Goal: Task Accomplishment & Management: Use online tool/utility

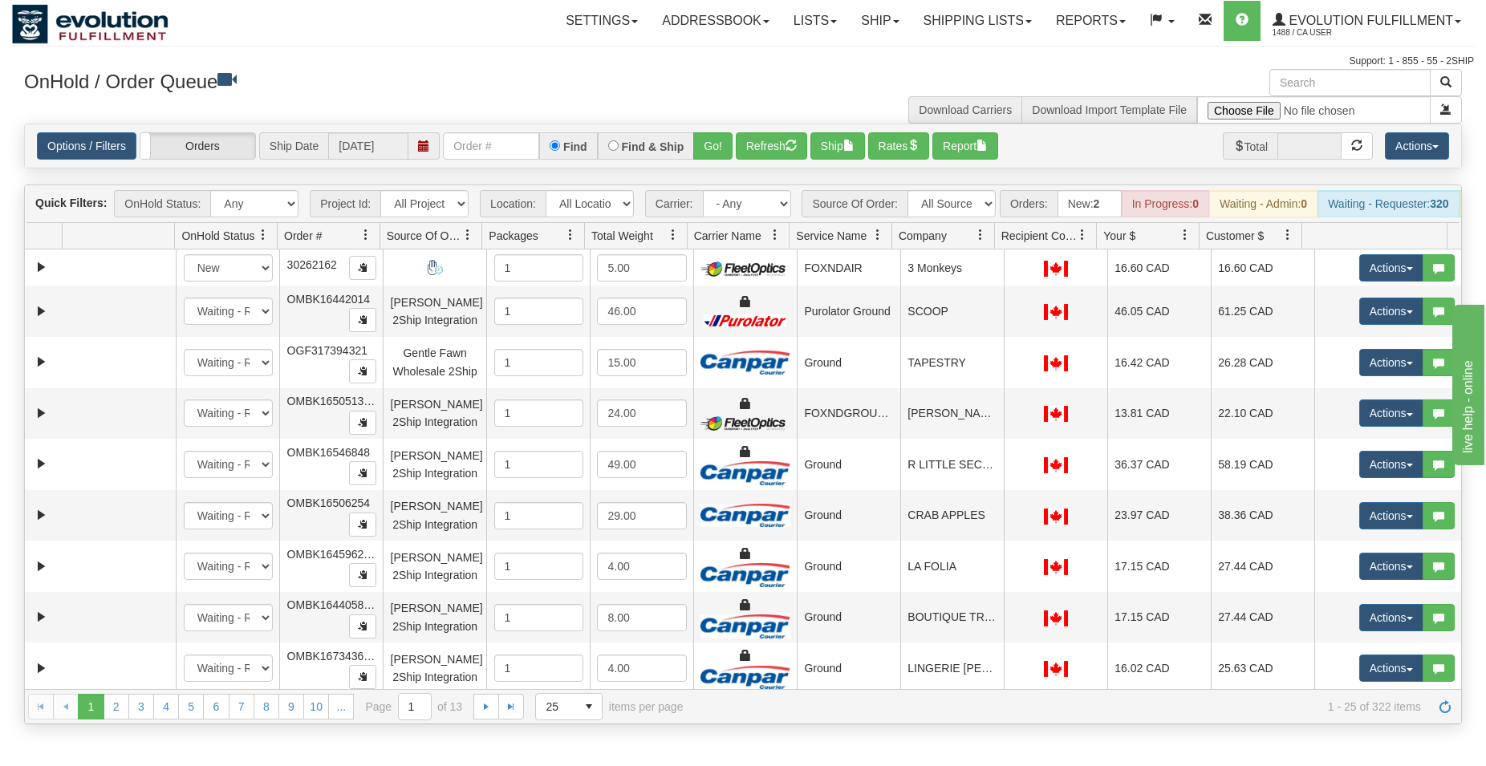
click at [520, 130] on div "Options / Filters Group Shipments Orders Ship Date [DATE] Find Find & Ship Go! …" at bounding box center [743, 145] width 1437 height 43
click at [519, 132] on div "Options / Filters Group Shipments Orders Ship Date [DATE] Find Find & Ship Go! …" at bounding box center [743, 145] width 1437 height 43
click at [512, 139] on input "text" at bounding box center [491, 145] width 96 height 27
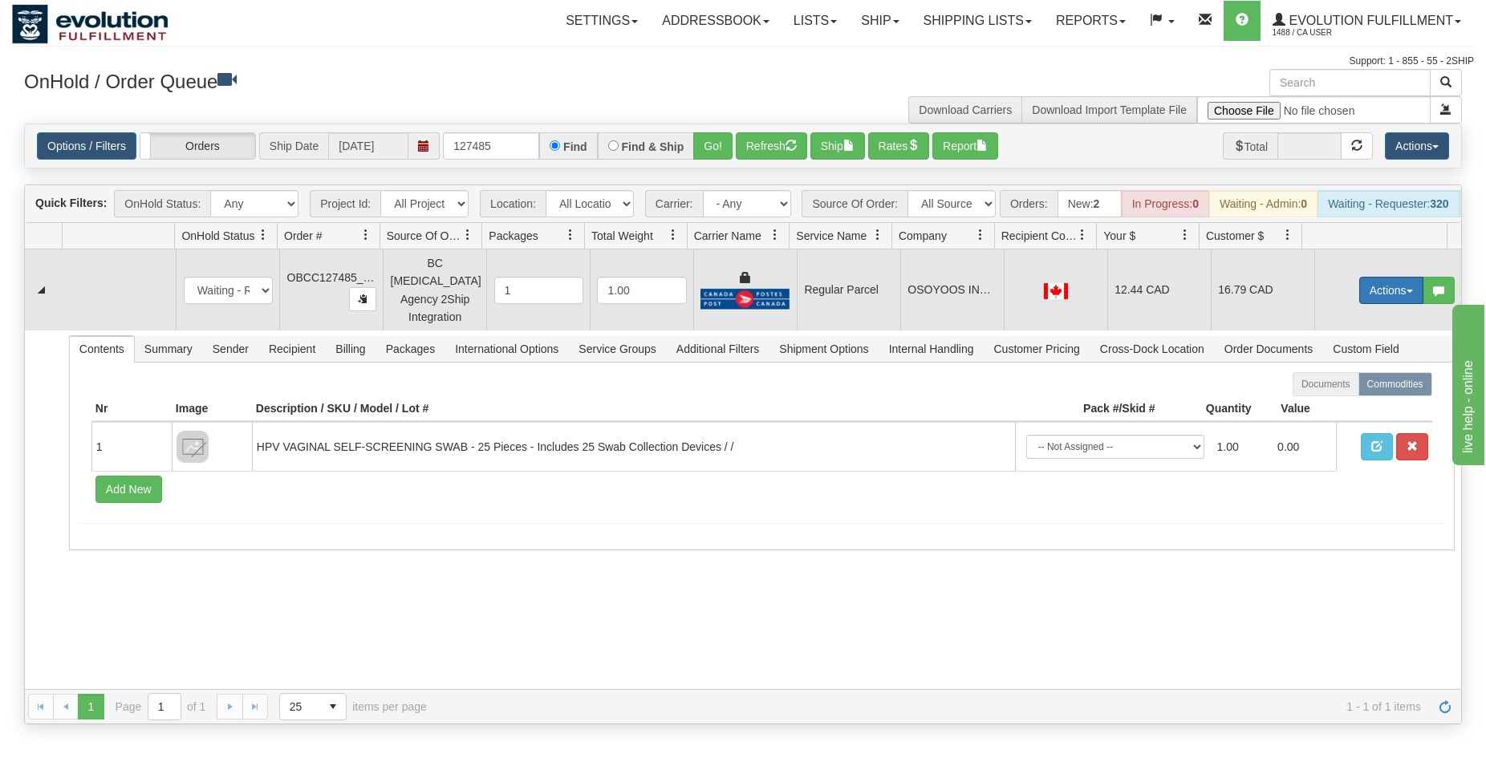
click at [1371, 294] on button "Actions" at bounding box center [1392, 290] width 64 height 27
click at [1352, 366] on span "Rate All Services" at bounding box center [1359, 362] width 96 height 13
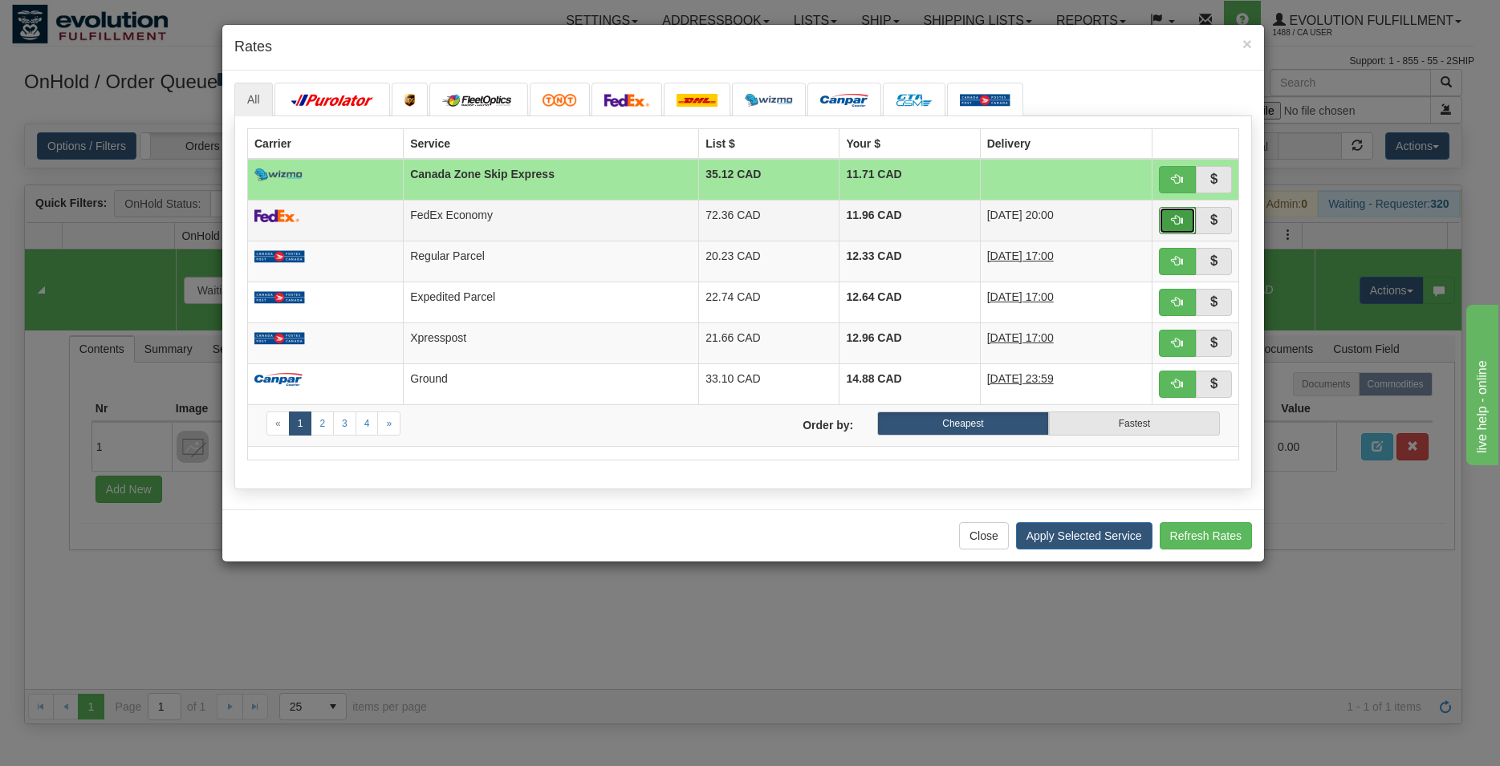
click at [1171, 221] on button "button" at bounding box center [1177, 220] width 37 height 27
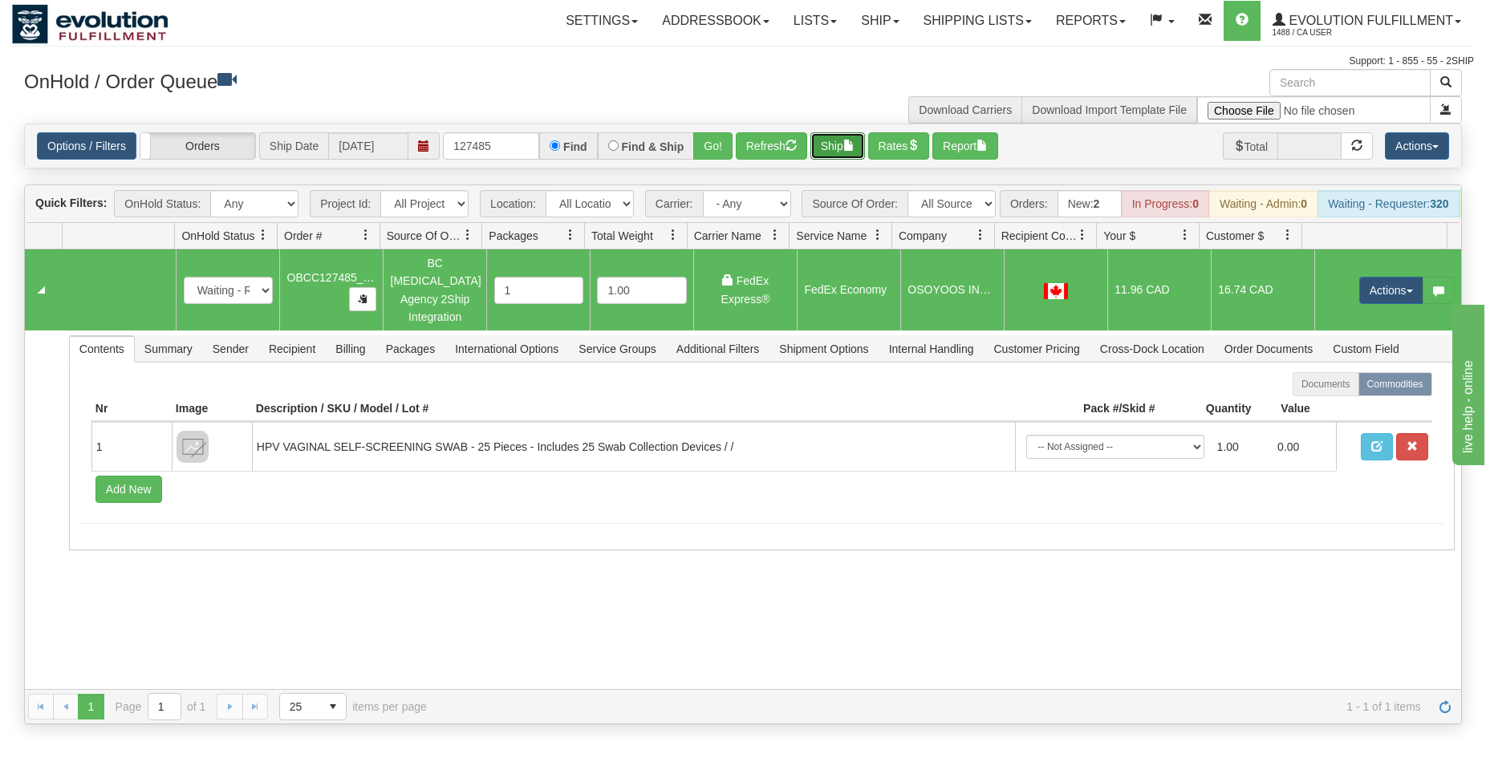
click at [825, 150] on button "Ship" at bounding box center [838, 145] width 55 height 27
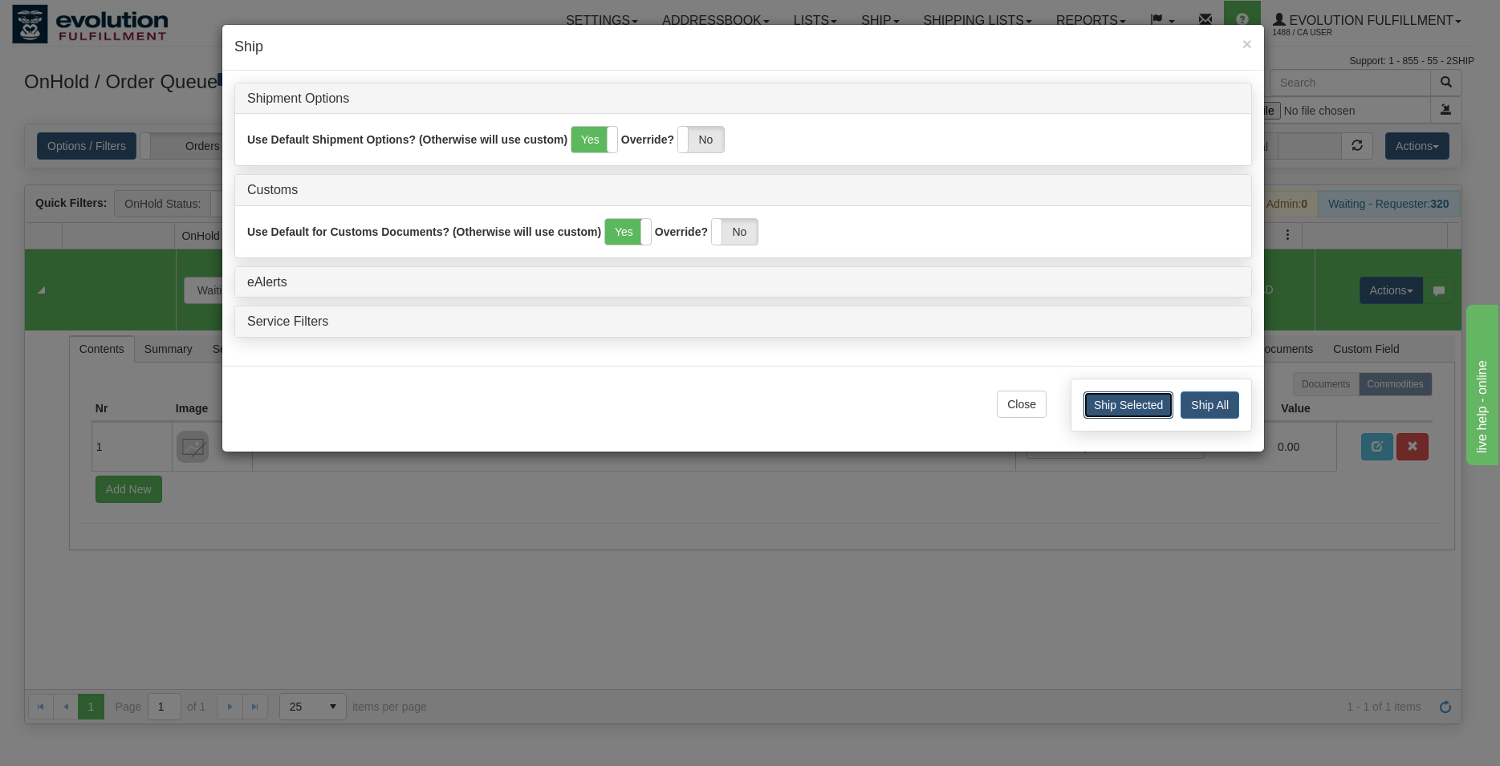
click at [1098, 416] on button "Ship Selected" at bounding box center [1128, 405] width 90 height 27
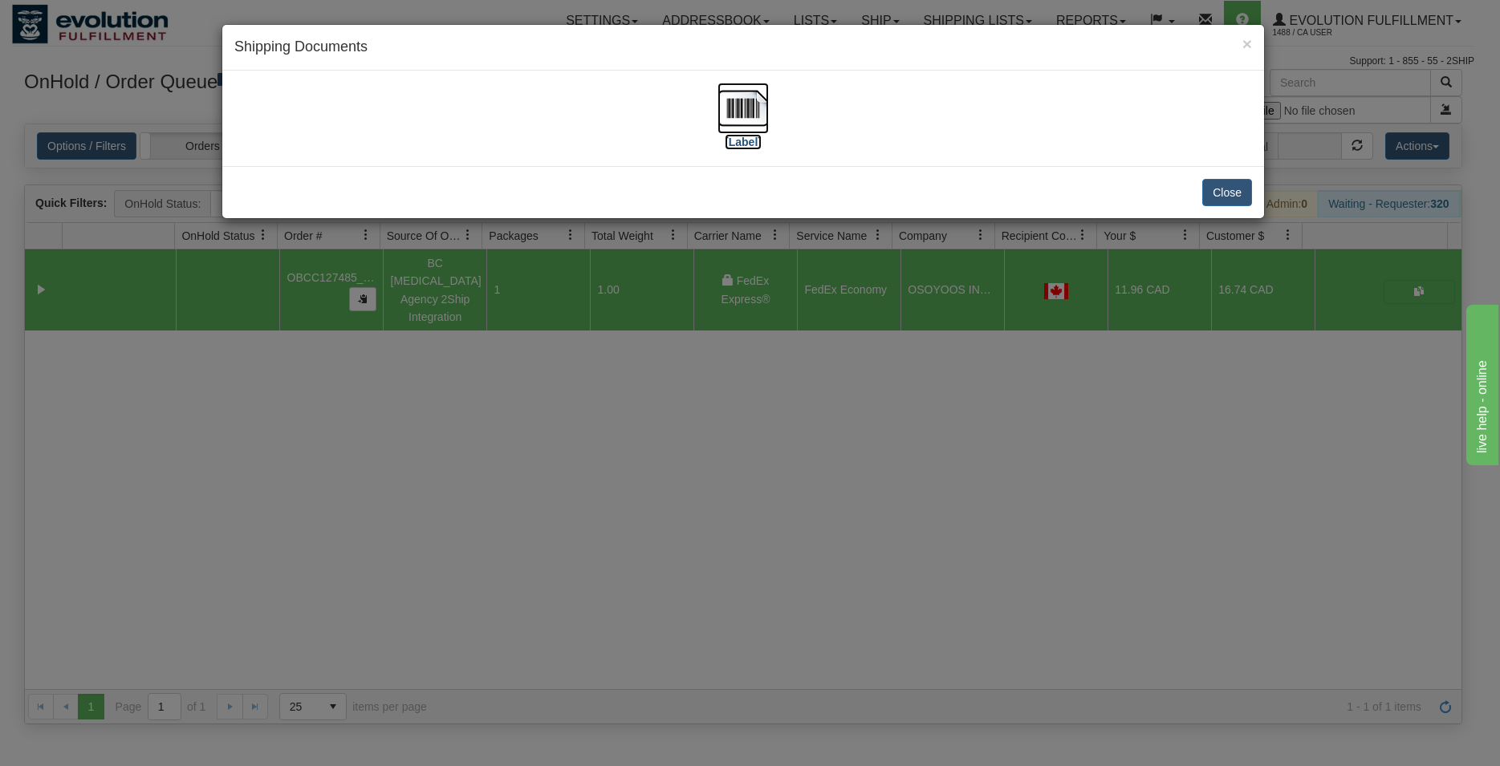
click at [752, 104] on img at bounding box center [743, 108] width 51 height 51
click at [1218, 184] on button "Close" at bounding box center [1227, 192] width 50 height 27
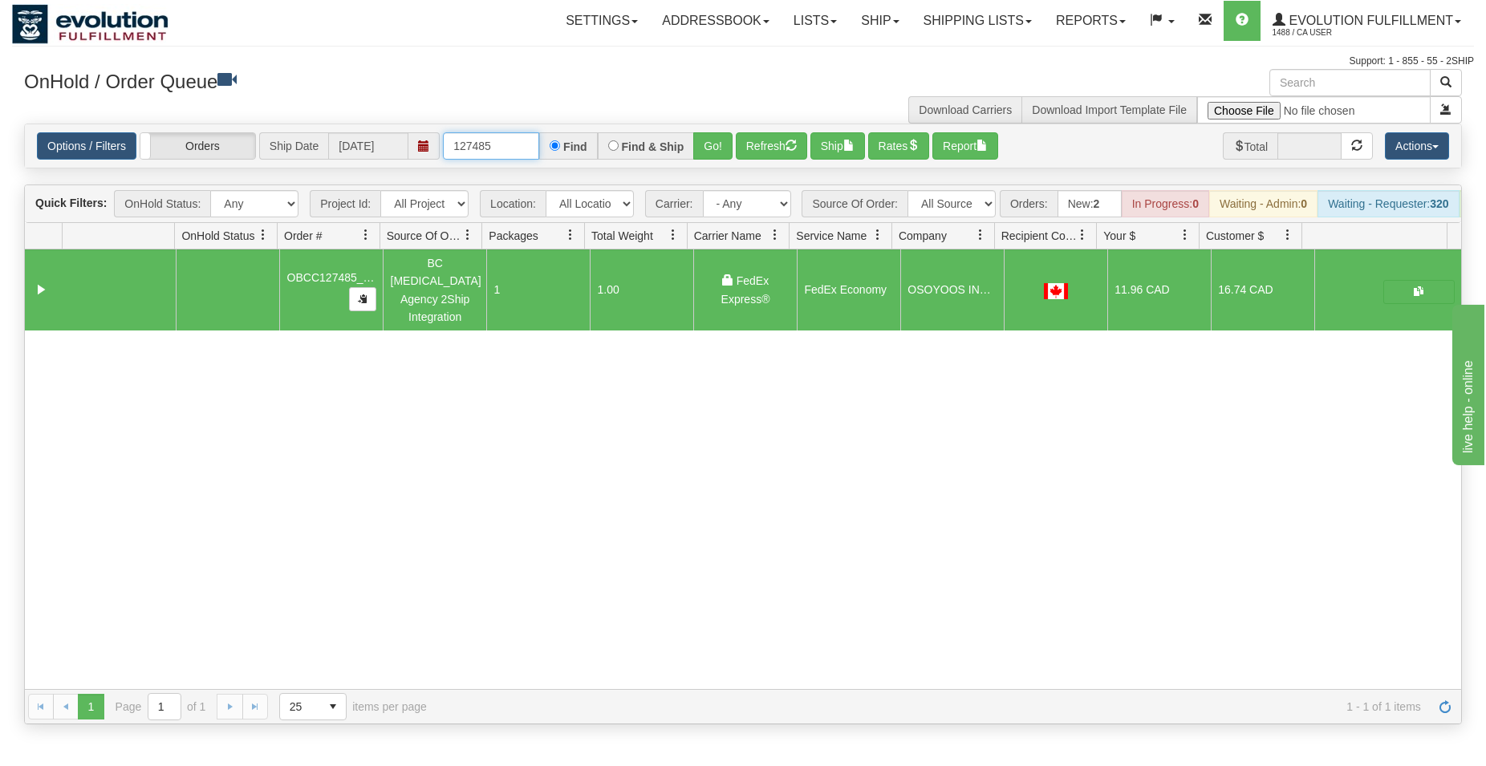
drag, startPoint x: 514, startPoint y: 152, endPoint x: 339, endPoint y: 91, distance: 185.3
click at [443, 132] on input "127485" at bounding box center [491, 145] width 96 height 27
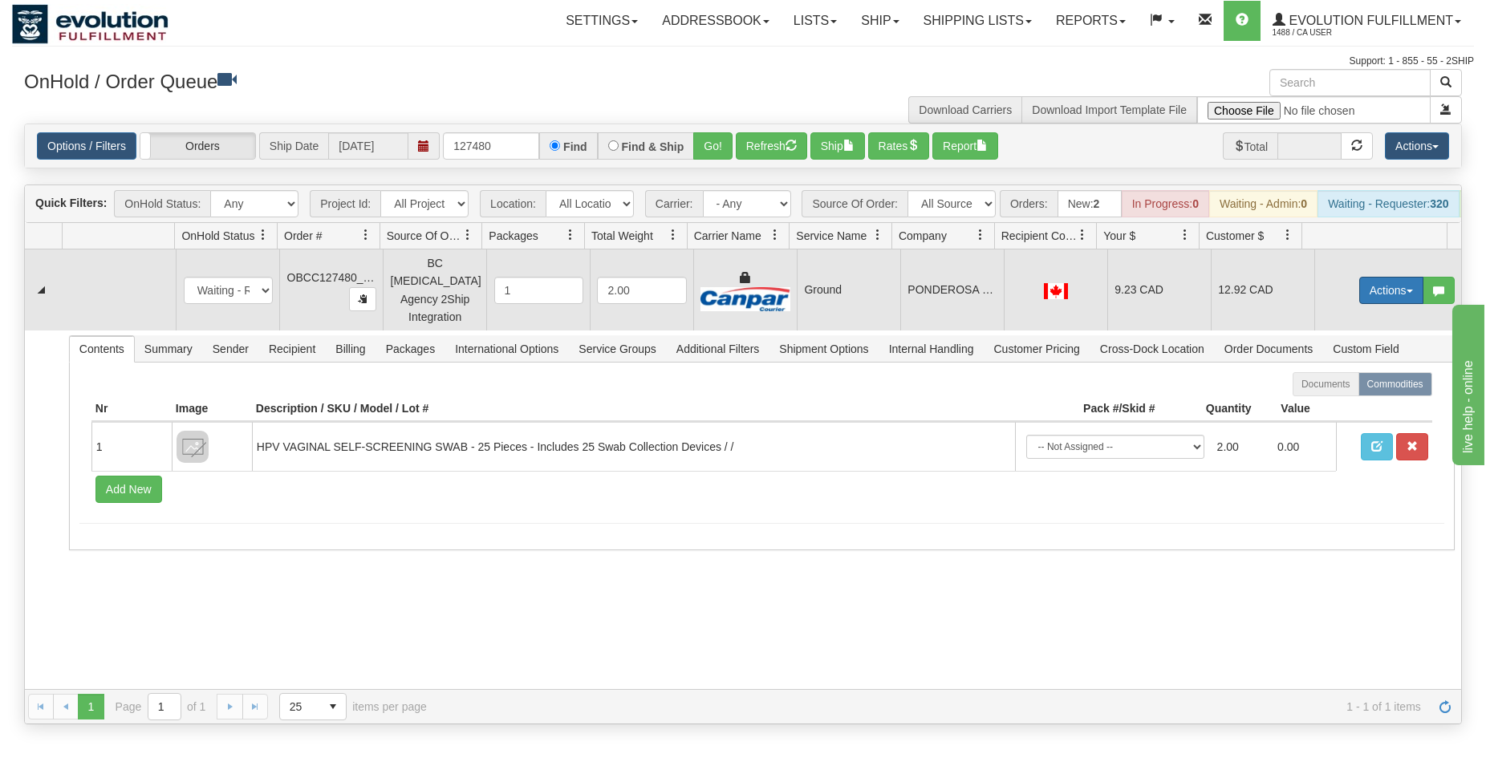
click at [1373, 296] on button "Actions" at bounding box center [1392, 290] width 64 height 27
click at [1351, 368] on span "Rate All Services" at bounding box center [1359, 362] width 96 height 13
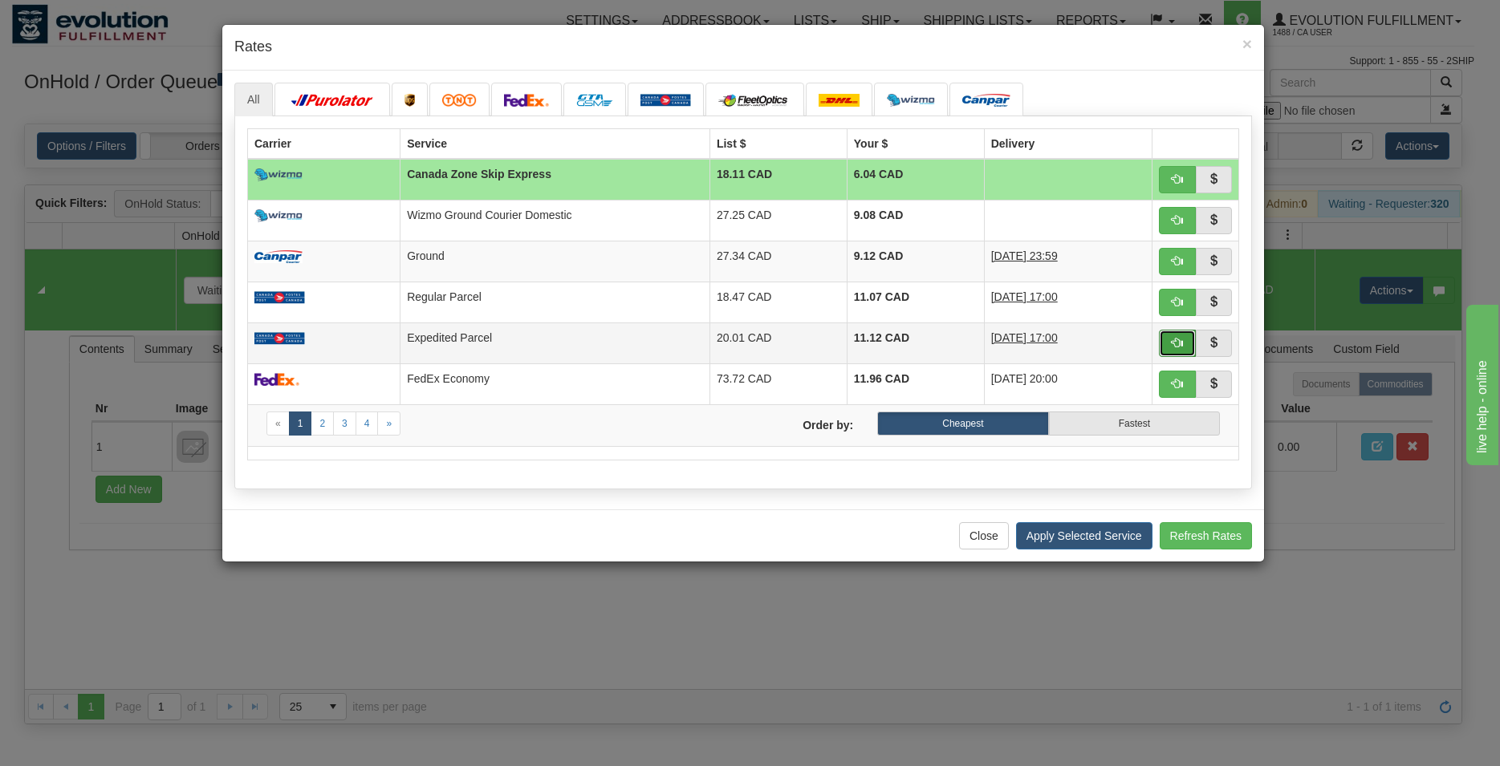
click at [1177, 334] on button "button" at bounding box center [1177, 343] width 37 height 27
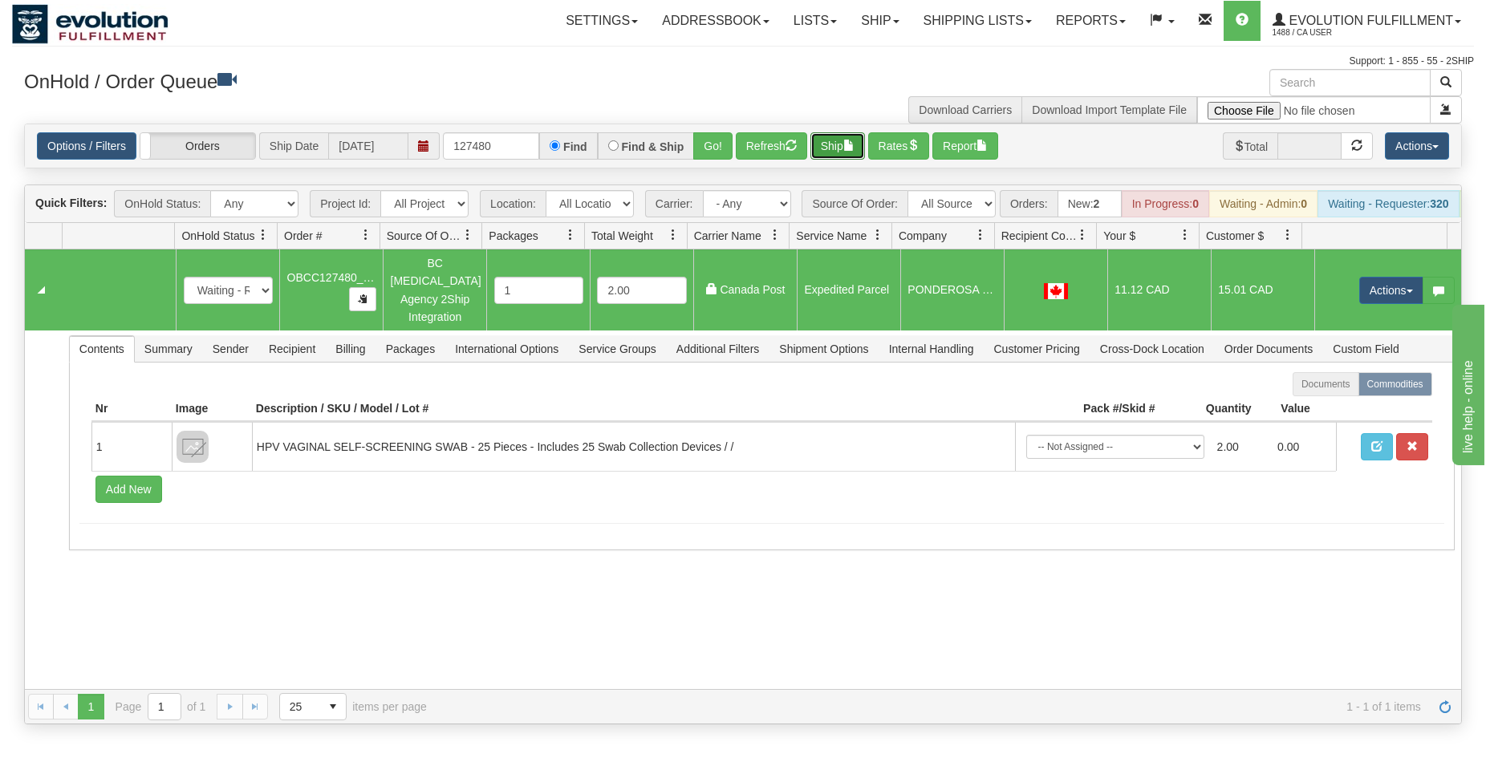
click at [855, 150] on span "button" at bounding box center [849, 145] width 11 height 11
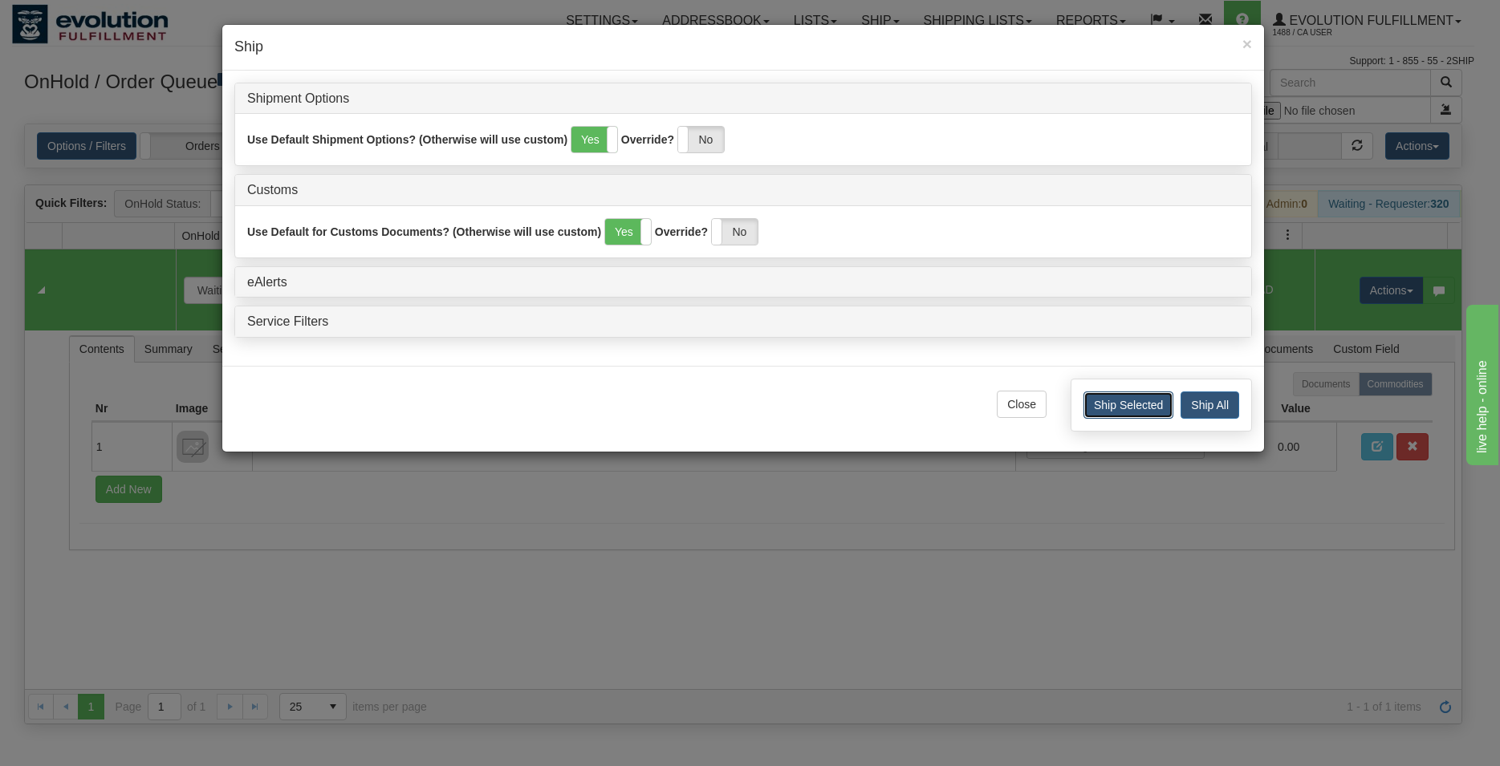
click at [1158, 408] on button "Ship Selected" at bounding box center [1128, 405] width 90 height 27
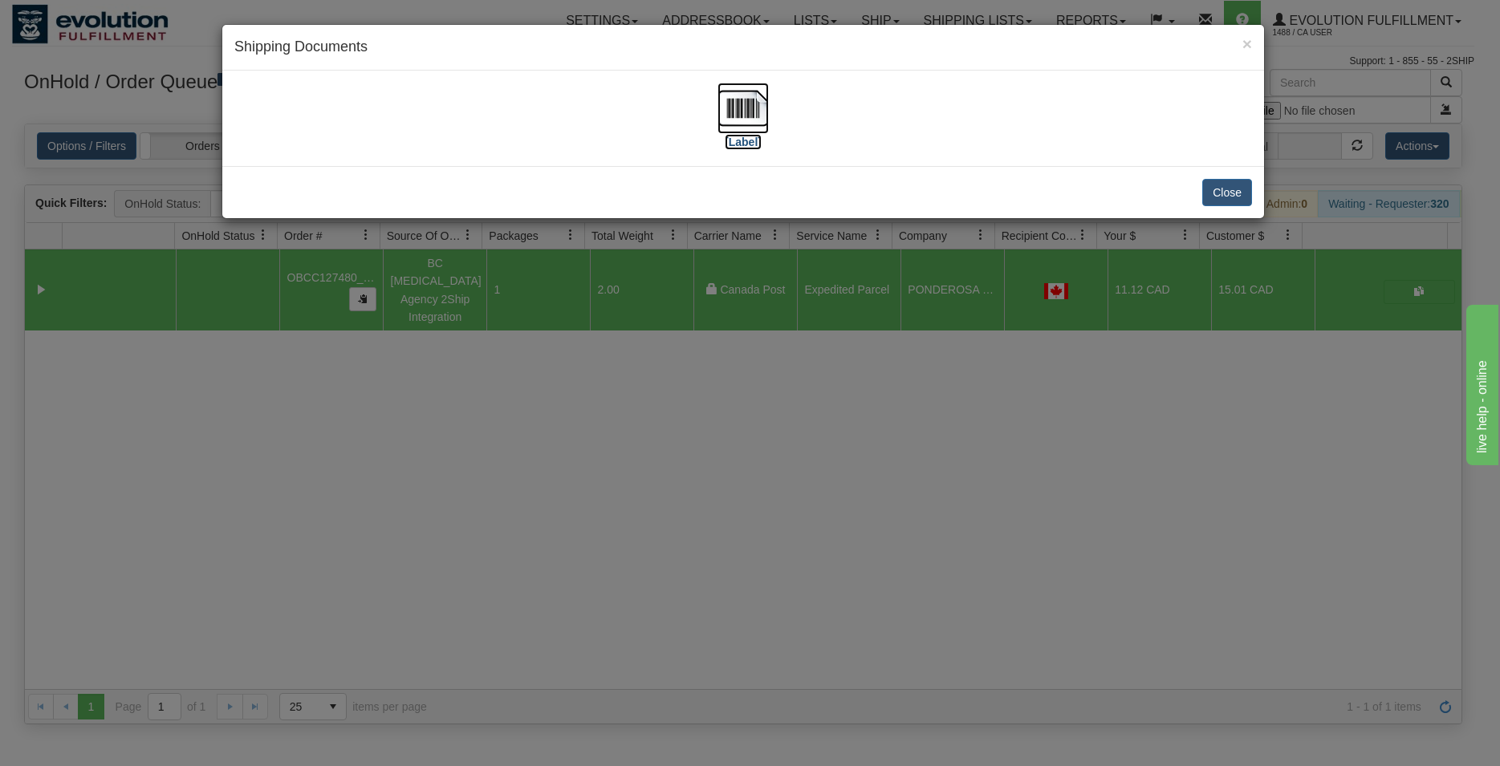
click at [738, 107] on img at bounding box center [743, 108] width 51 height 51
drag, startPoint x: 1220, startPoint y: 193, endPoint x: 449, endPoint y: 8, distance: 793.1
click at [1217, 193] on button "Close" at bounding box center [1227, 192] width 50 height 27
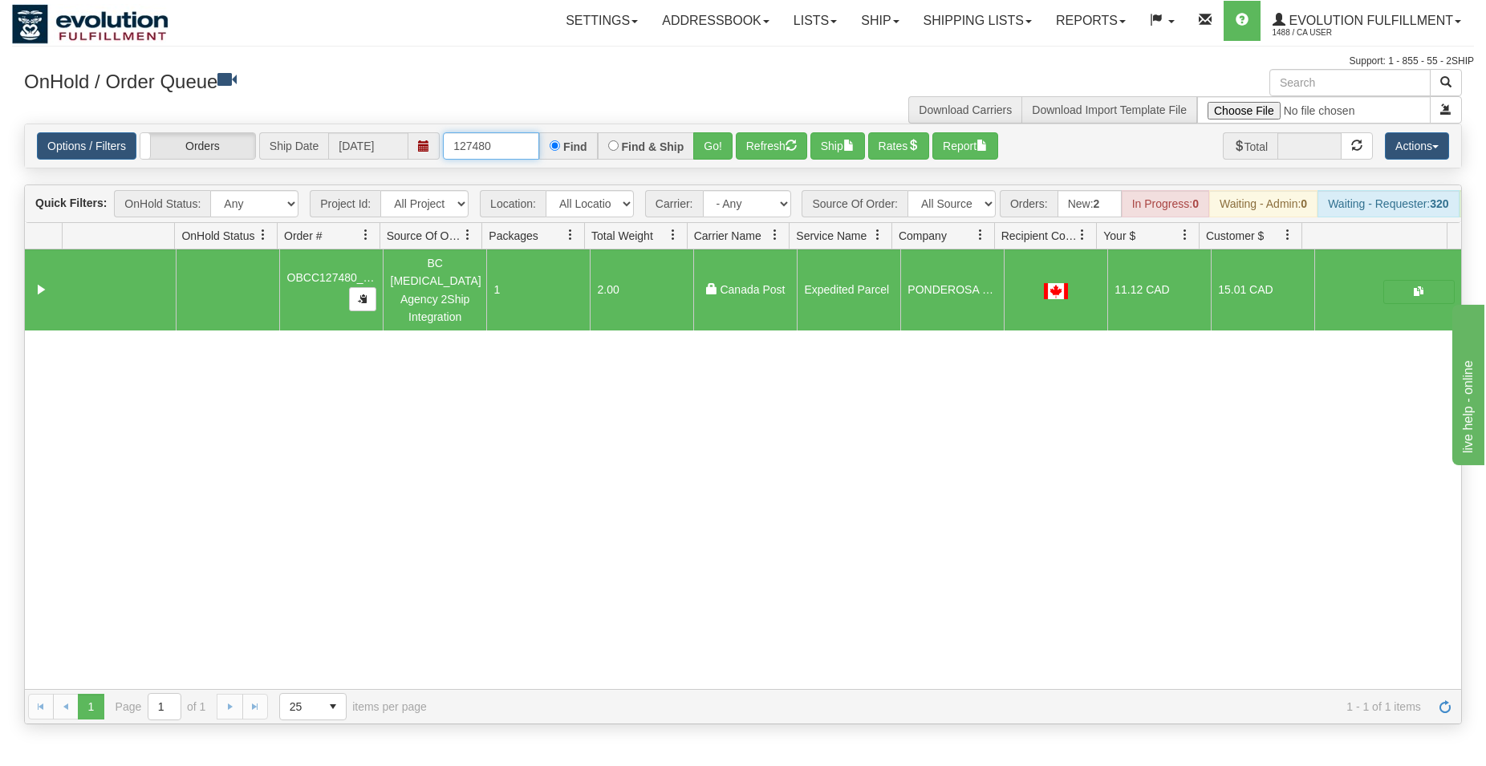
click at [482, 147] on input "127480" at bounding box center [491, 145] width 96 height 27
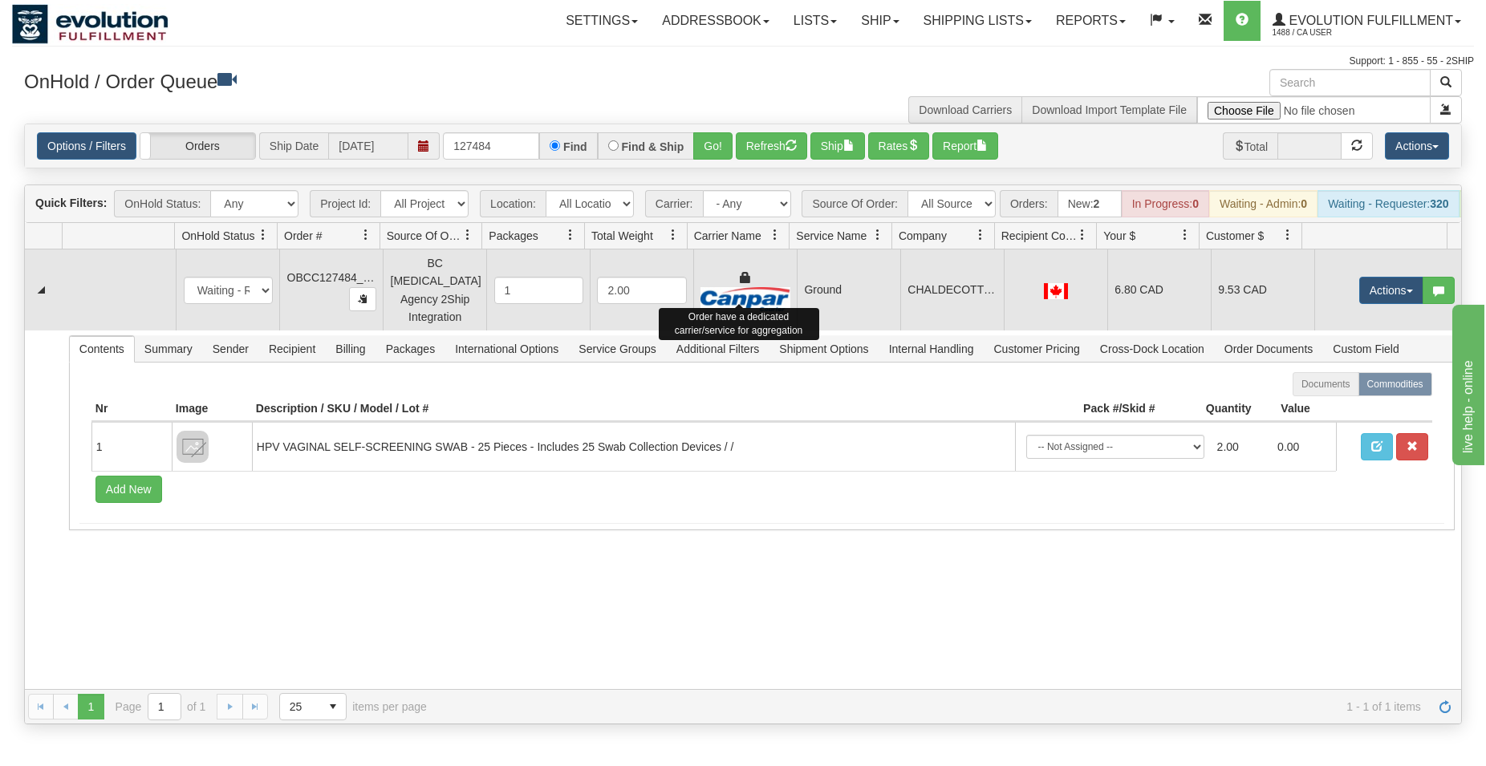
click at [783, 297] on img at bounding box center [745, 299] width 89 height 24
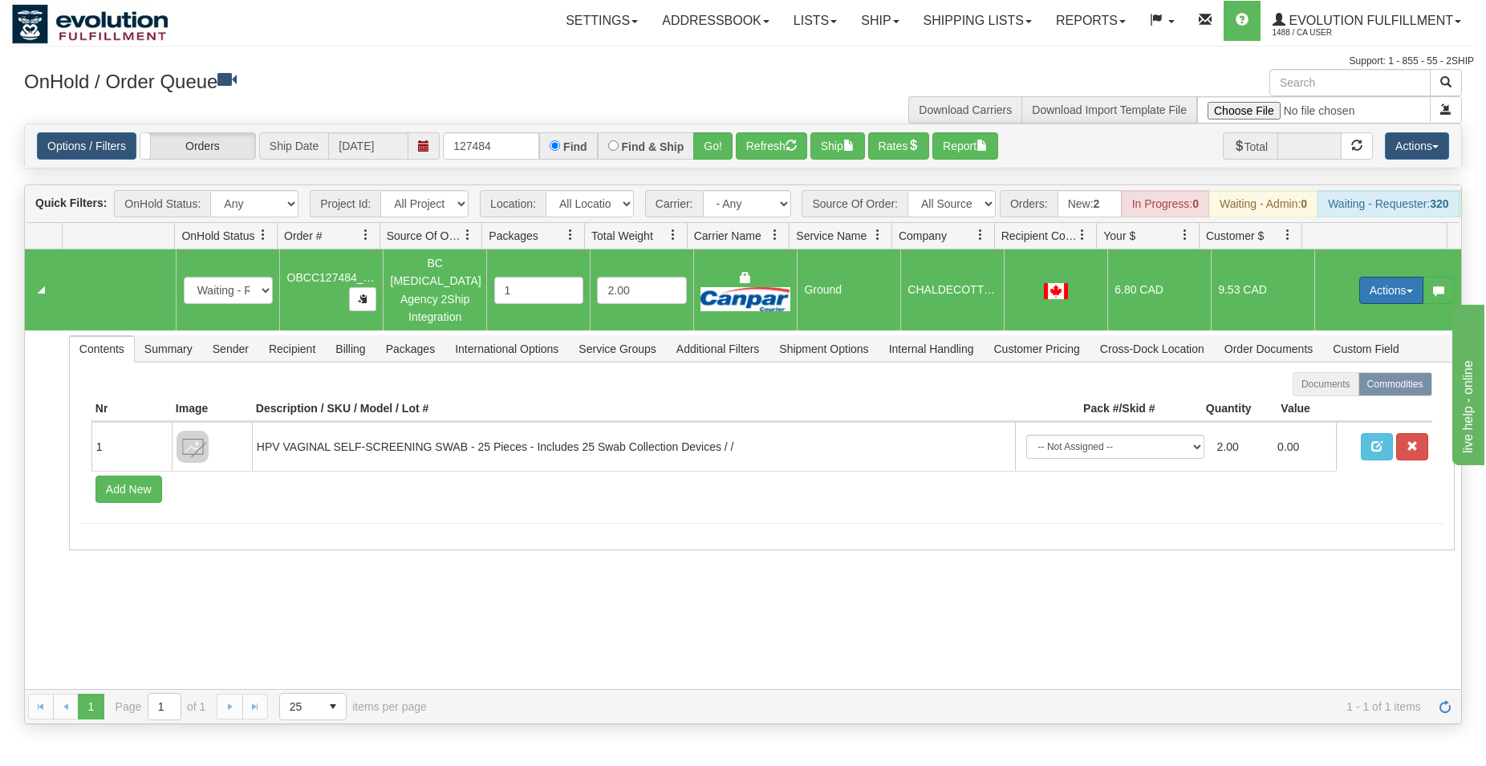
click at [1380, 299] on button "Actions" at bounding box center [1392, 290] width 64 height 27
click at [1357, 366] on span "Rate All Services" at bounding box center [1359, 362] width 96 height 13
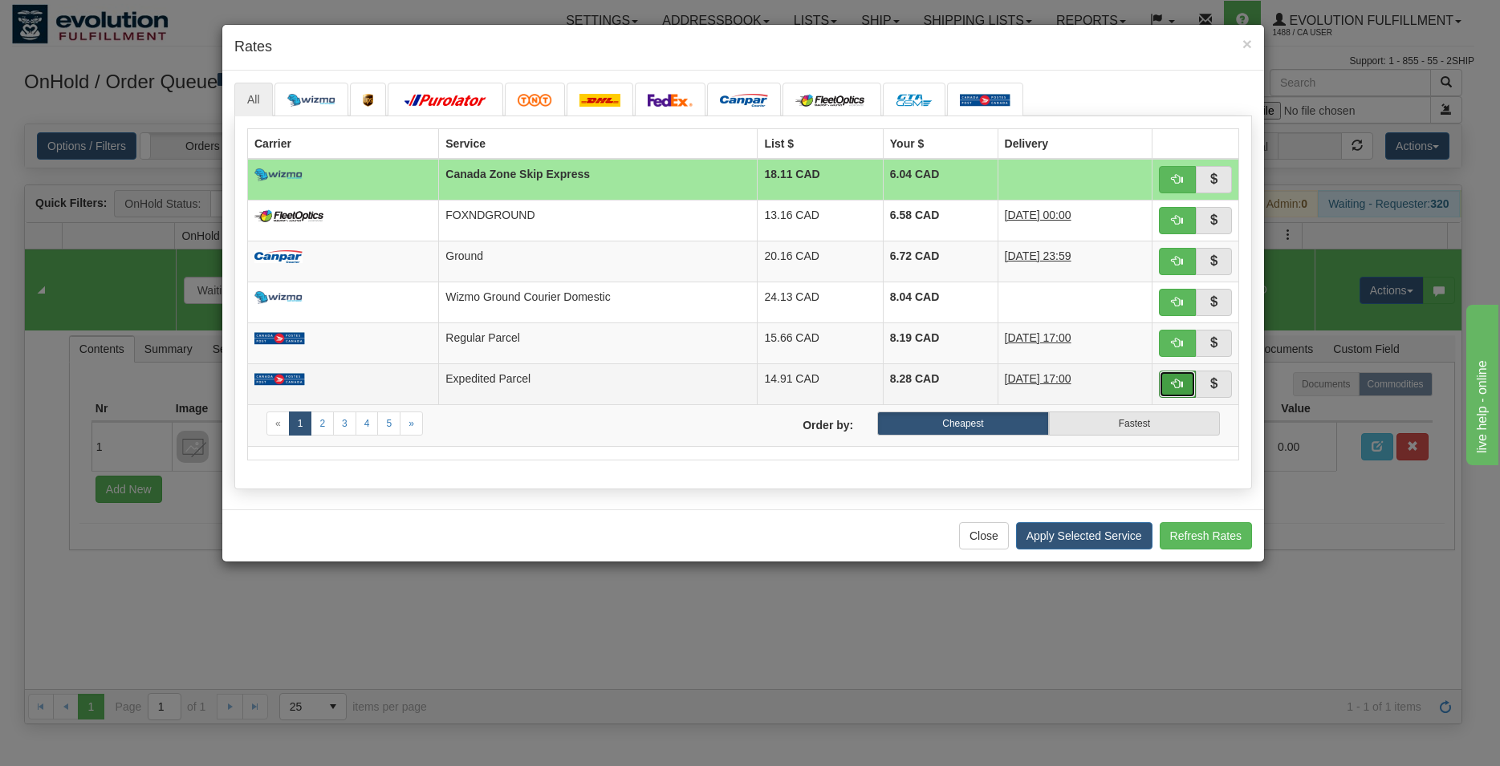
click at [1161, 391] on button "button" at bounding box center [1177, 384] width 37 height 27
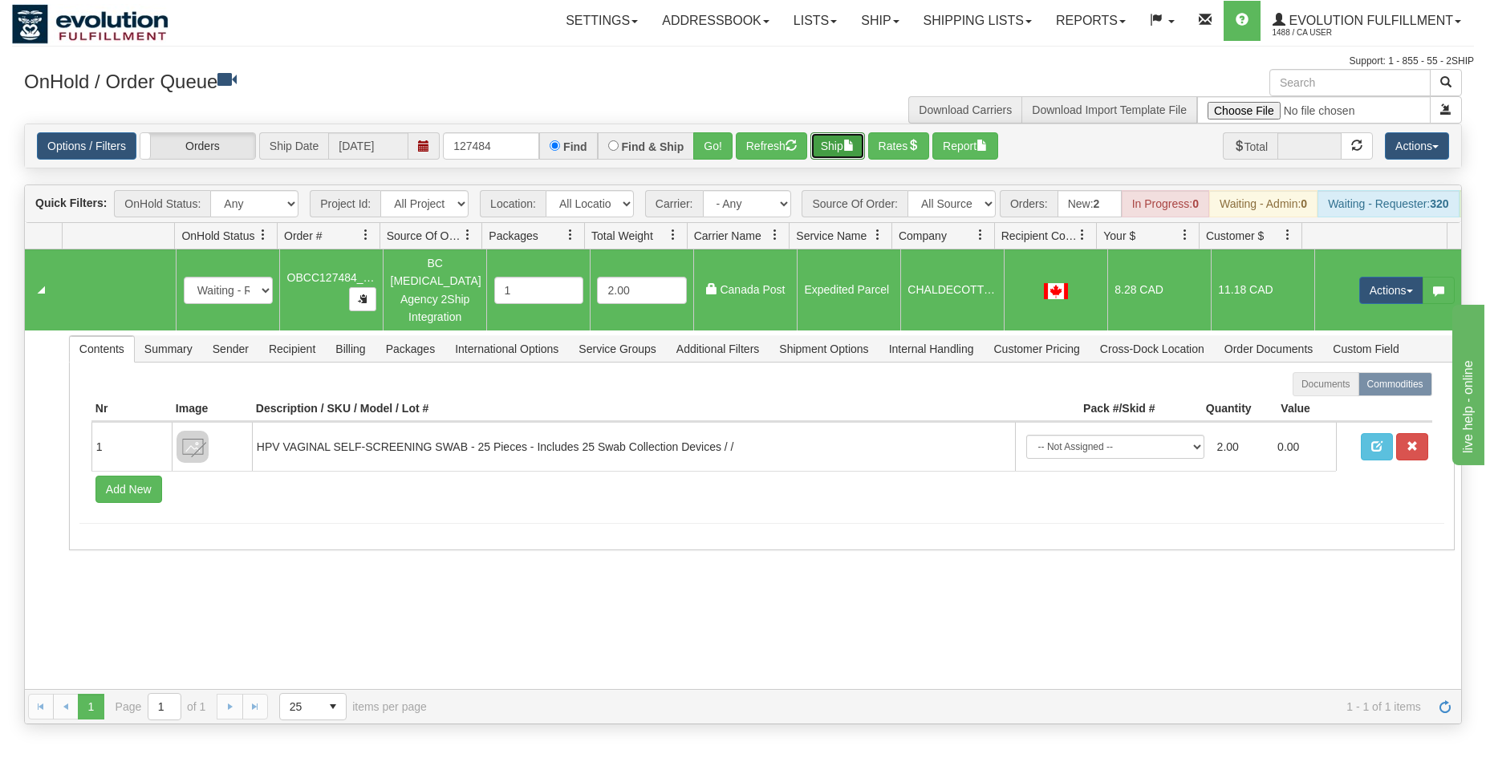
click at [831, 142] on button "Ship" at bounding box center [838, 145] width 55 height 27
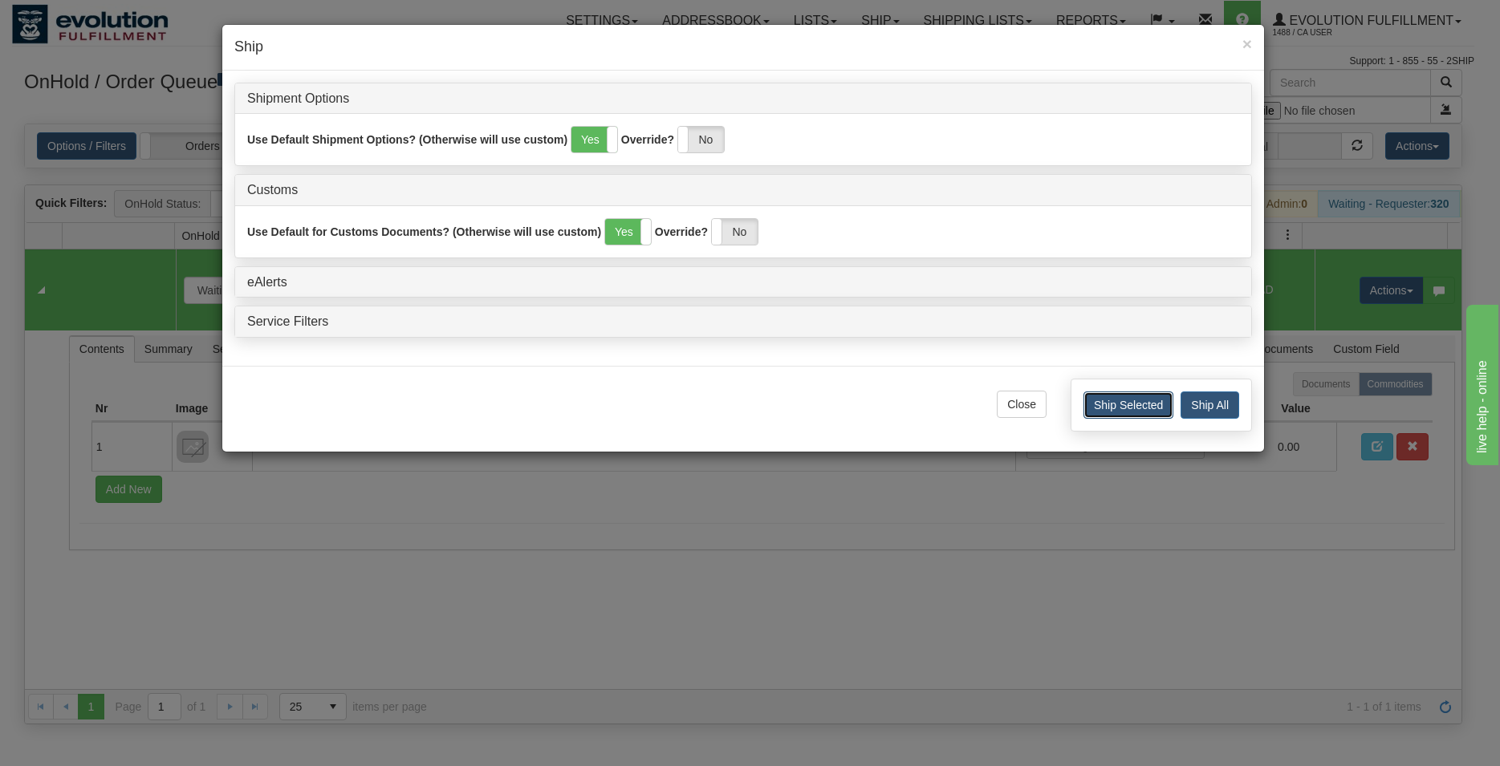
click at [1137, 397] on button "Ship Selected" at bounding box center [1128, 405] width 90 height 27
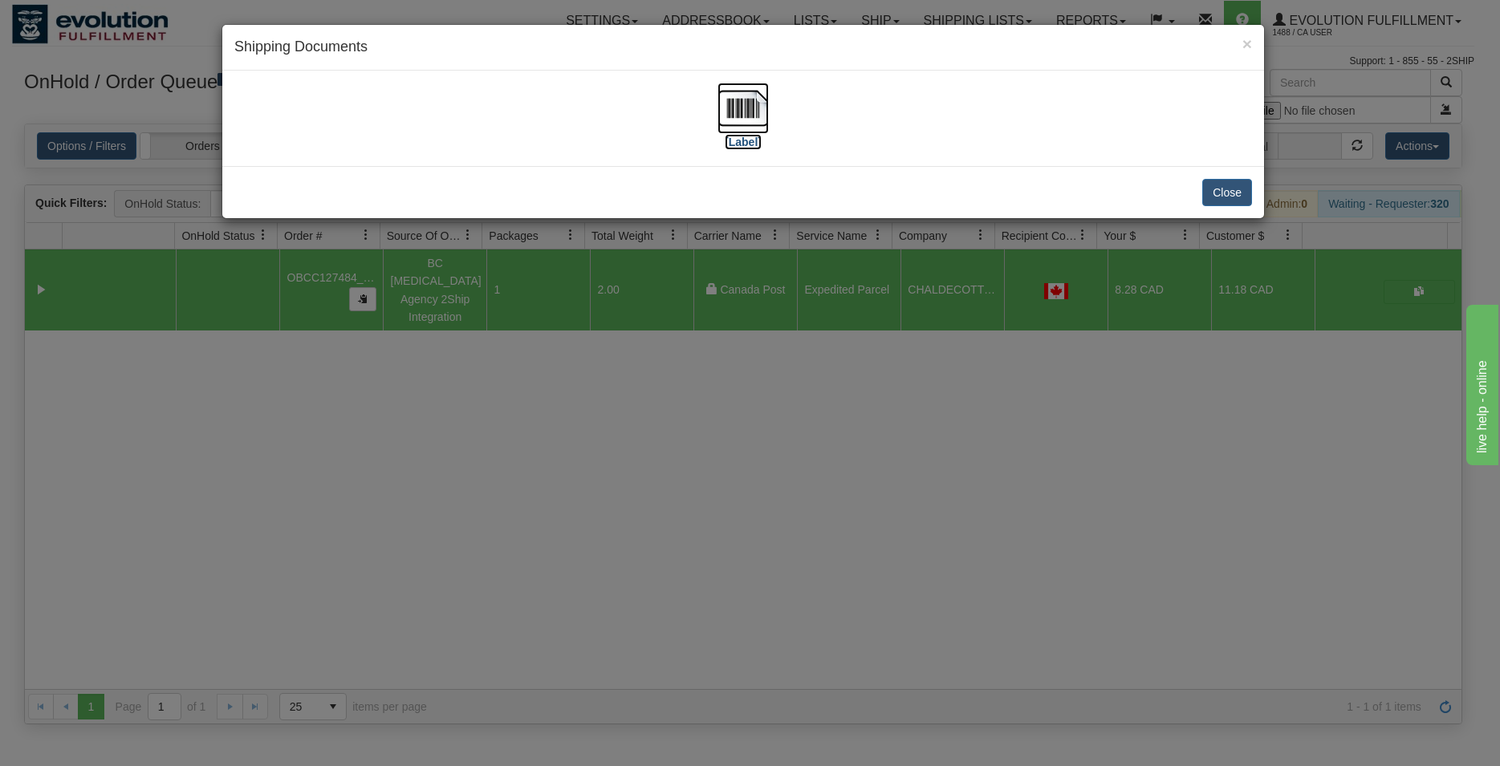
click at [735, 128] on img at bounding box center [743, 108] width 51 height 51
click at [1233, 205] on button "Close" at bounding box center [1227, 192] width 50 height 27
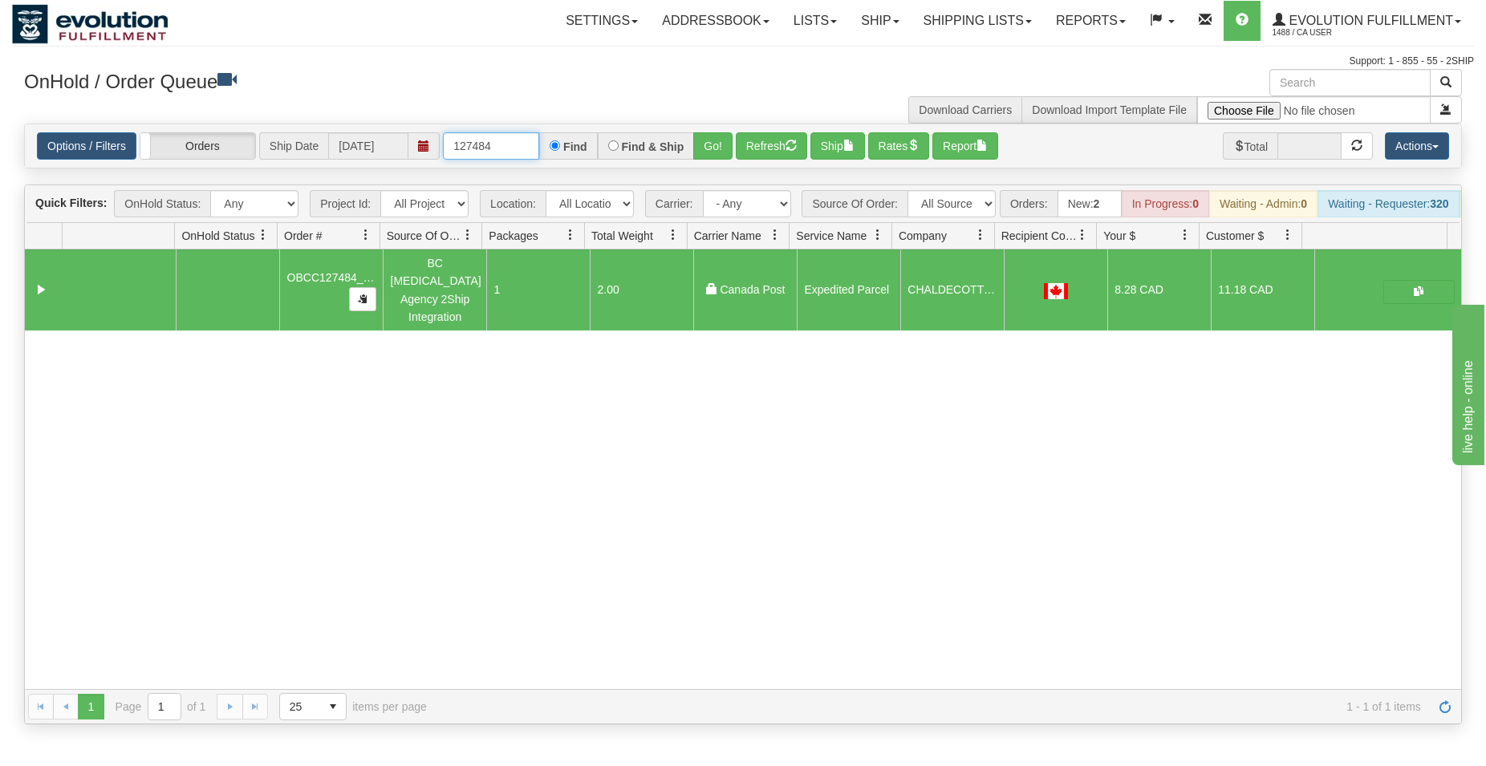
drag, startPoint x: 482, startPoint y: 153, endPoint x: 503, endPoint y: 154, distance: 20.9
click at [498, 155] on input "127484" at bounding box center [491, 145] width 96 height 27
type input "127489"
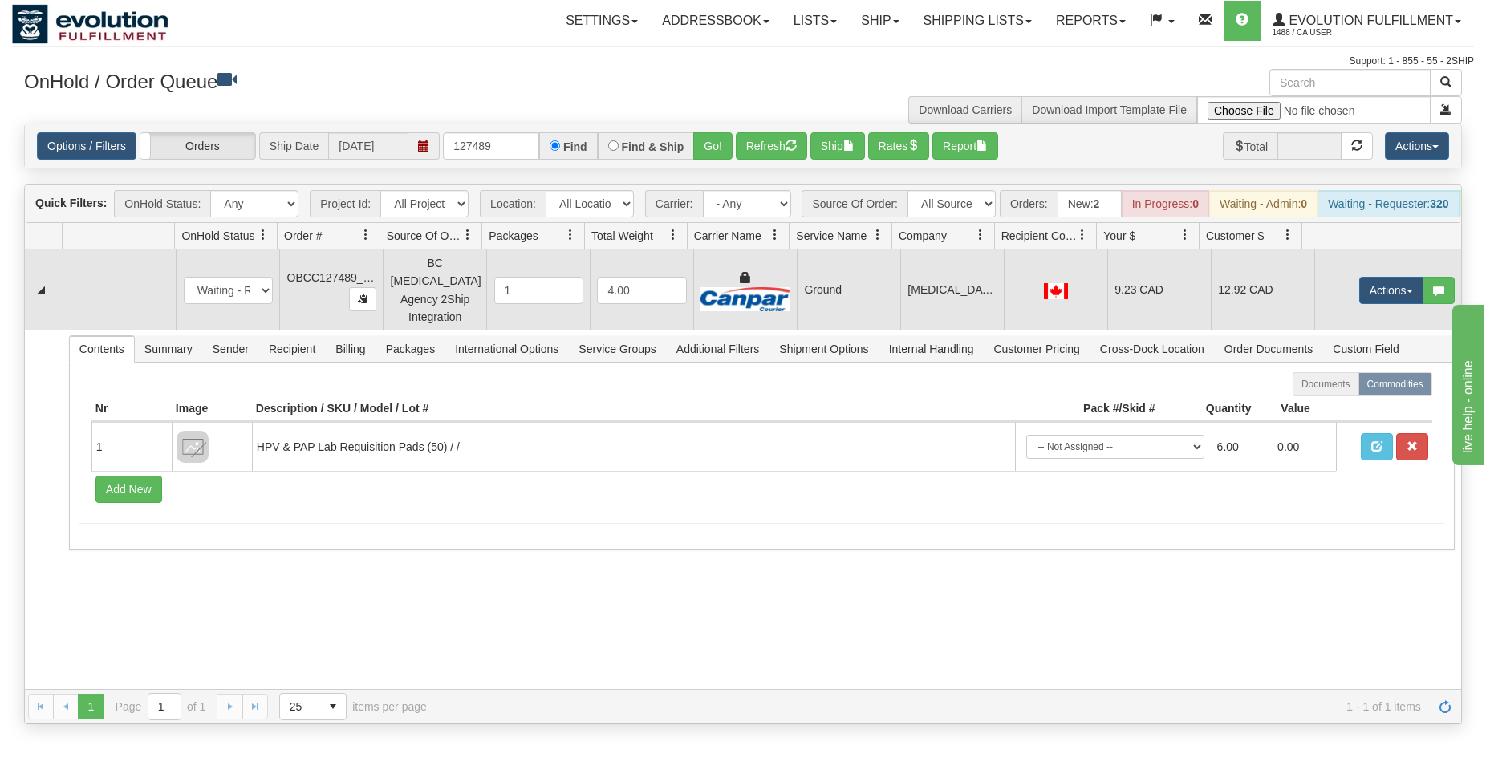
click at [1072, 309] on td at bounding box center [1056, 290] width 104 height 81
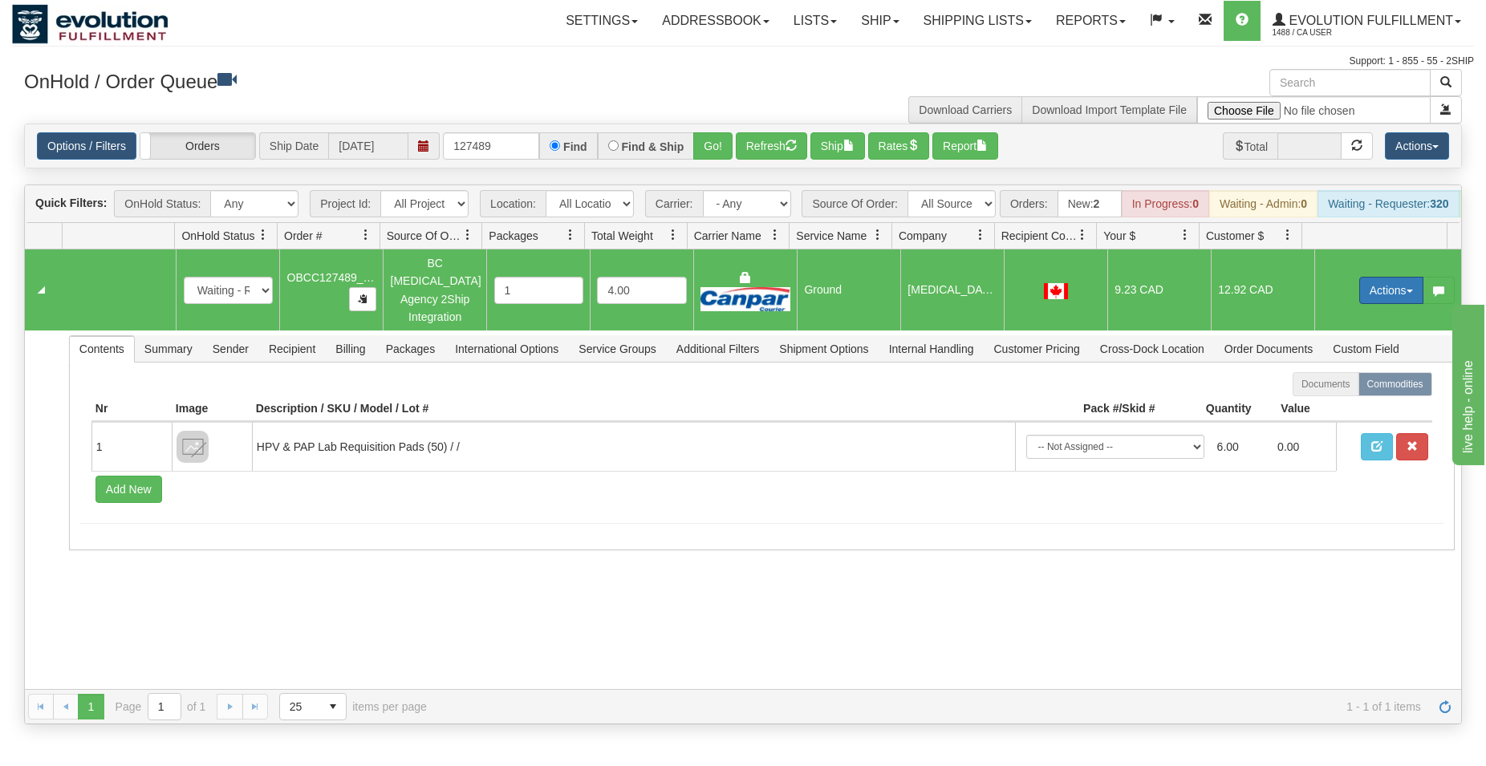
click at [1360, 295] on button "Actions" at bounding box center [1392, 290] width 64 height 27
click at [1334, 368] on span "Rate All Services" at bounding box center [1359, 362] width 96 height 13
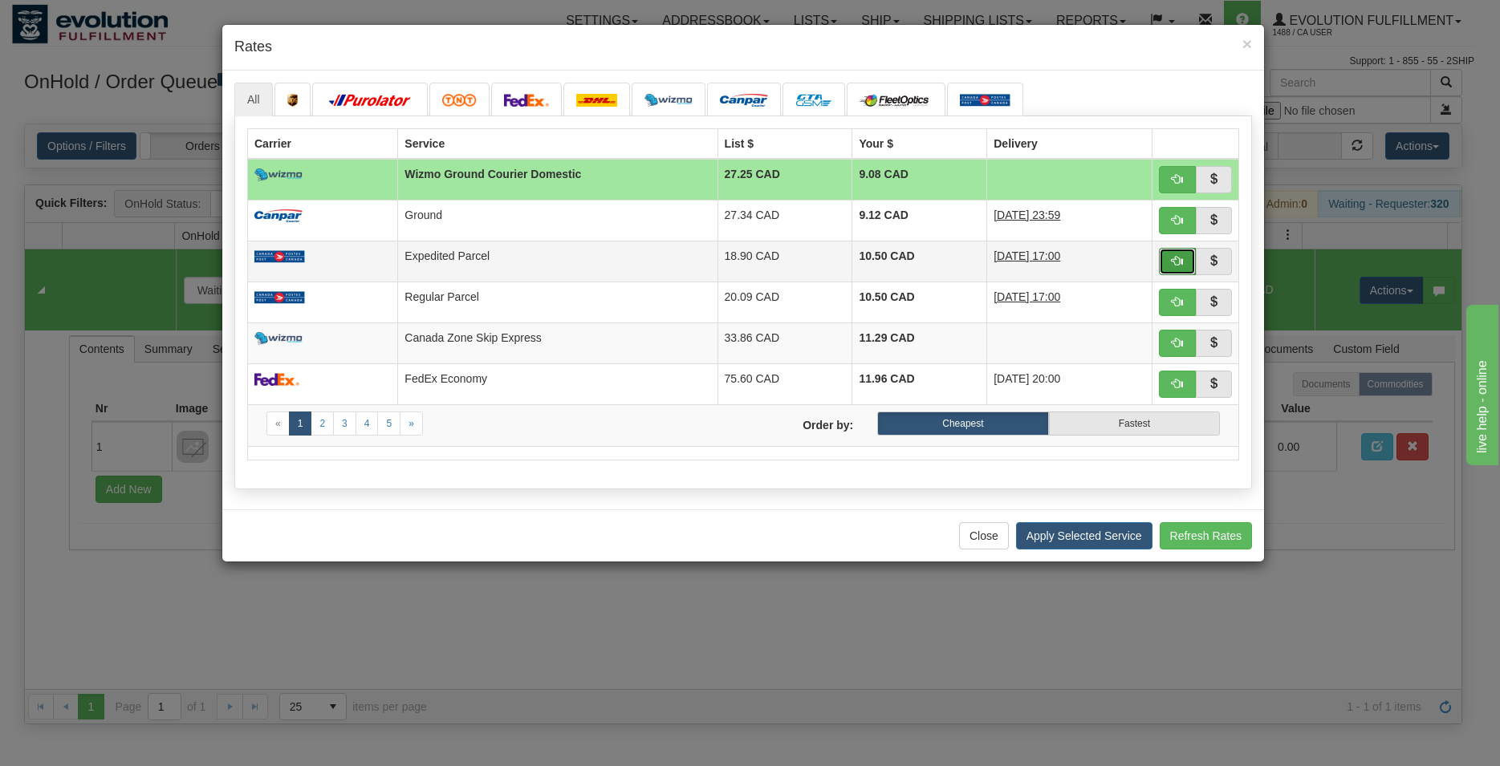
click at [1187, 266] on button "button" at bounding box center [1177, 261] width 37 height 27
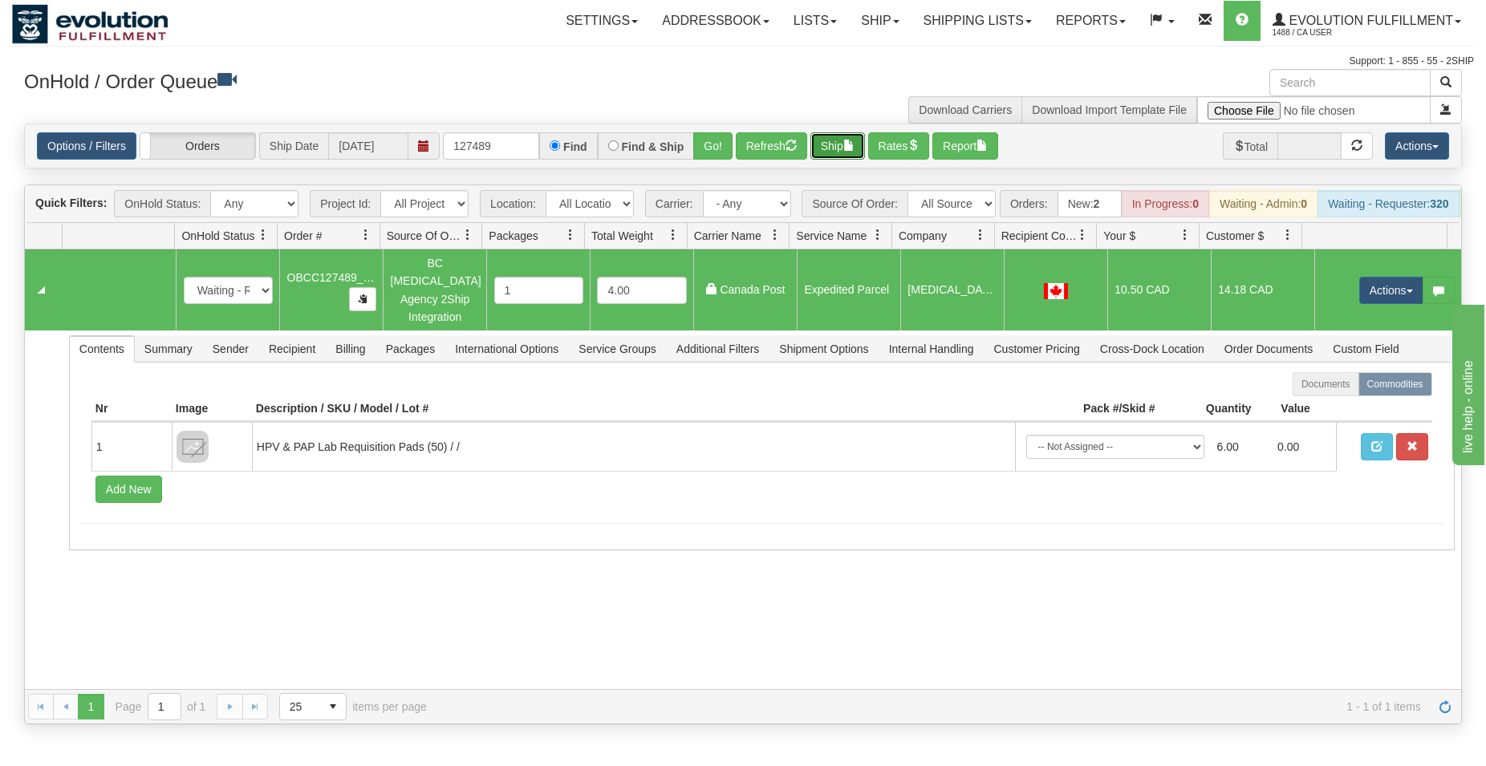
click at [855, 147] on span "button" at bounding box center [849, 145] width 11 height 11
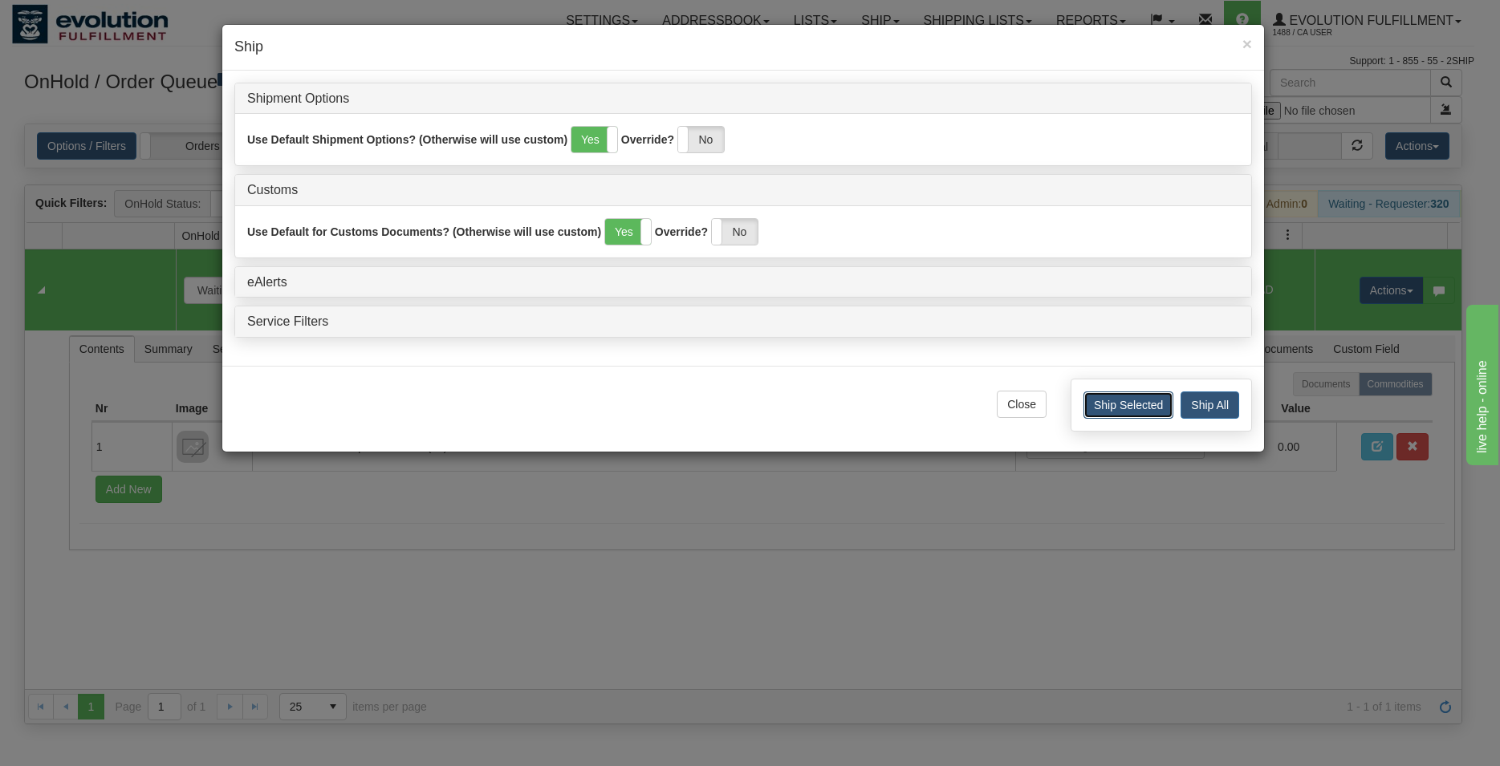
click at [1124, 396] on button "Ship Selected" at bounding box center [1128, 405] width 90 height 27
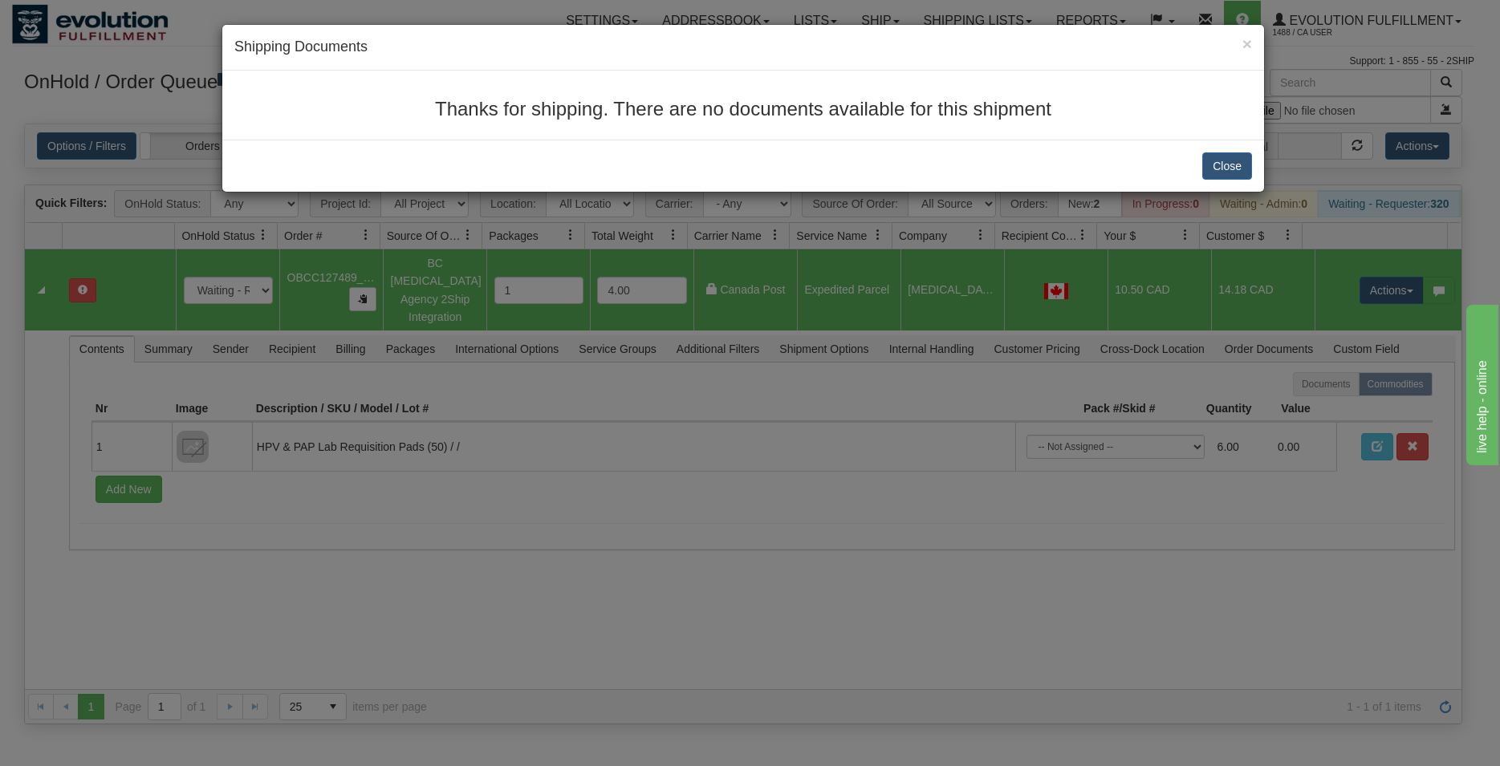
click at [1228, 312] on div "× Shipping Documents Thanks for shipping. There are no documents available for …" at bounding box center [750, 383] width 1500 height 766
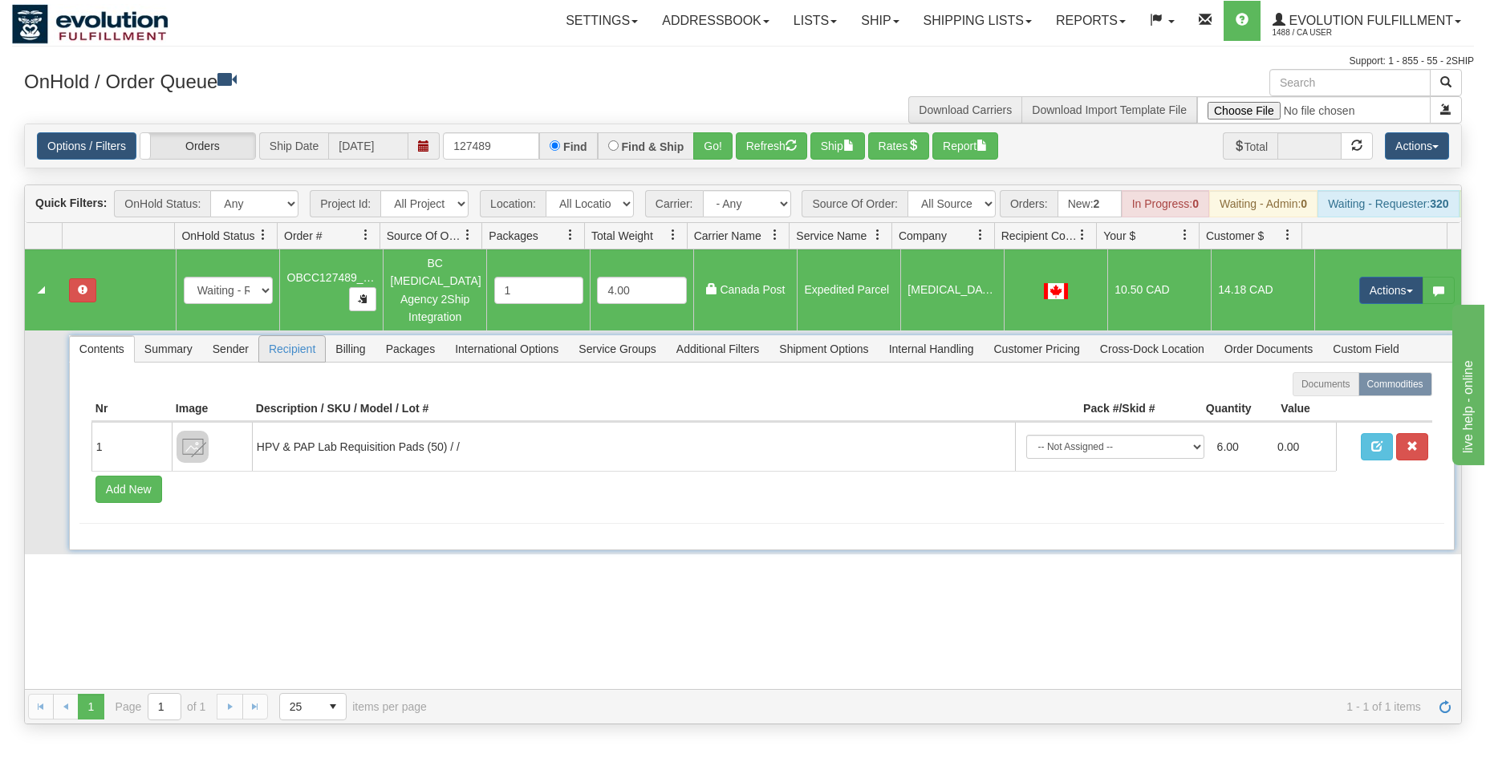
click at [300, 353] on span "Recipient" at bounding box center [292, 349] width 66 height 26
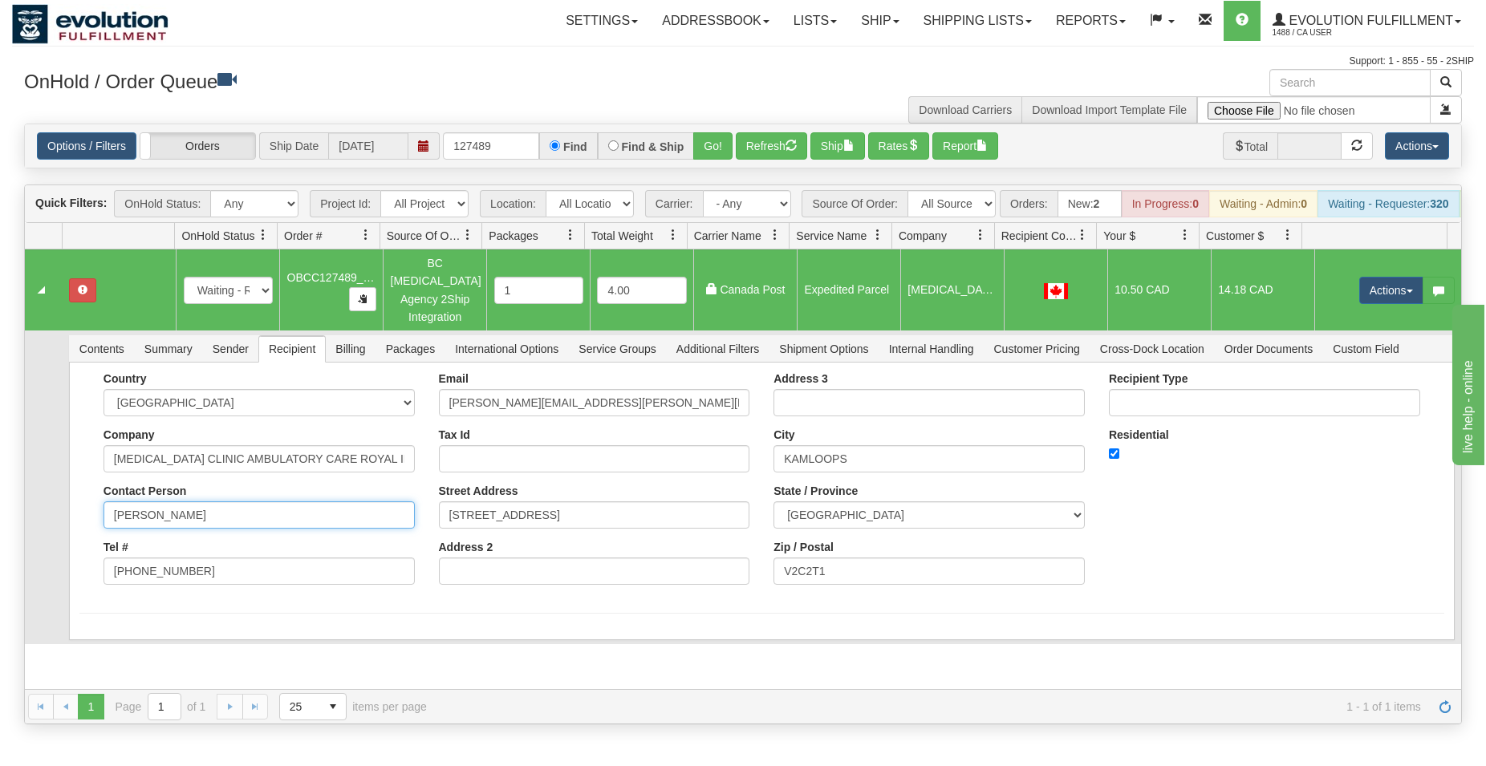
drag, startPoint x: 230, startPoint y: 510, endPoint x: 78, endPoint y: 532, distance: 154.0
click at [104, 529] on input "[PERSON_NAME]" at bounding box center [259, 515] width 311 height 27
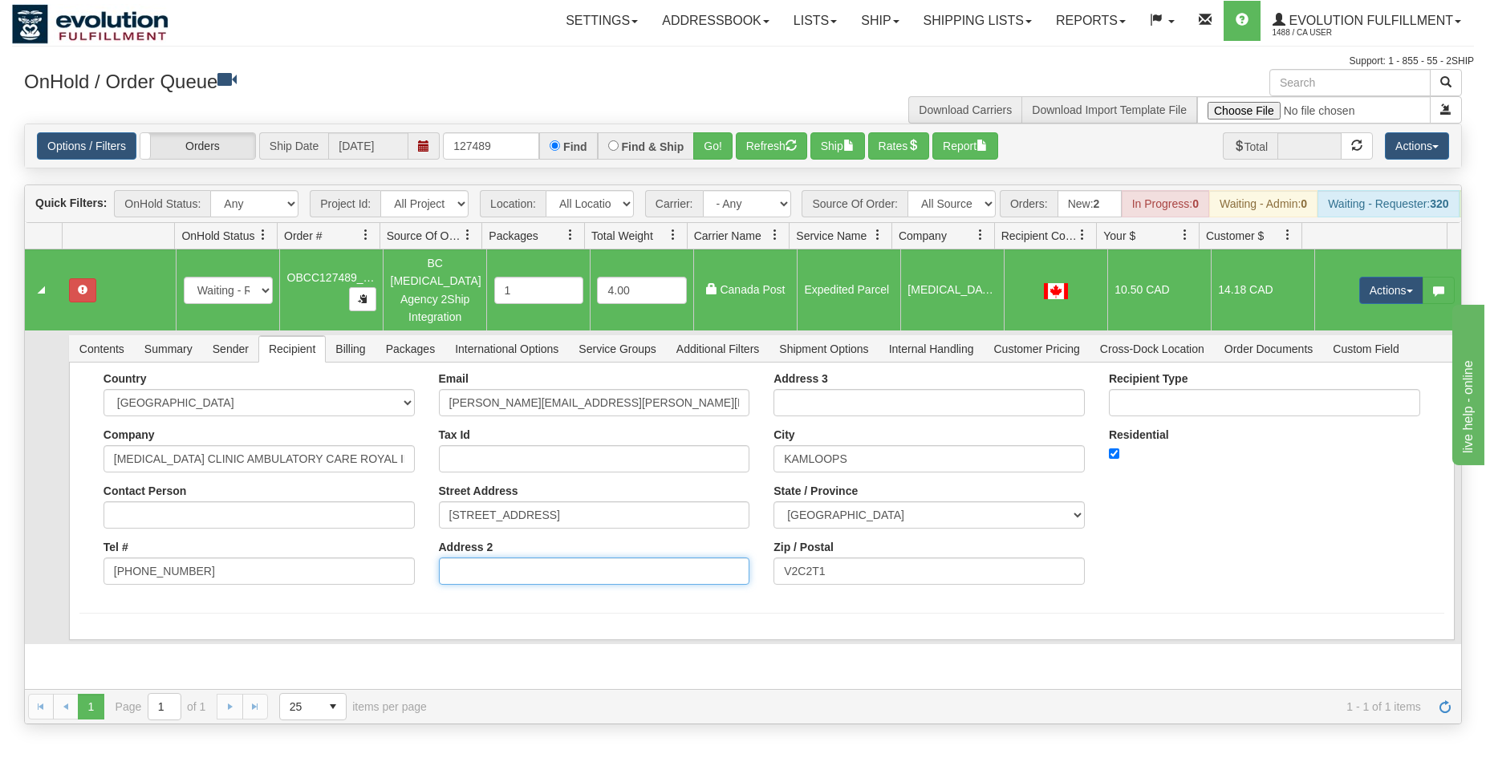
click at [502, 583] on input "Address 2" at bounding box center [594, 571] width 311 height 27
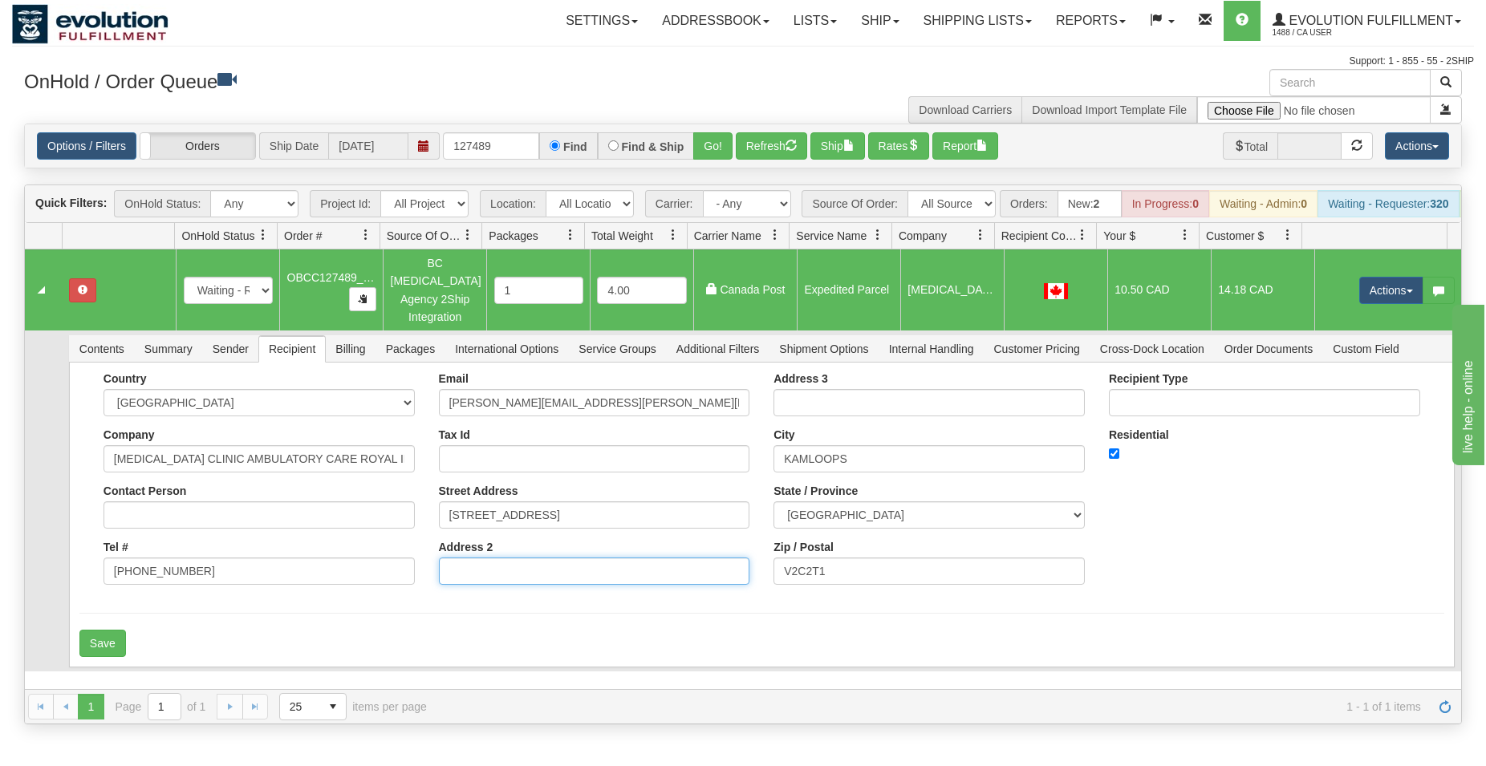
paste input "[PERSON_NAME]"
type input "[PERSON_NAME]"
drag, startPoint x: 311, startPoint y: 457, endPoint x: 446, endPoint y: 461, distance: 135.7
click at [415, 461] on input "[MEDICAL_DATA] CLINIC AMBULATORY CARE ROYAL INLAND HOSPITAL" at bounding box center [259, 458] width 311 height 27
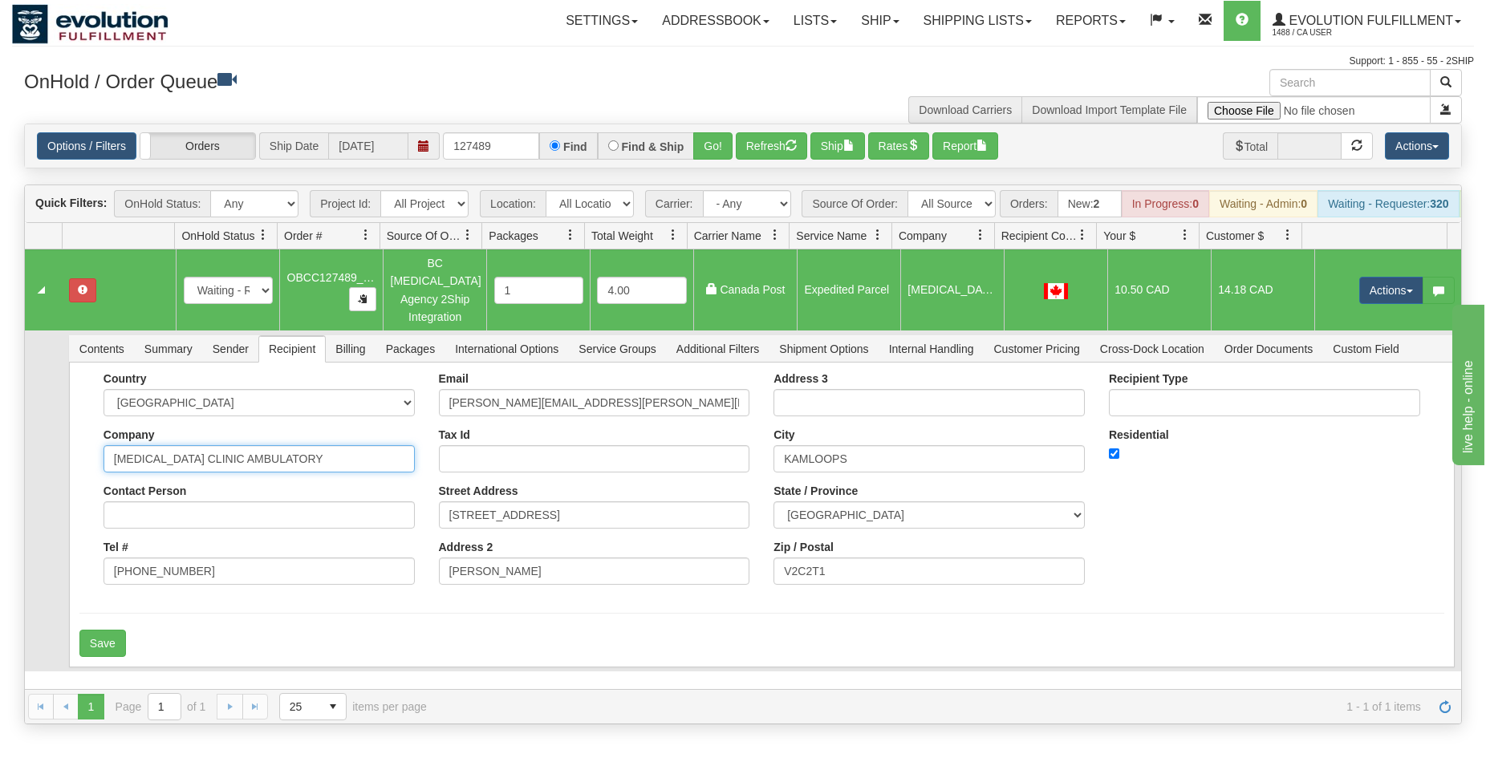
scroll to position [0, 0]
type input "[MEDICAL_DATA] CLINIC AMBULATORY"
click at [237, 510] on input "Contact Person" at bounding box center [259, 515] width 311 height 27
paste input "CARE [GEOGRAPHIC_DATA]"
type input "CARE [GEOGRAPHIC_DATA]"
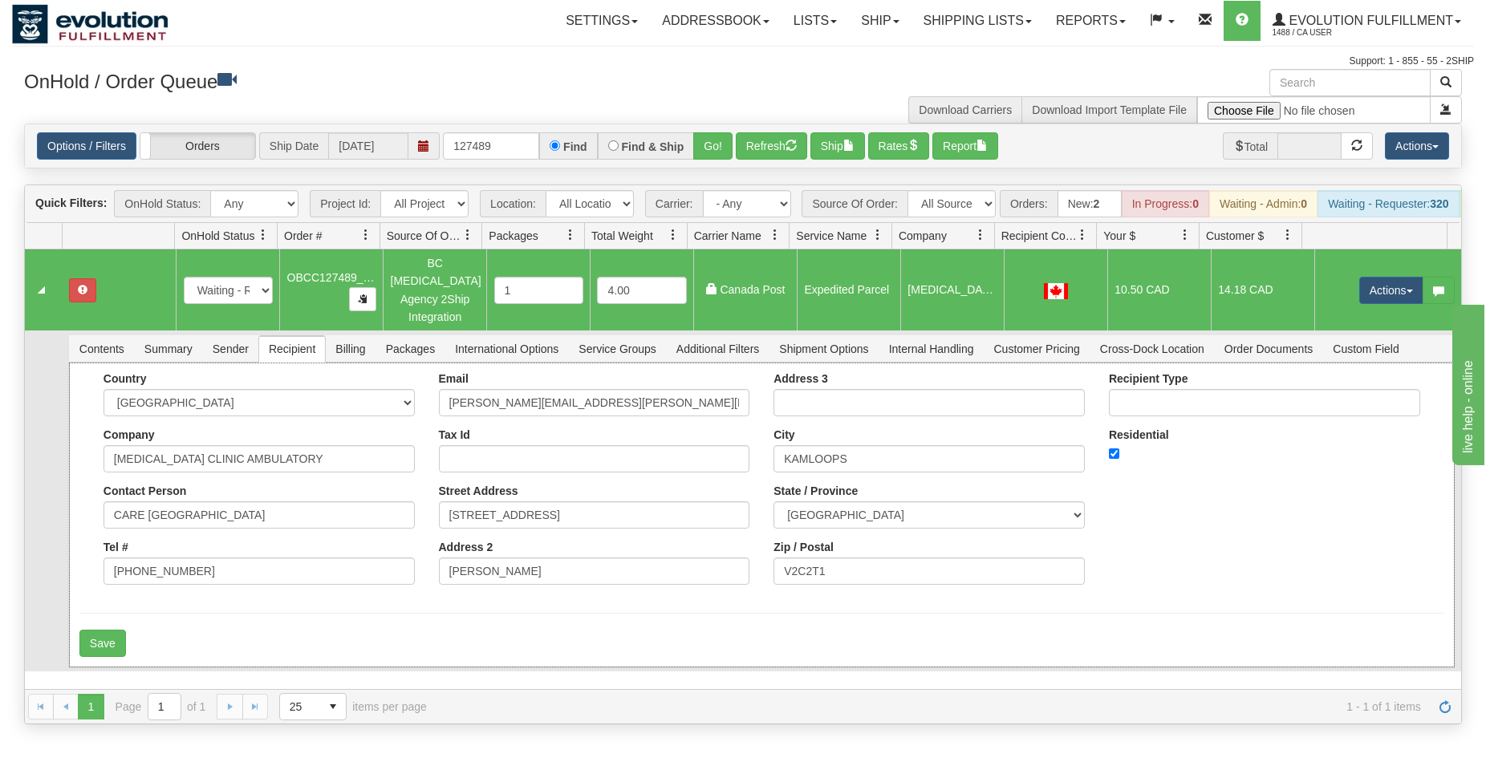
click at [221, 628] on form "Country [GEOGRAPHIC_DATA] [GEOGRAPHIC_DATA] [GEOGRAPHIC_DATA] [GEOGRAPHIC_DATA]…" at bounding box center [761, 514] width 1365 height 285
click at [108, 646] on button "Save" at bounding box center [102, 643] width 47 height 27
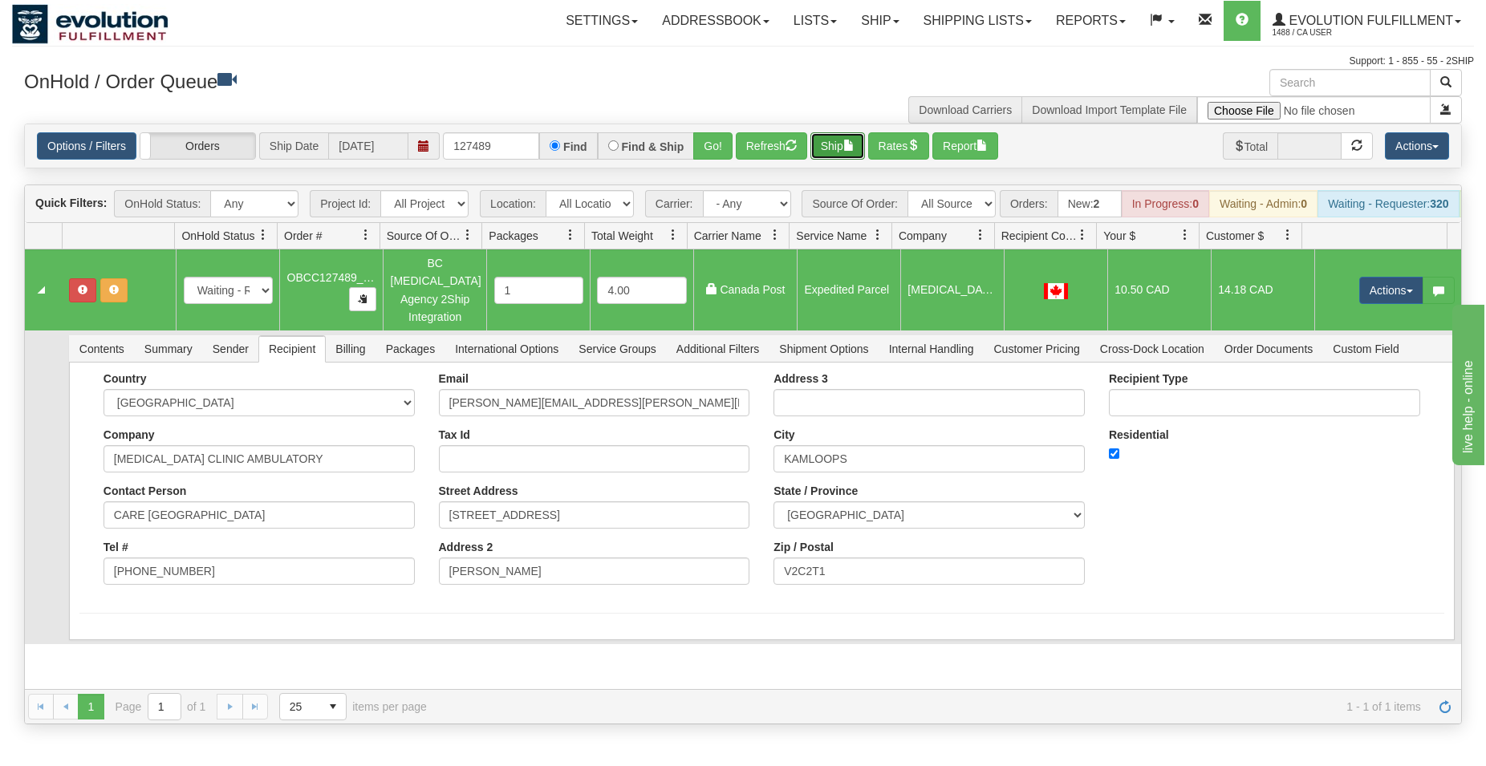
click at [837, 145] on button "Ship" at bounding box center [838, 145] width 55 height 27
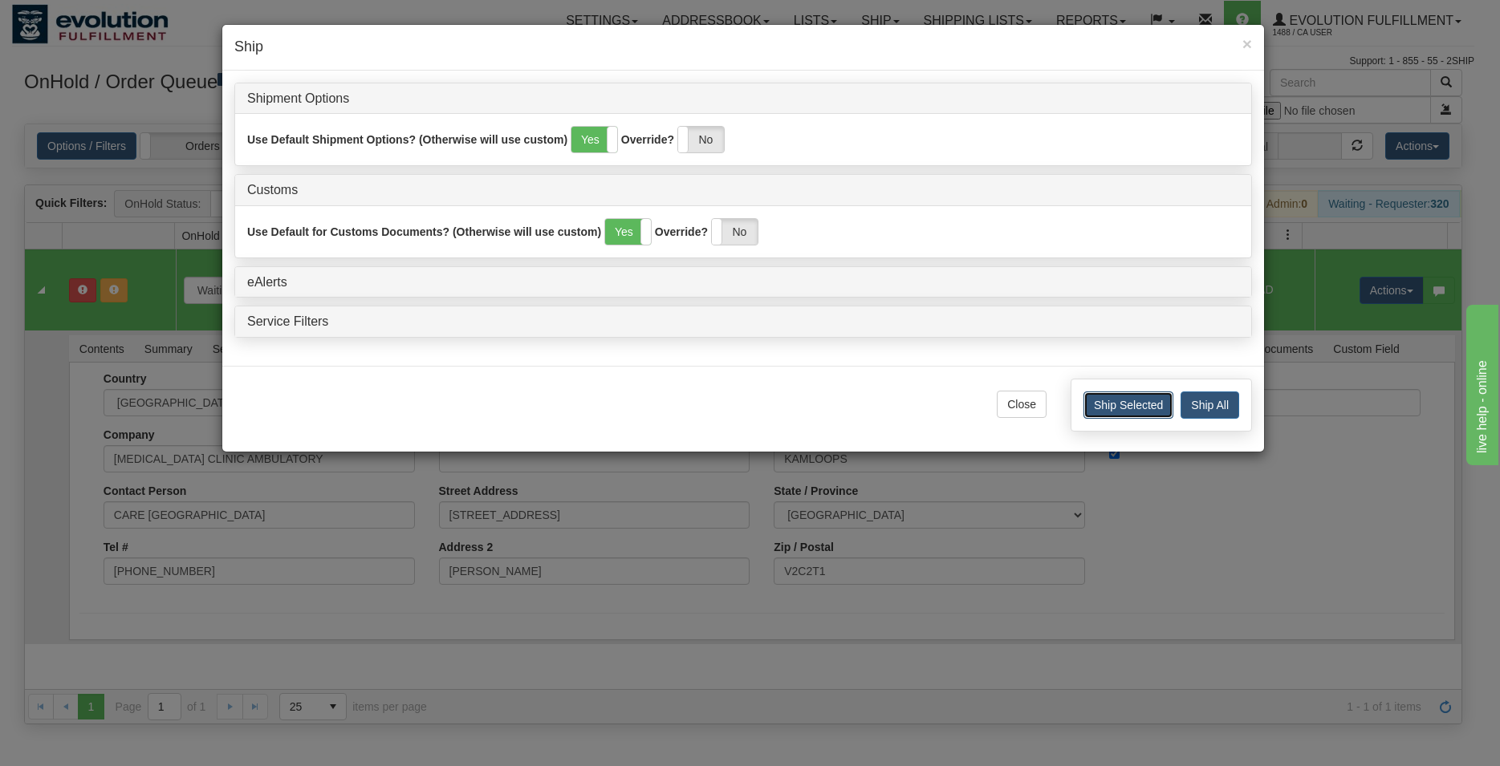
click at [1125, 414] on button "Ship Selected" at bounding box center [1128, 405] width 90 height 27
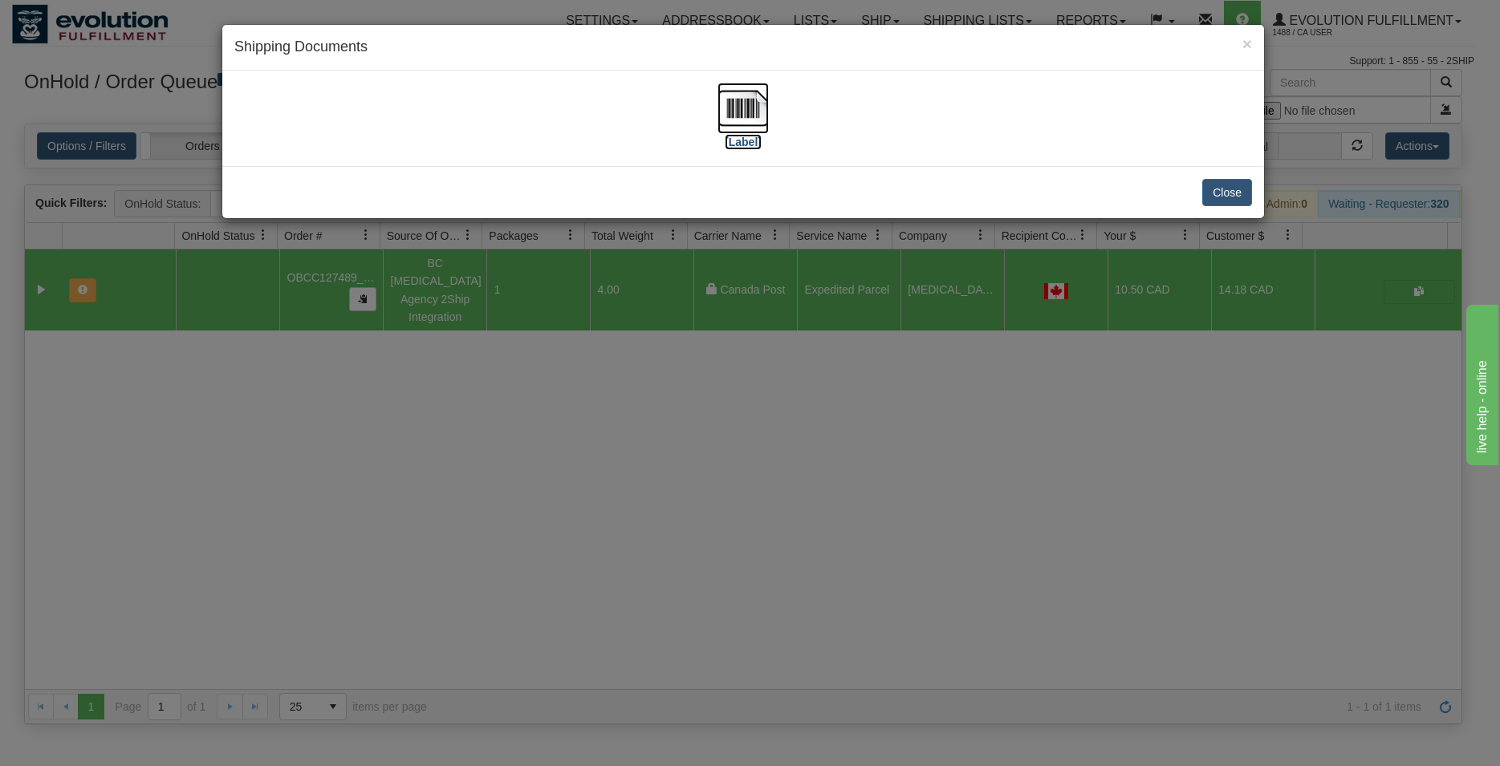
click at [751, 112] on img at bounding box center [743, 108] width 51 height 51
click at [1242, 201] on button "Close" at bounding box center [1227, 192] width 50 height 27
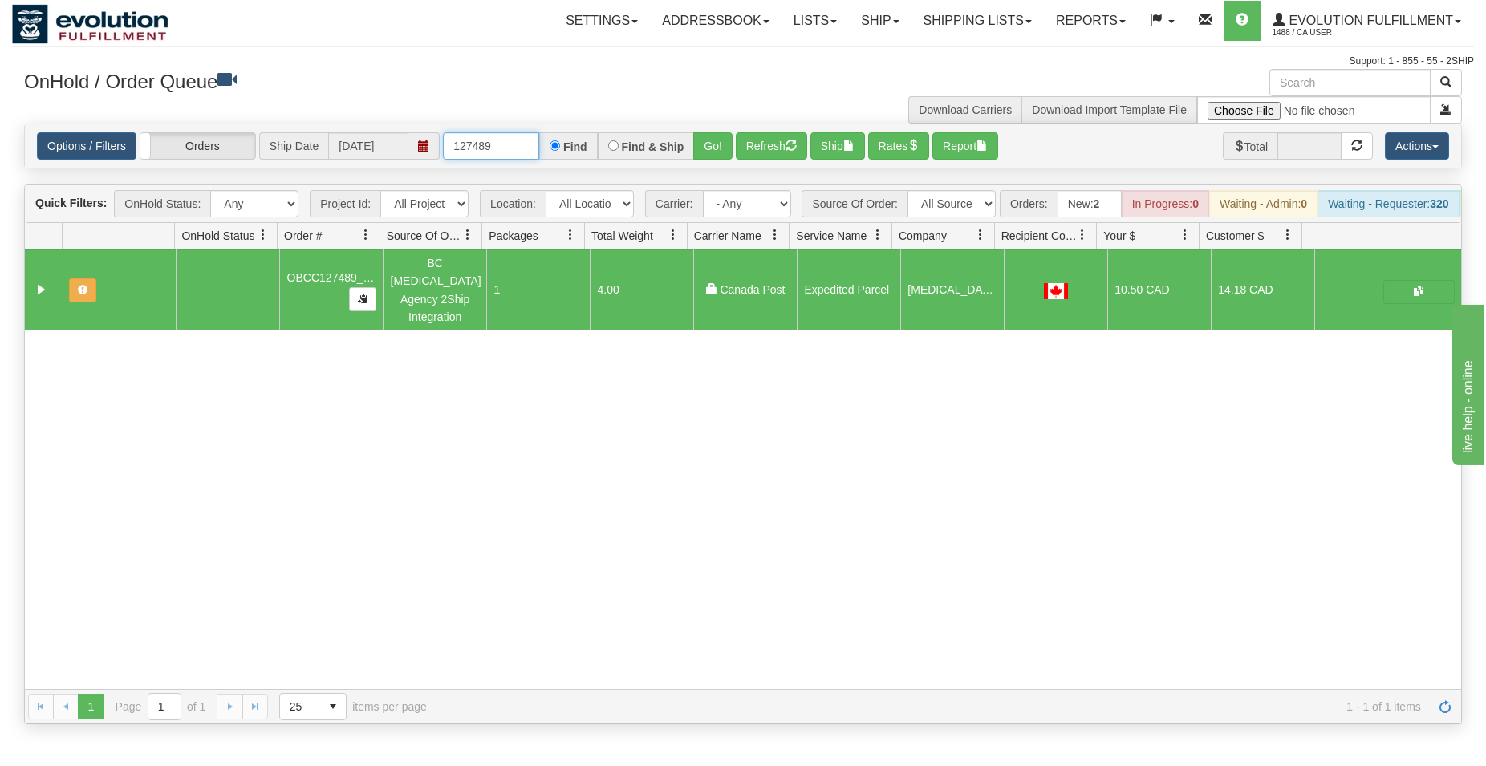
drag, startPoint x: 480, startPoint y: 144, endPoint x: 518, endPoint y: 148, distance: 37.9
click at [518, 148] on input "127489" at bounding box center [491, 145] width 96 height 27
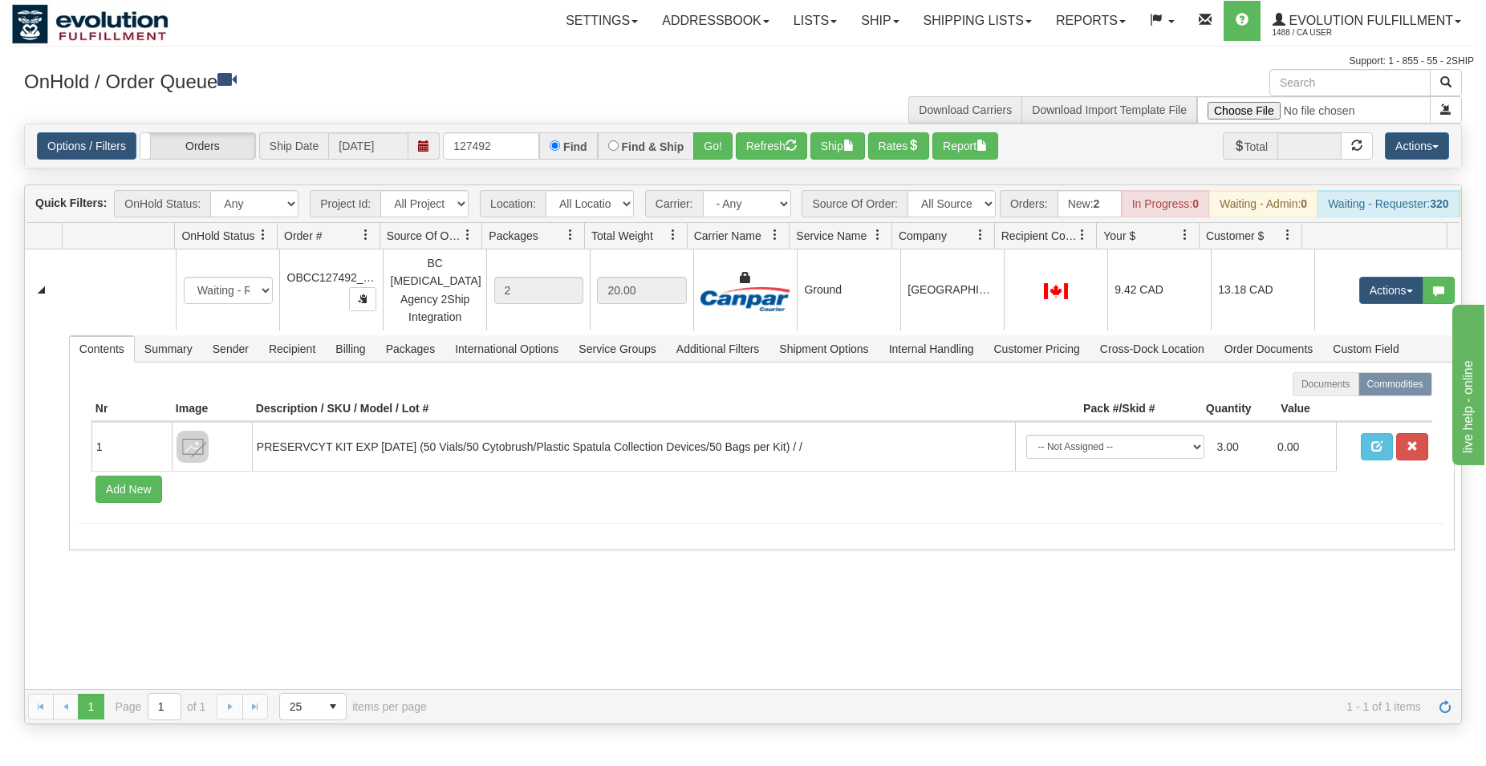
drag, startPoint x: 1034, startPoint y: 303, endPoint x: 958, endPoint y: 234, distance: 102.8
click at [1032, 299] on div at bounding box center [1055, 290] width 89 height 18
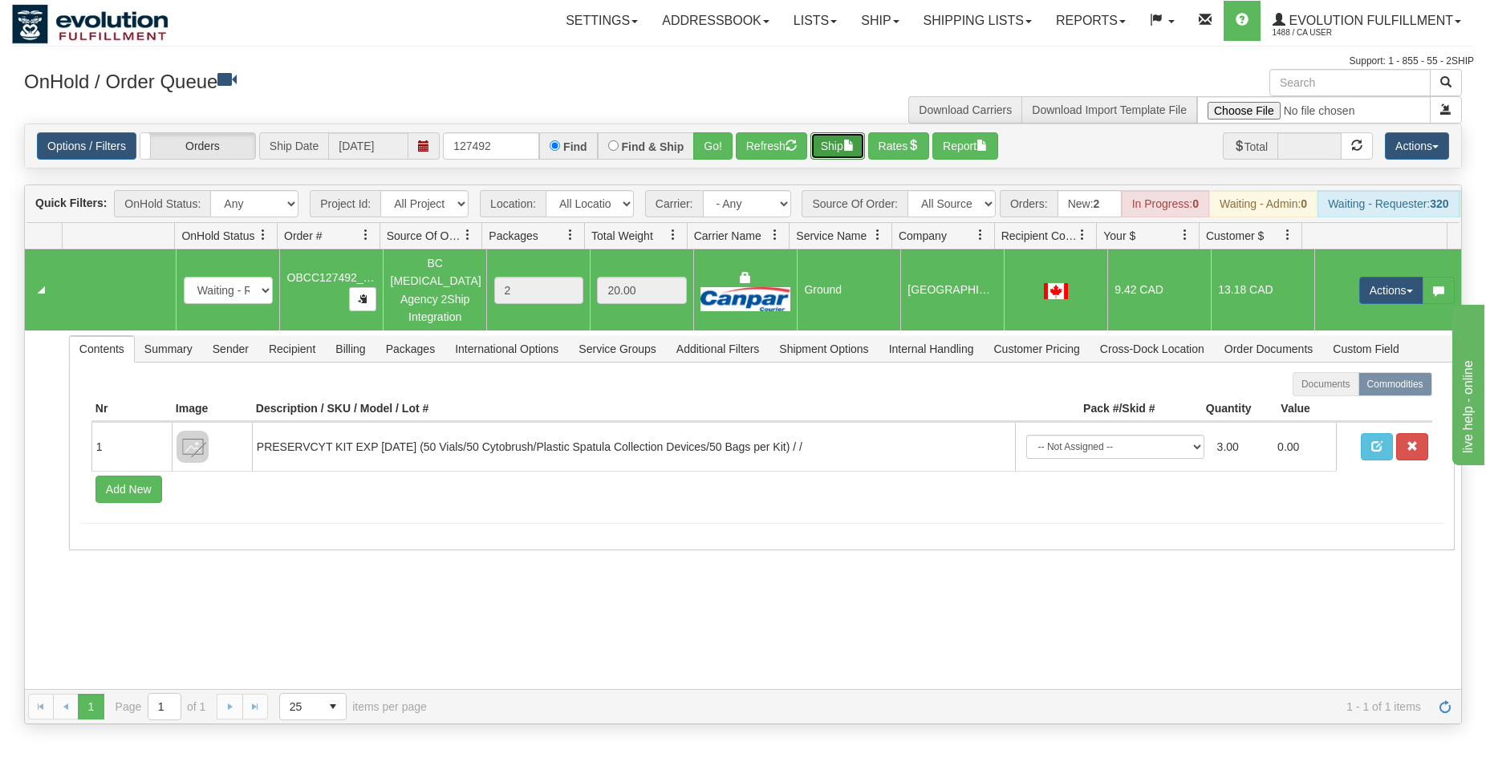
click at [840, 149] on button "Ship" at bounding box center [838, 145] width 55 height 27
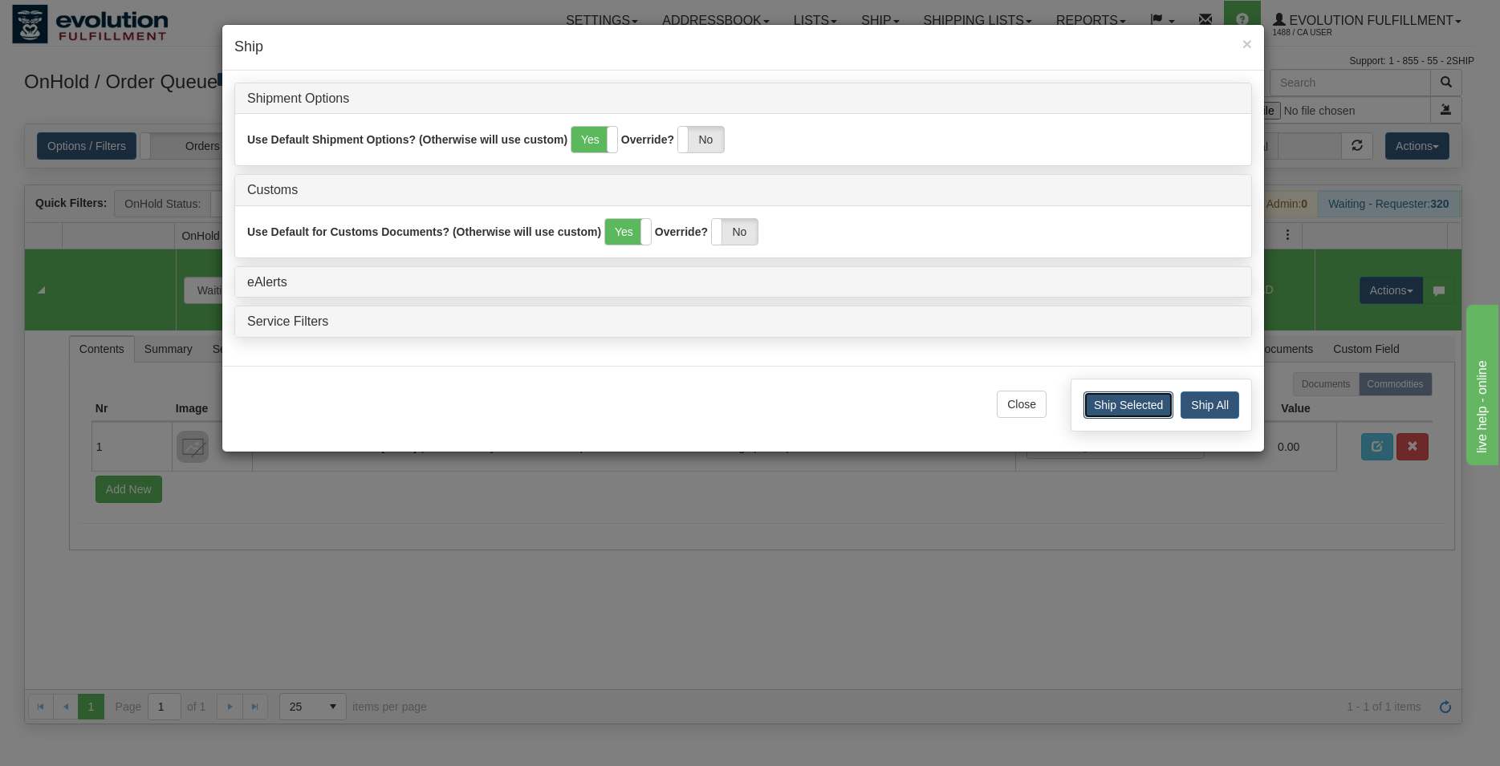
click at [1124, 405] on button "Ship Selected" at bounding box center [1128, 405] width 90 height 27
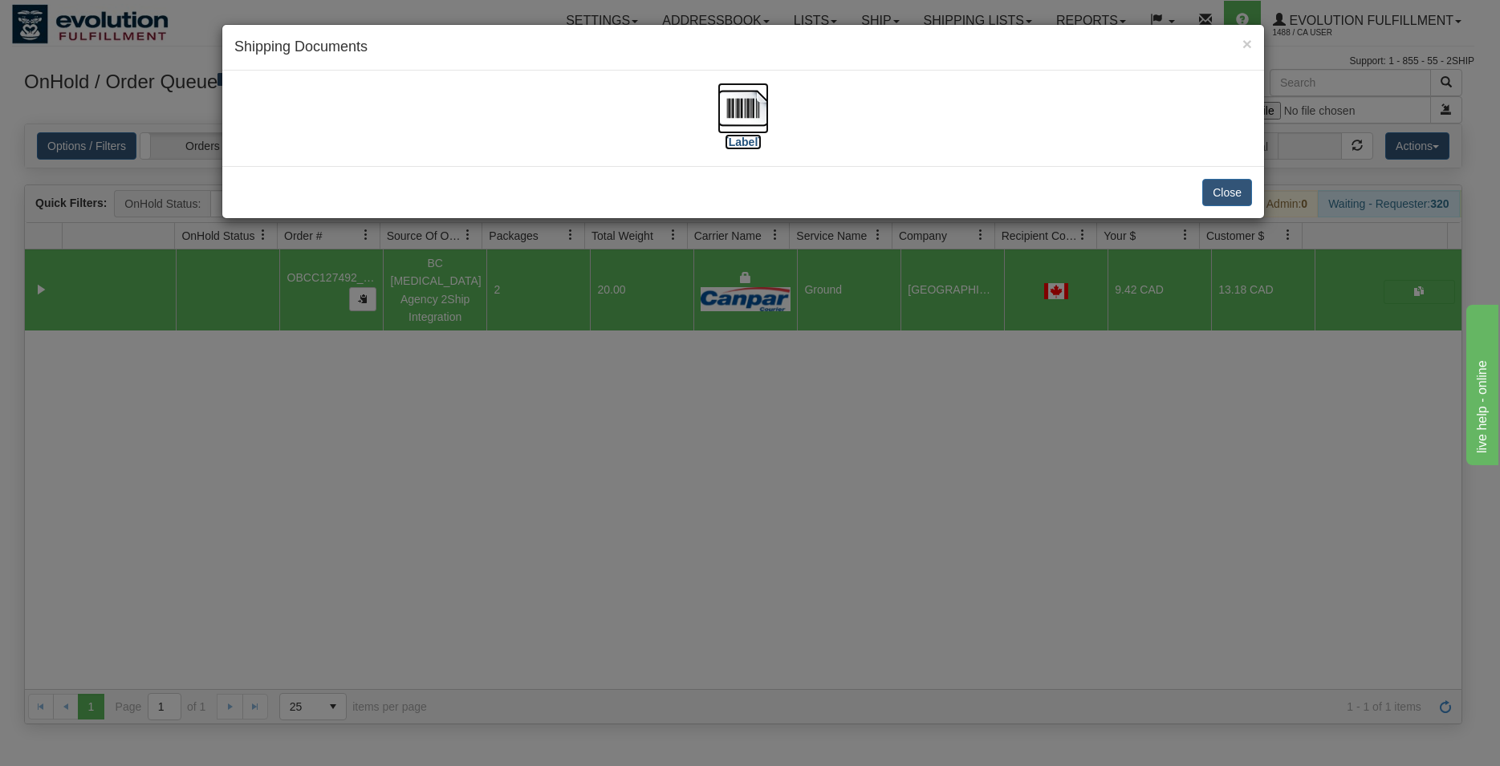
click at [754, 110] on img at bounding box center [743, 108] width 51 height 51
click at [1208, 196] on button "Close" at bounding box center [1227, 192] width 50 height 27
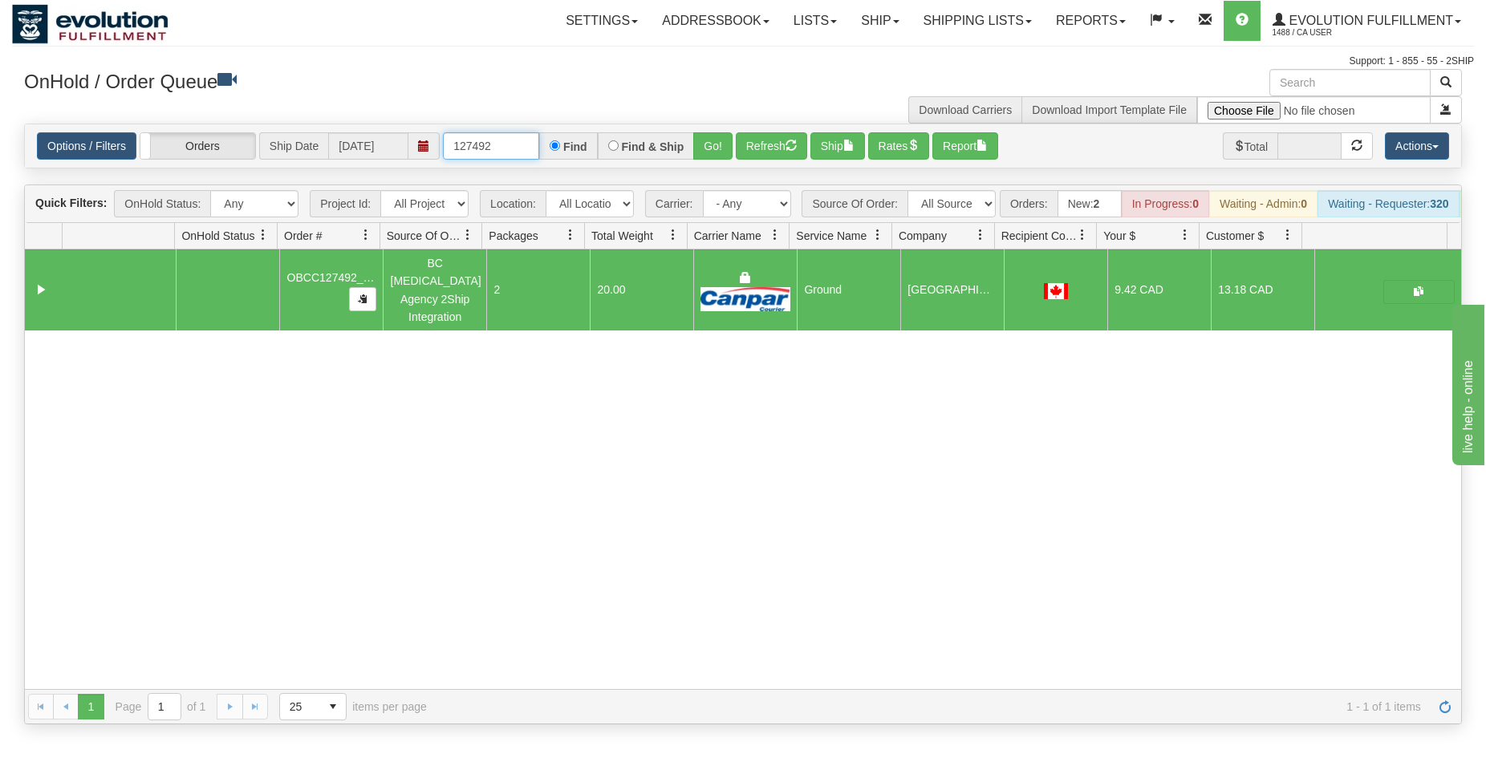
drag, startPoint x: 482, startPoint y: 148, endPoint x: 493, endPoint y: 128, distance: 23.7
click at [502, 150] on input "127492" at bounding box center [491, 145] width 96 height 27
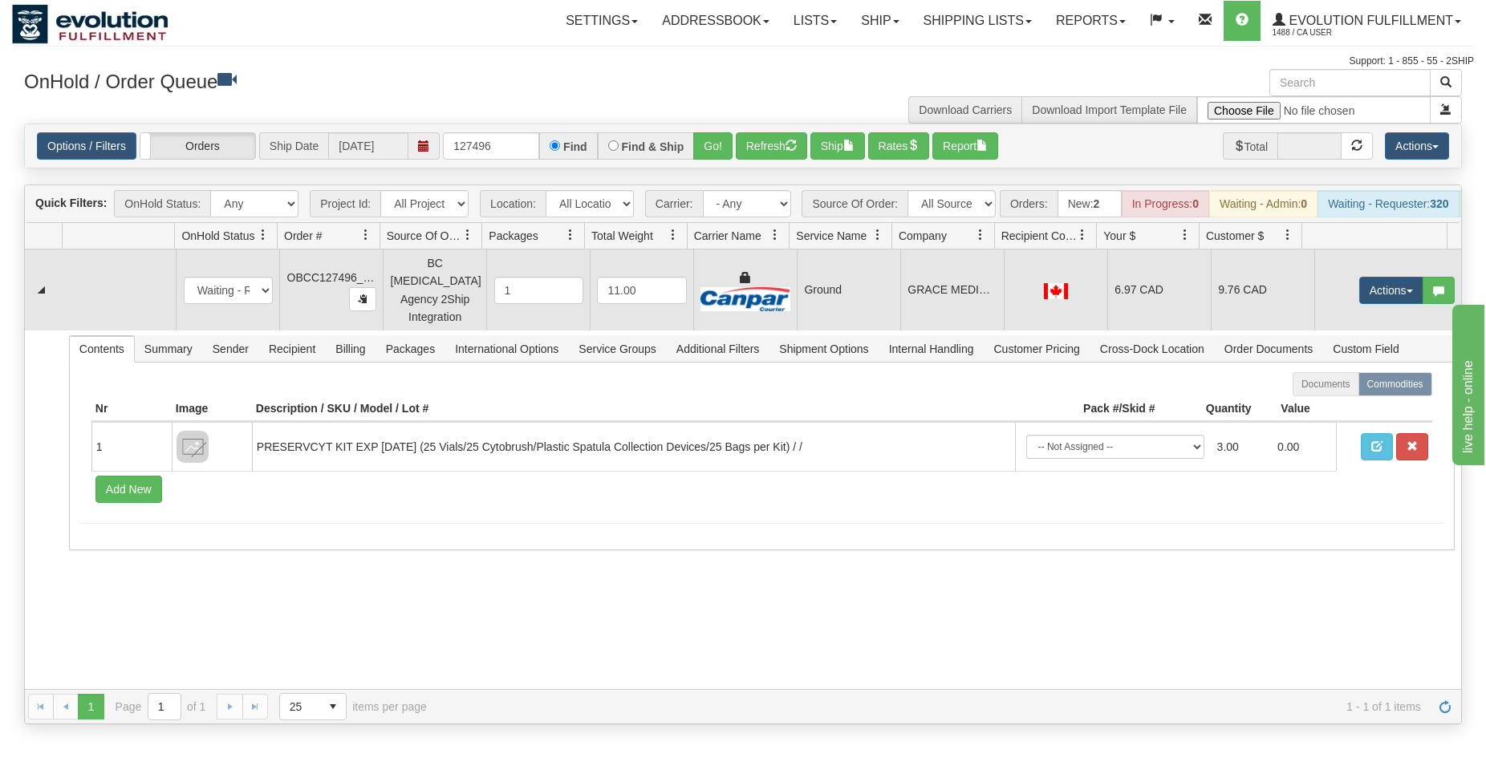
click at [1011, 294] on div at bounding box center [1055, 290] width 89 height 18
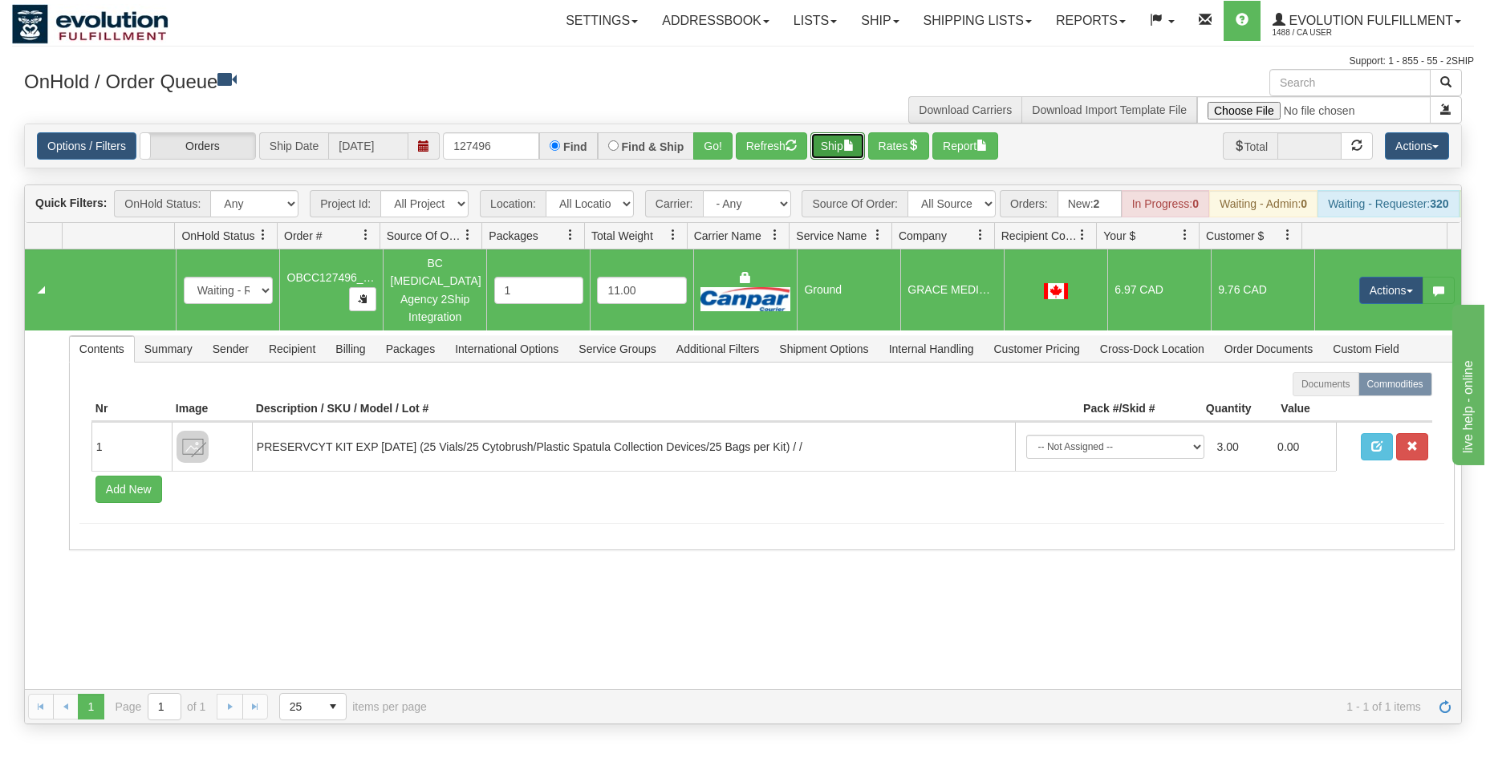
click at [840, 152] on button "Ship" at bounding box center [838, 145] width 55 height 27
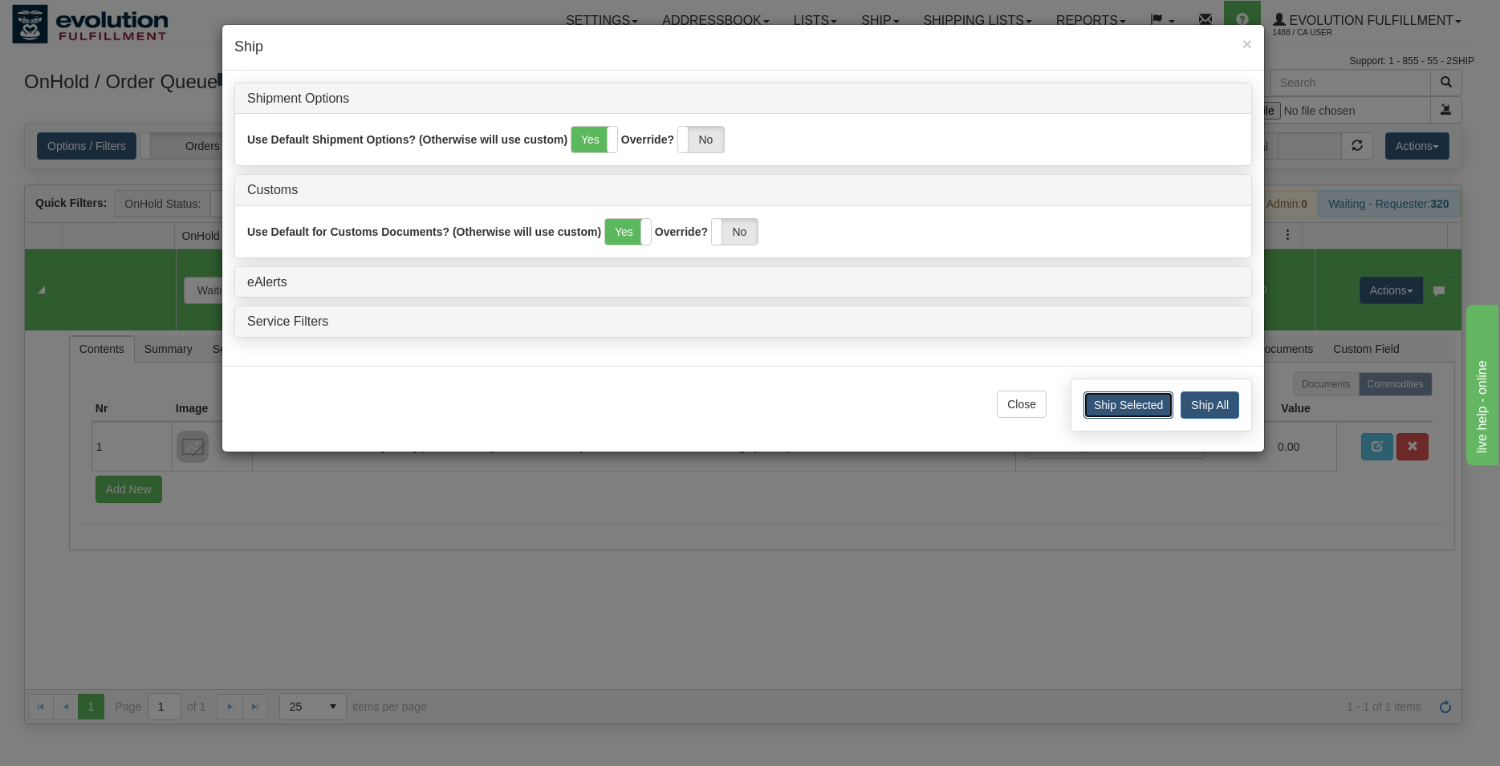
click at [1103, 409] on button "Ship Selected" at bounding box center [1128, 405] width 90 height 27
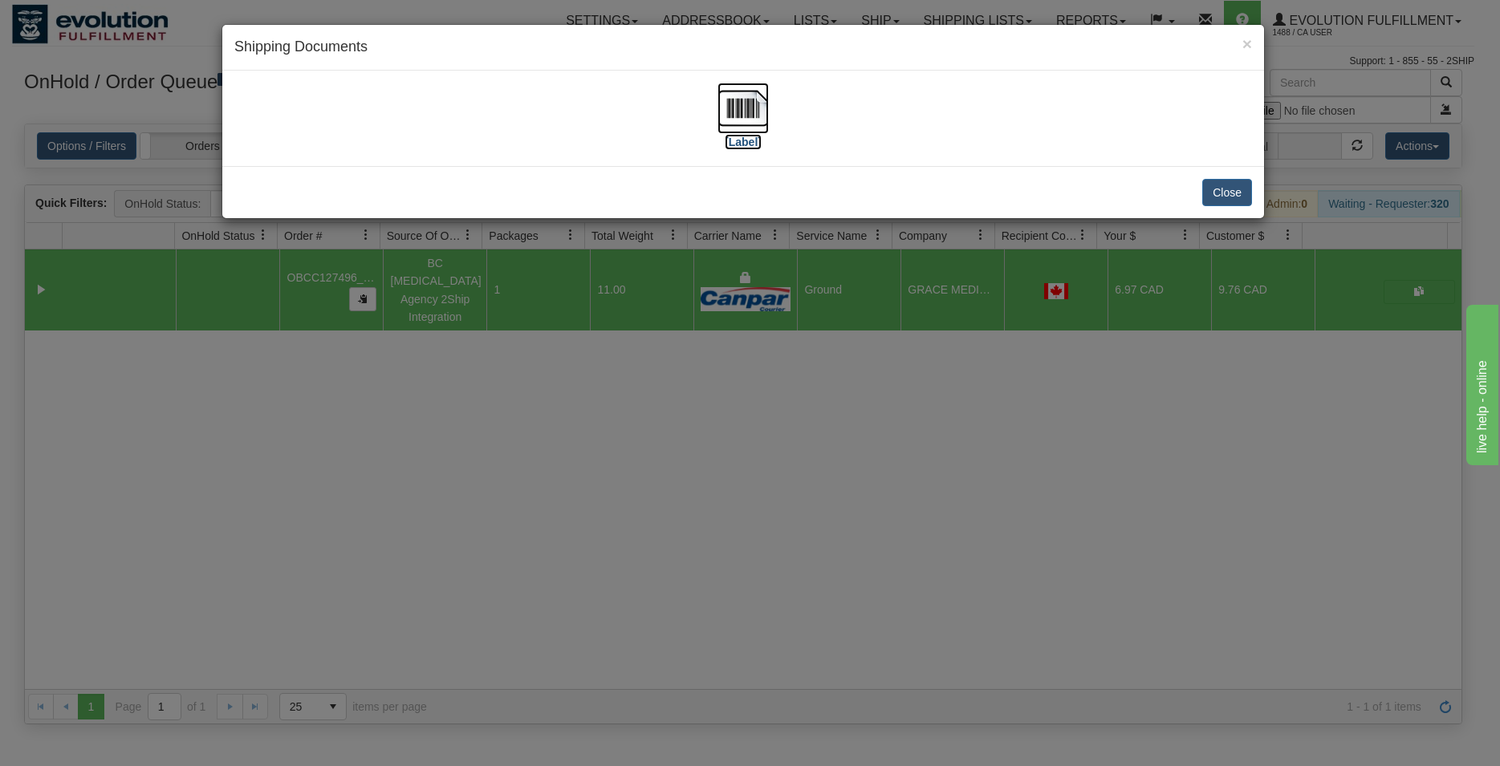
click at [756, 116] on img at bounding box center [743, 108] width 51 height 51
click at [1237, 191] on button "Close" at bounding box center [1227, 192] width 50 height 27
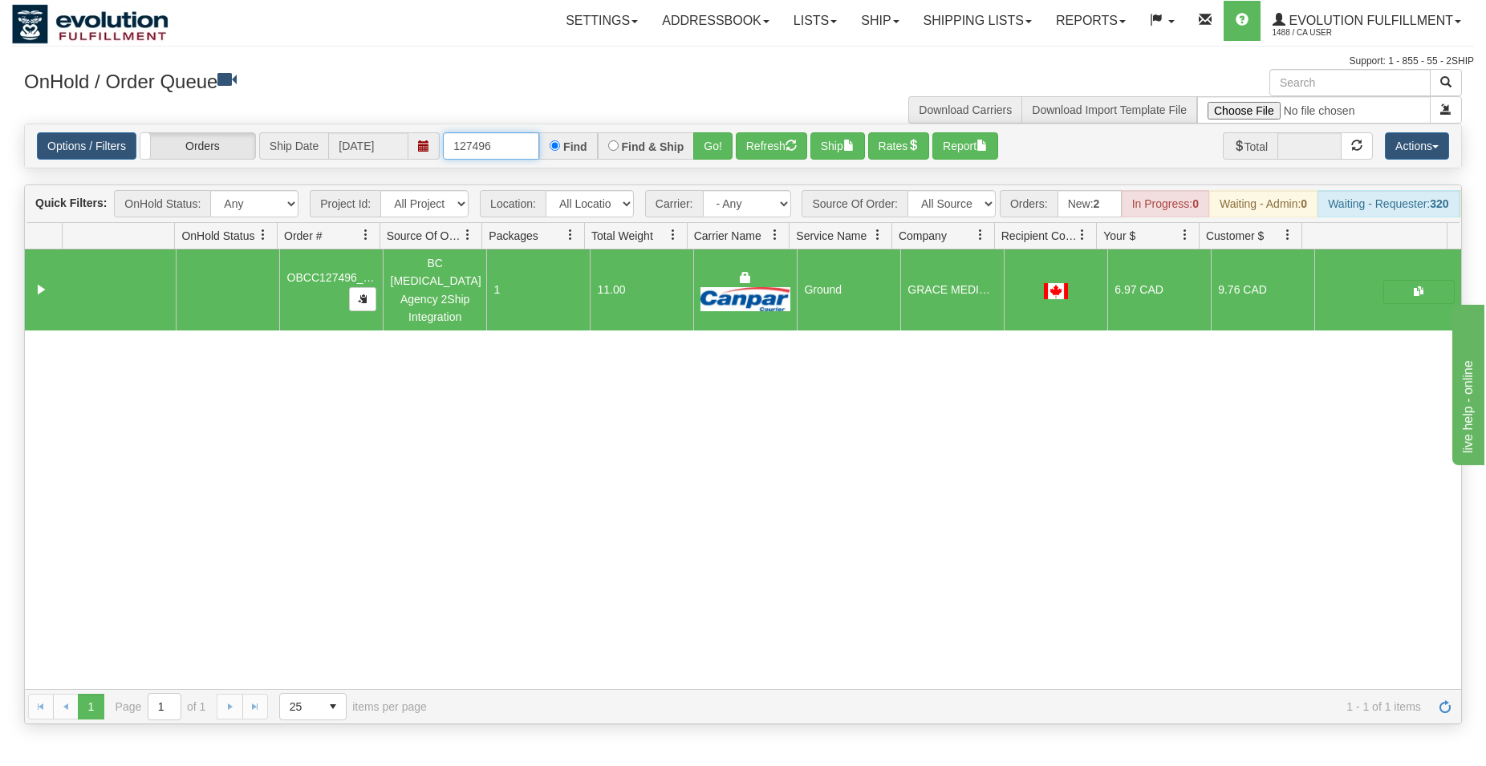
drag, startPoint x: 482, startPoint y: 142, endPoint x: 522, endPoint y: 134, distance: 40.9
click at [504, 139] on input "127496" at bounding box center [491, 145] width 96 height 27
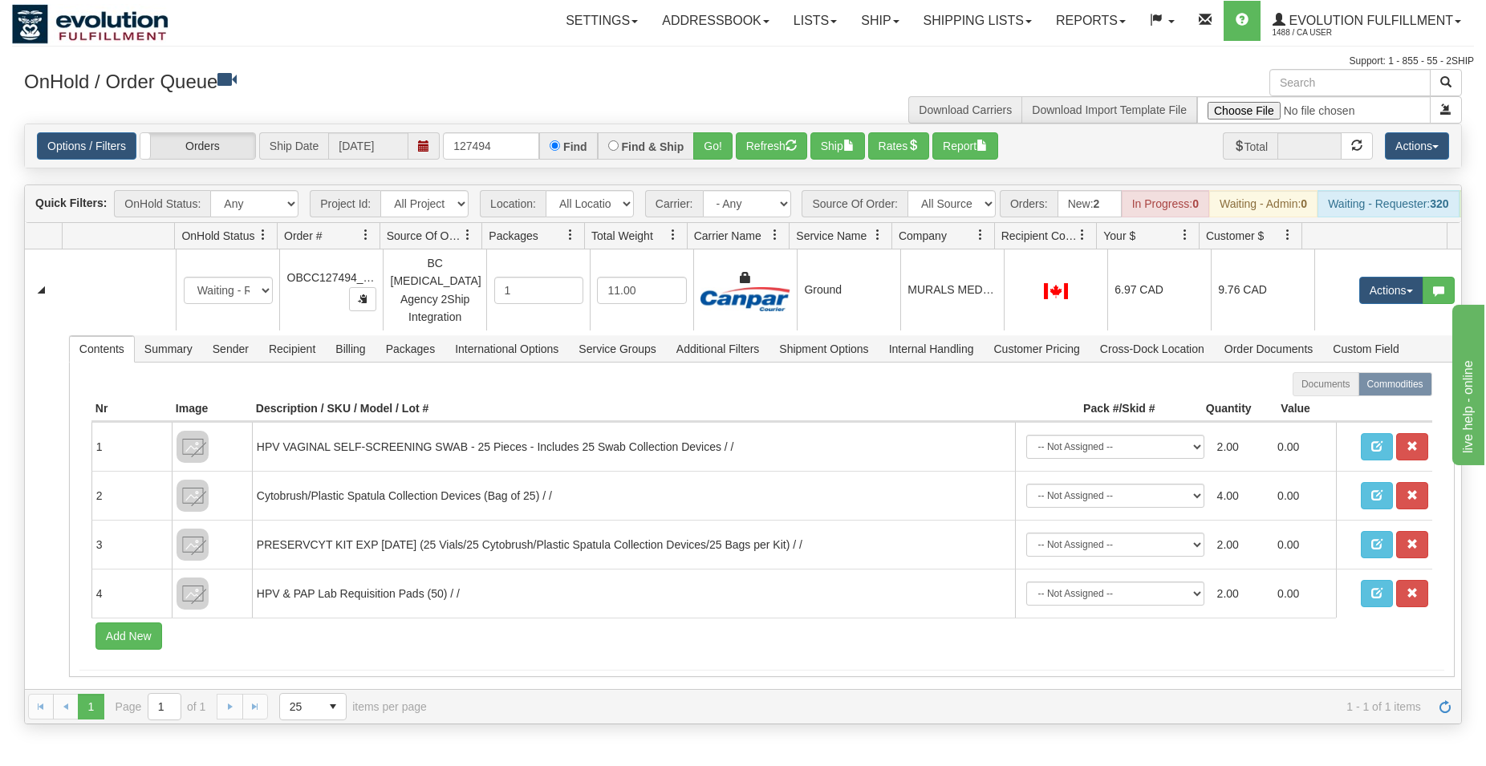
click at [785, 250] on div "Id Location Request Id Reply Id OnHold Status Order # Source Of Order Packages …" at bounding box center [743, 236] width 1437 height 26
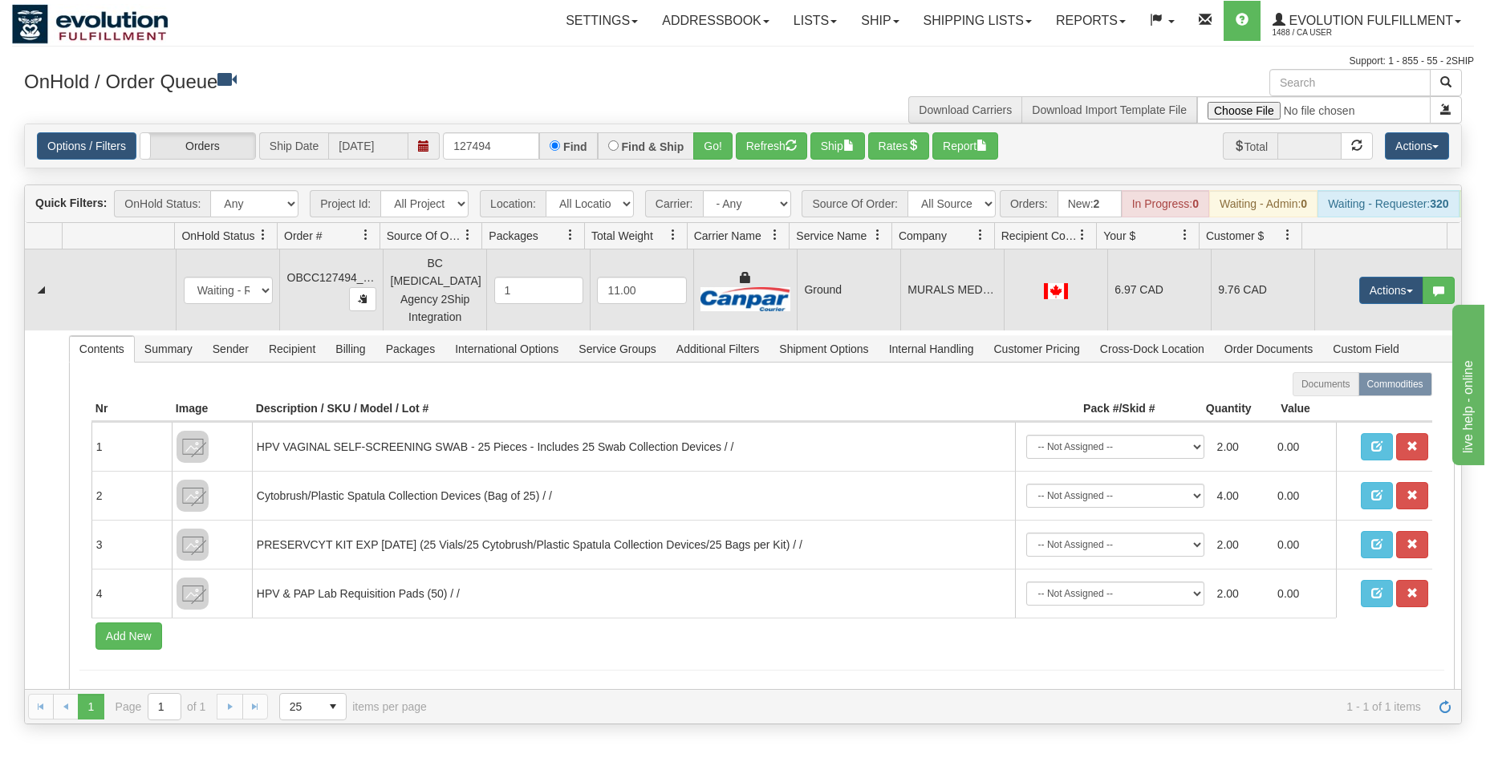
click at [807, 306] on td "Ground" at bounding box center [849, 290] width 104 height 81
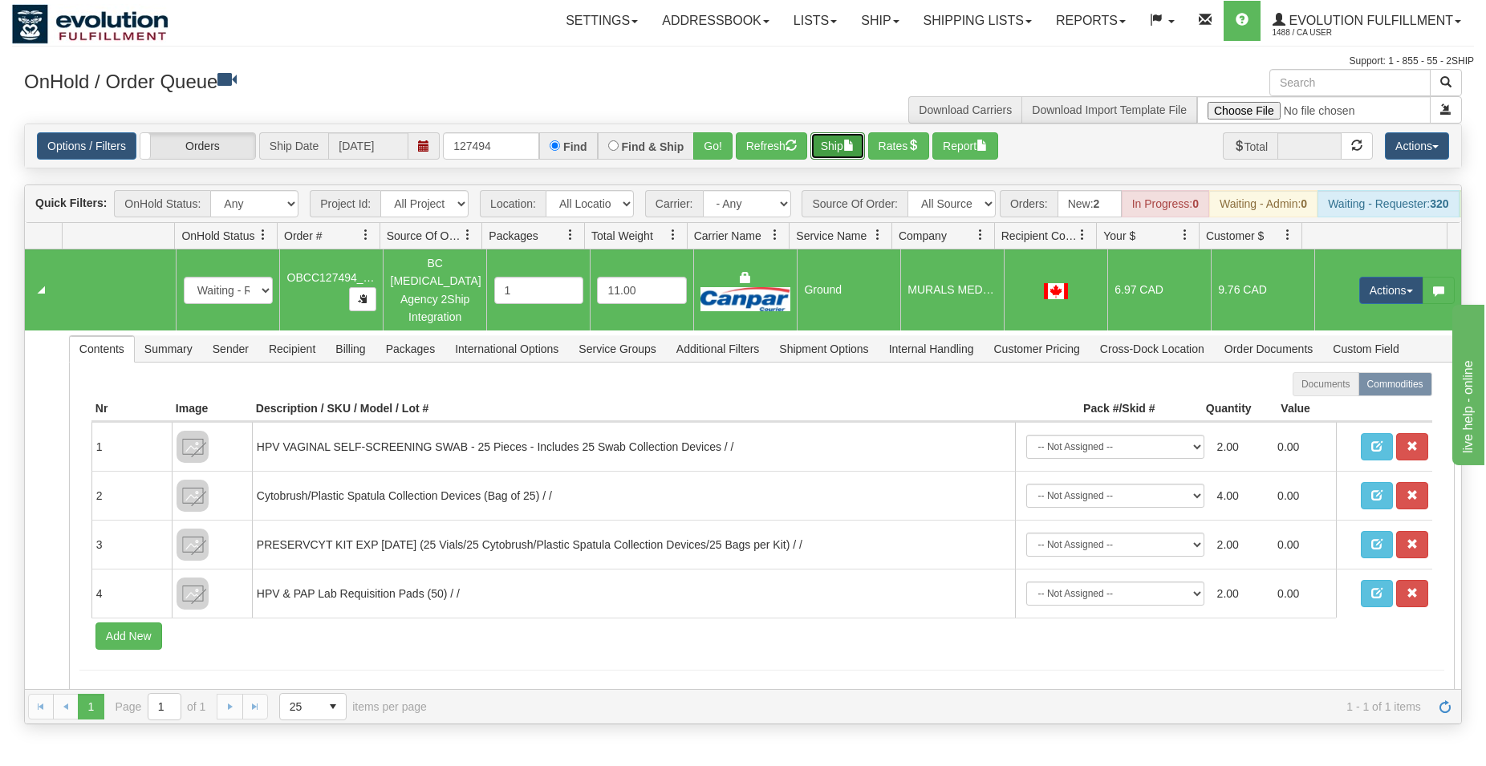
click at [835, 152] on button "Ship" at bounding box center [838, 145] width 55 height 27
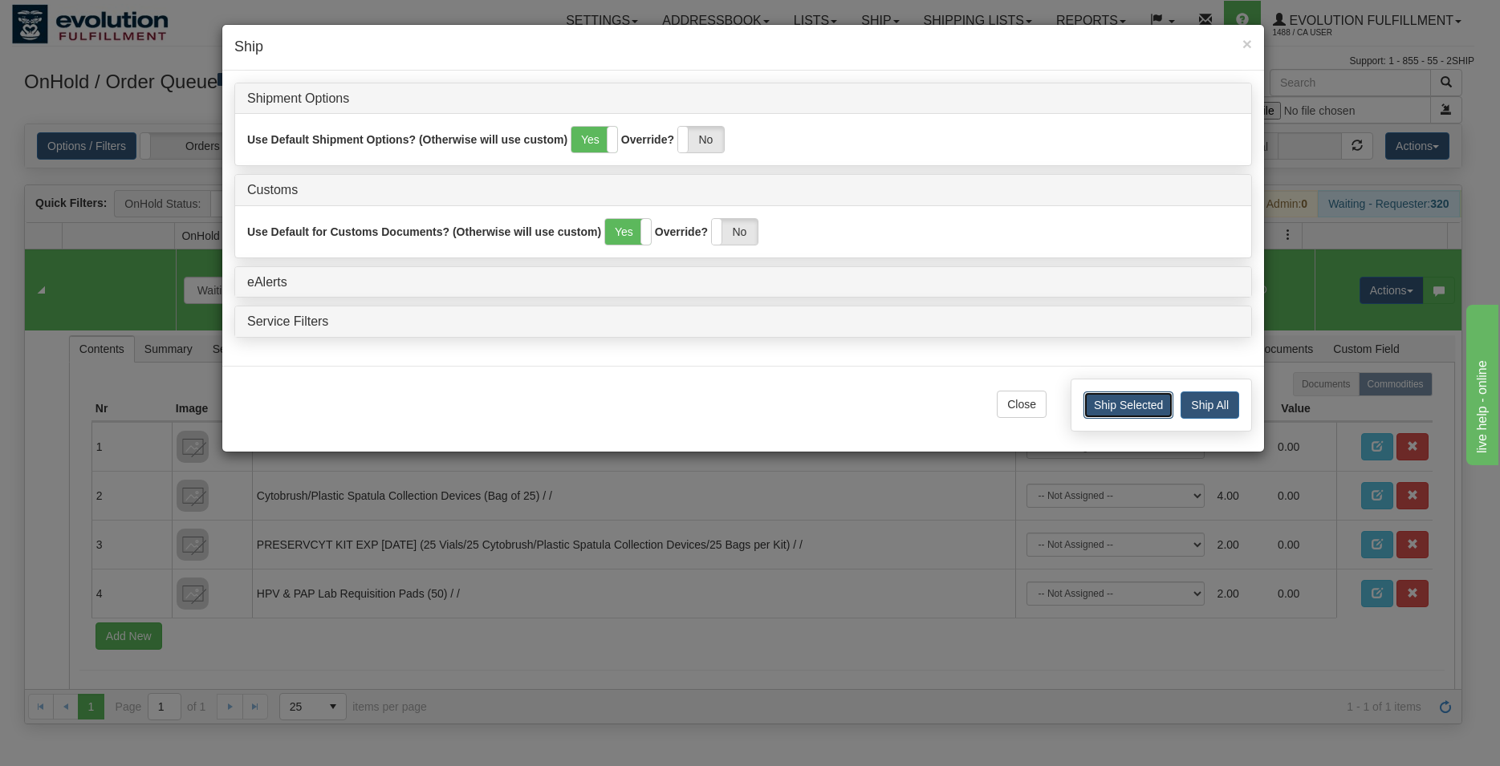
click at [1119, 403] on button "Ship Selected" at bounding box center [1128, 405] width 90 height 27
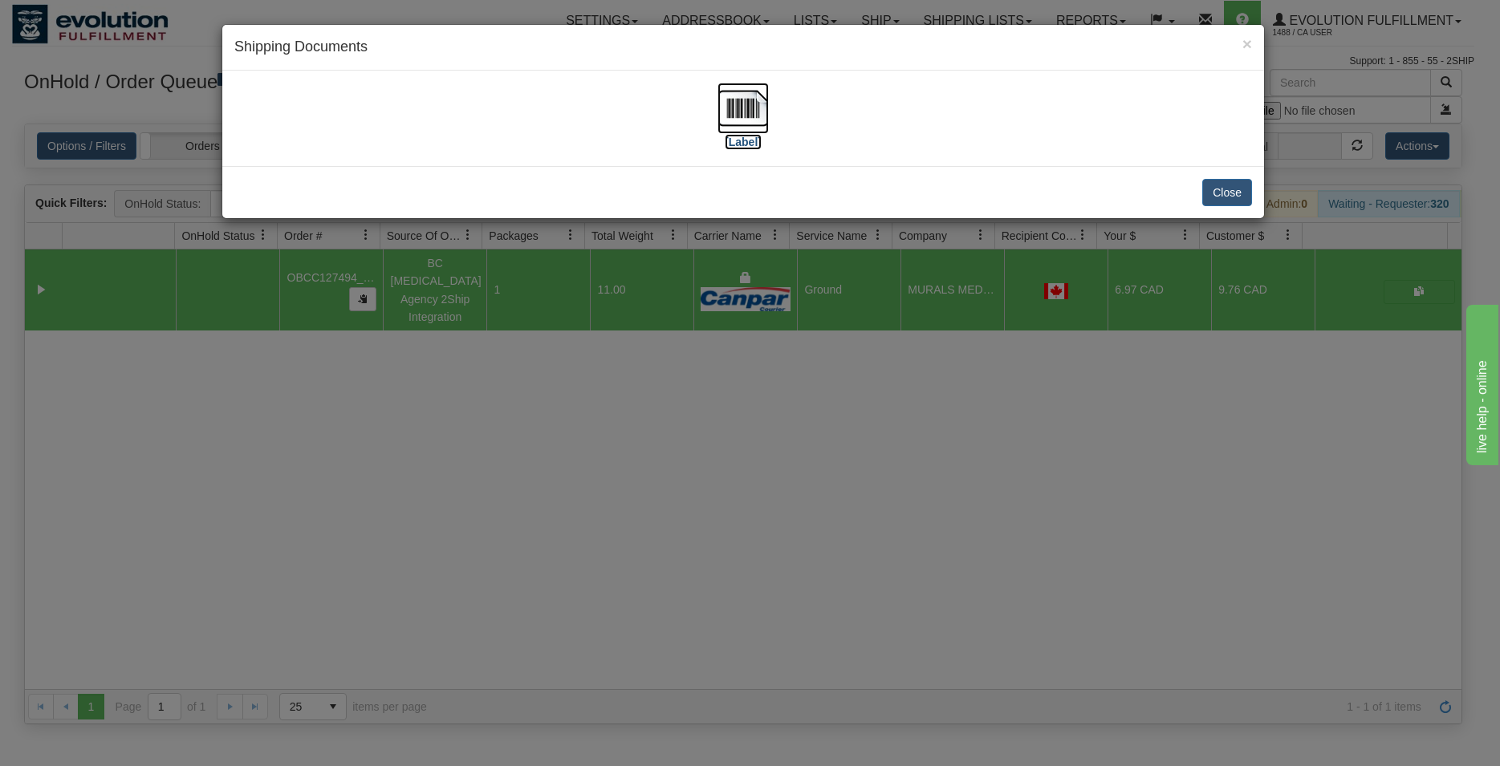
click at [721, 111] on img at bounding box center [743, 108] width 51 height 51
click at [1240, 180] on button "Close" at bounding box center [1227, 192] width 50 height 27
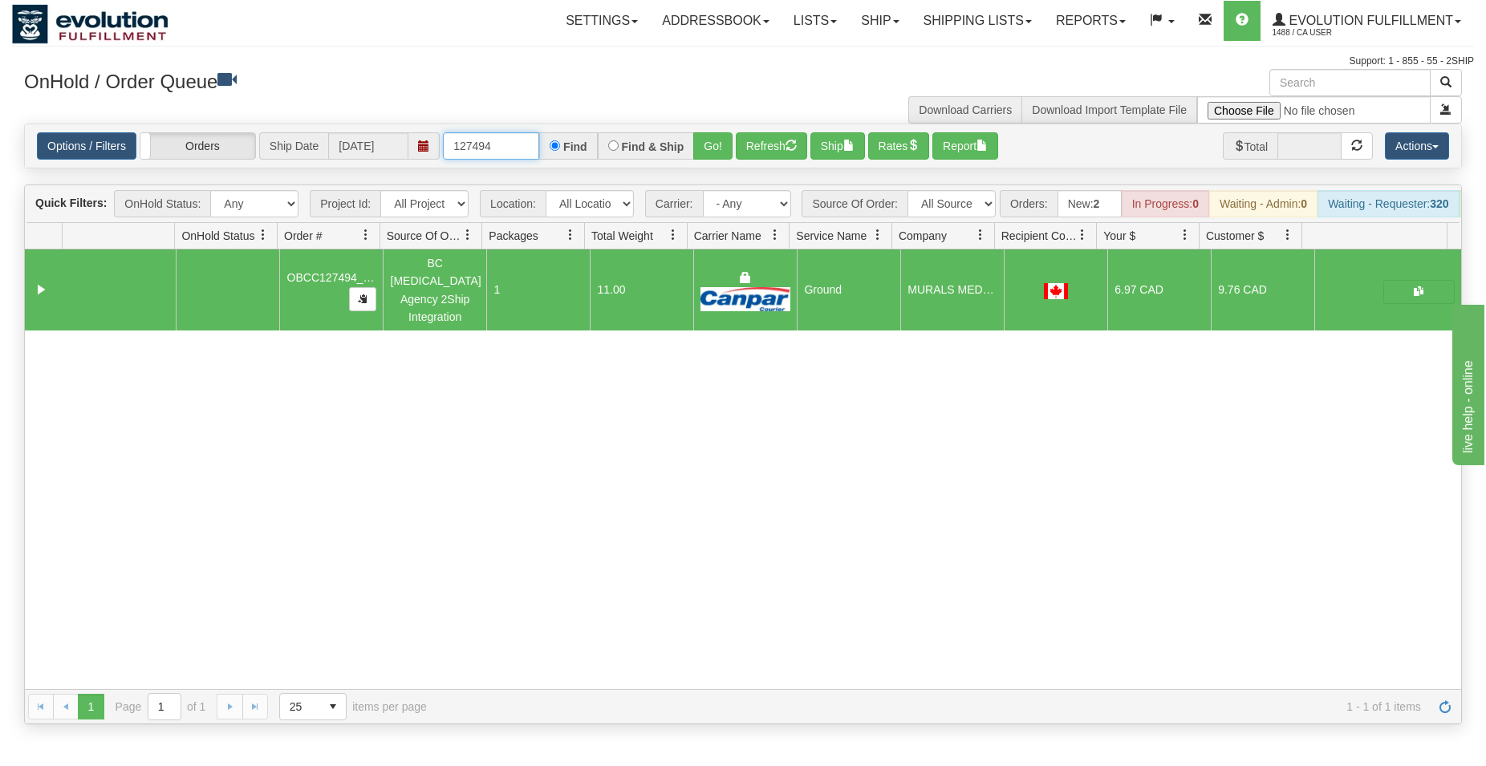
drag, startPoint x: 480, startPoint y: 144, endPoint x: 510, endPoint y: 139, distance: 30.2
click at [512, 144] on input "127494" at bounding box center [491, 145] width 96 height 27
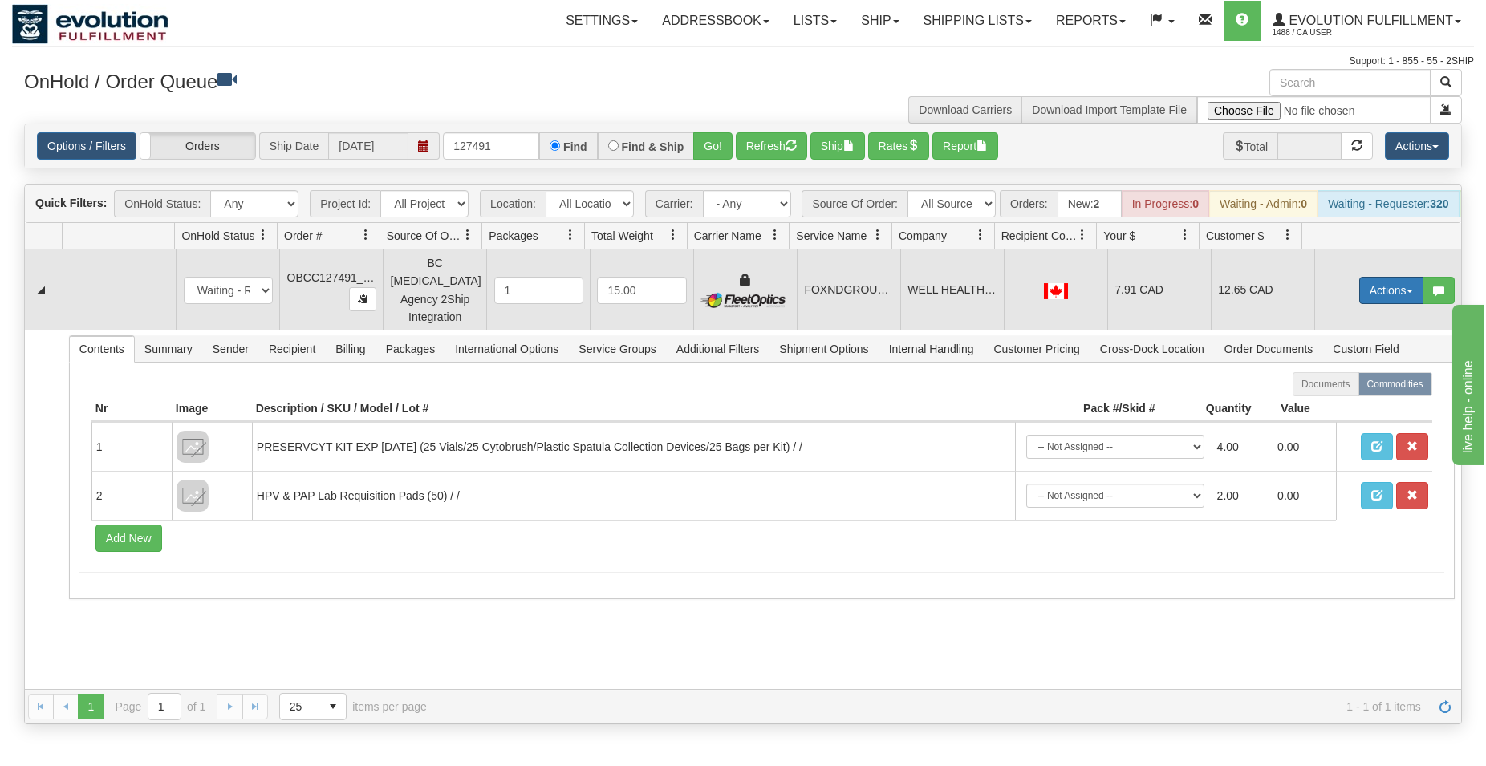
click at [1363, 294] on button "Actions" at bounding box center [1392, 290] width 64 height 27
click at [1350, 366] on span "Rate All Services" at bounding box center [1359, 362] width 96 height 13
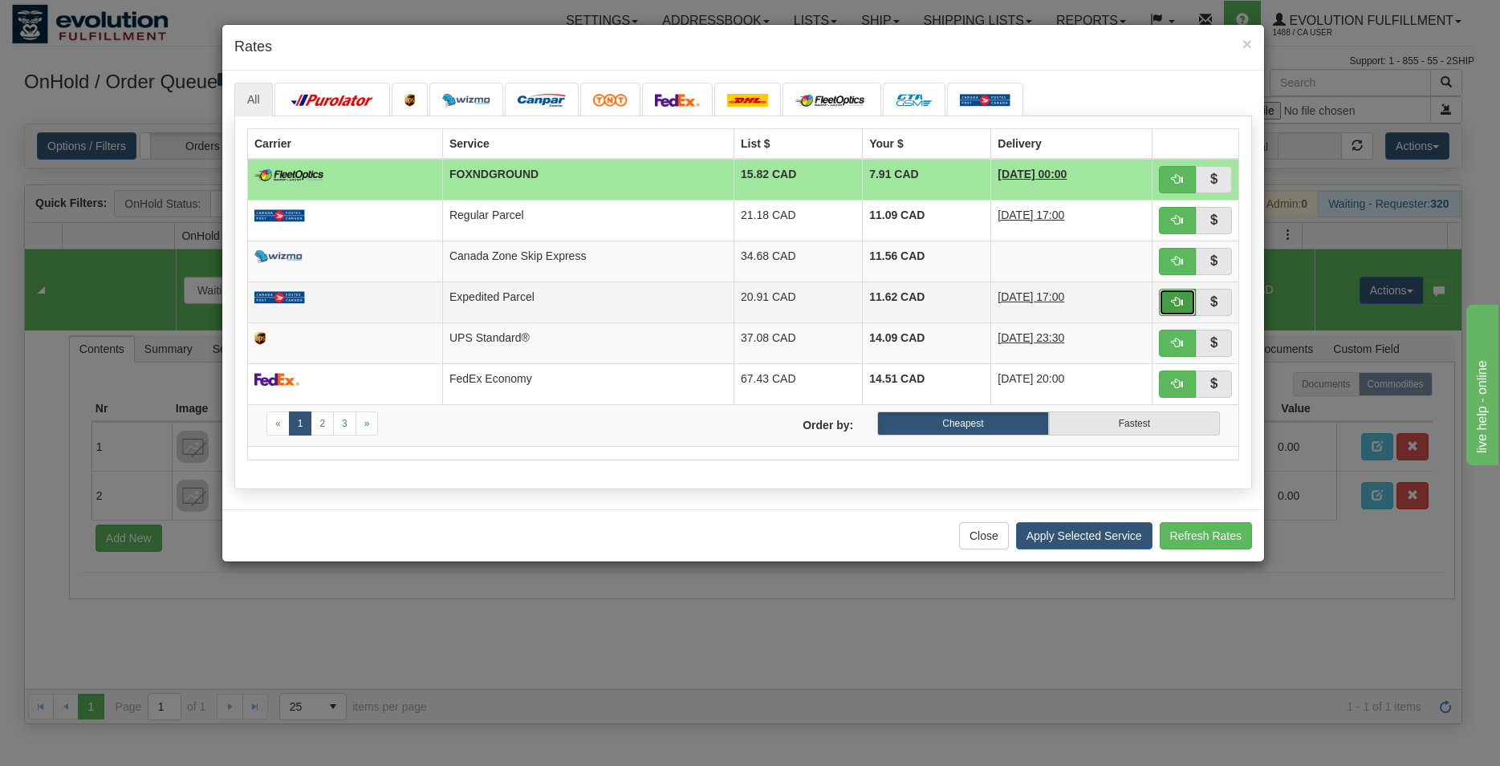
click at [1174, 304] on span "button" at bounding box center [1177, 301] width 11 height 11
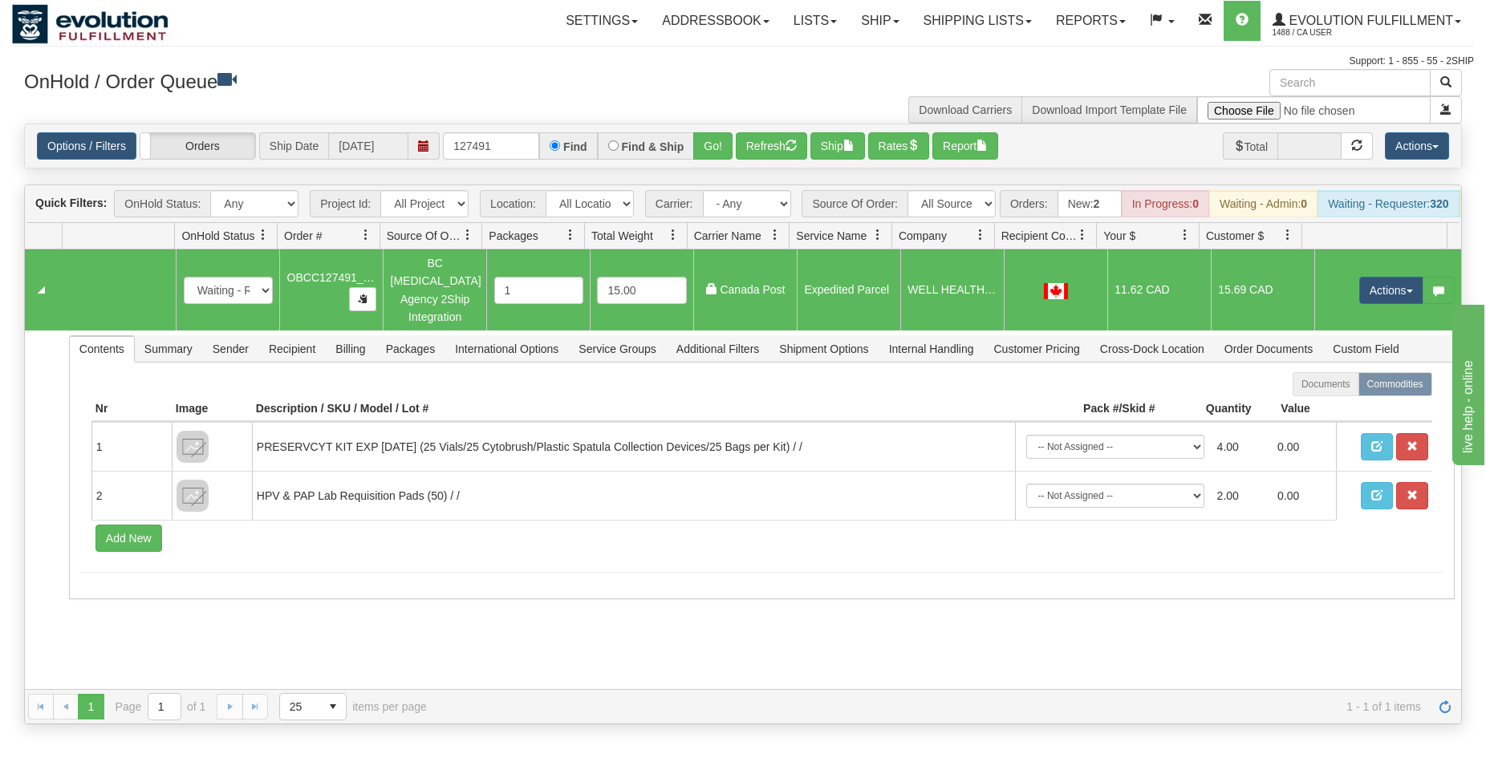
click at [852, 161] on div "Options / Filters Group Shipments Orders Ship Date [DATE] 127491 Find Find & Sh…" at bounding box center [743, 145] width 1437 height 43
click at [841, 144] on button "Ship" at bounding box center [838, 145] width 55 height 27
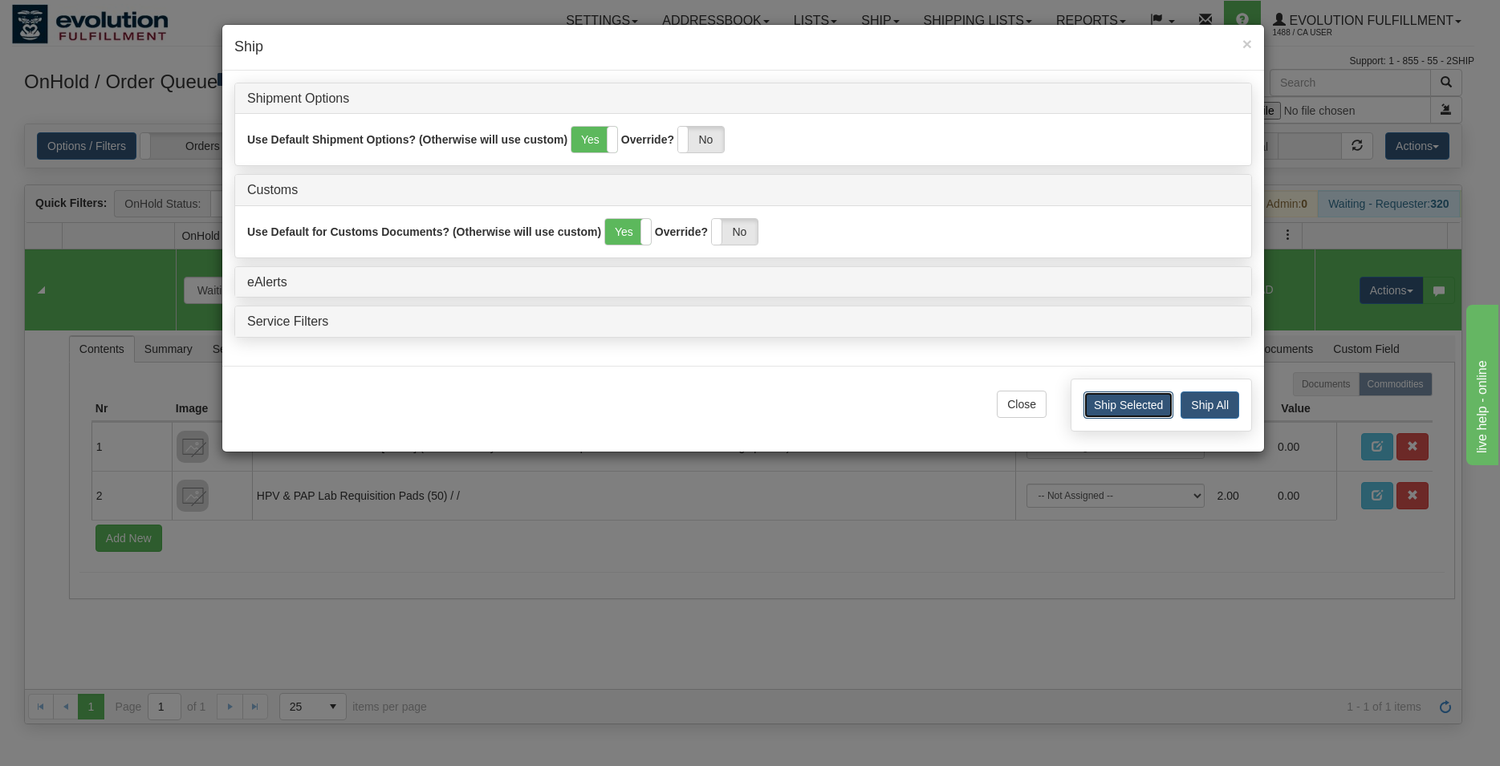
click at [1084, 411] on button "Ship Selected" at bounding box center [1128, 405] width 90 height 27
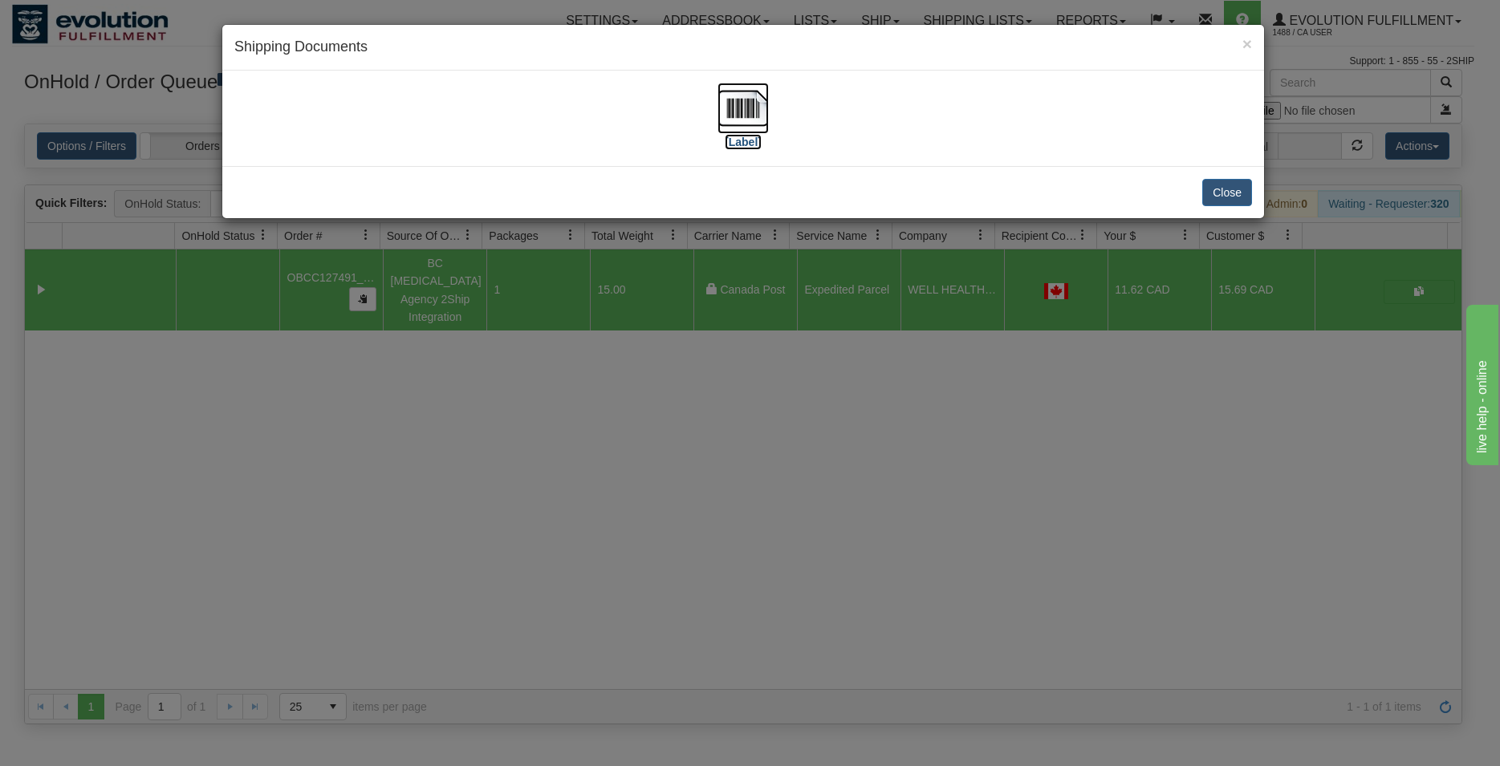
click at [746, 112] on img at bounding box center [743, 108] width 51 height 51
click at [1205, 196] on button "Close" at bounding box center [1227, 192] width 50 height 27
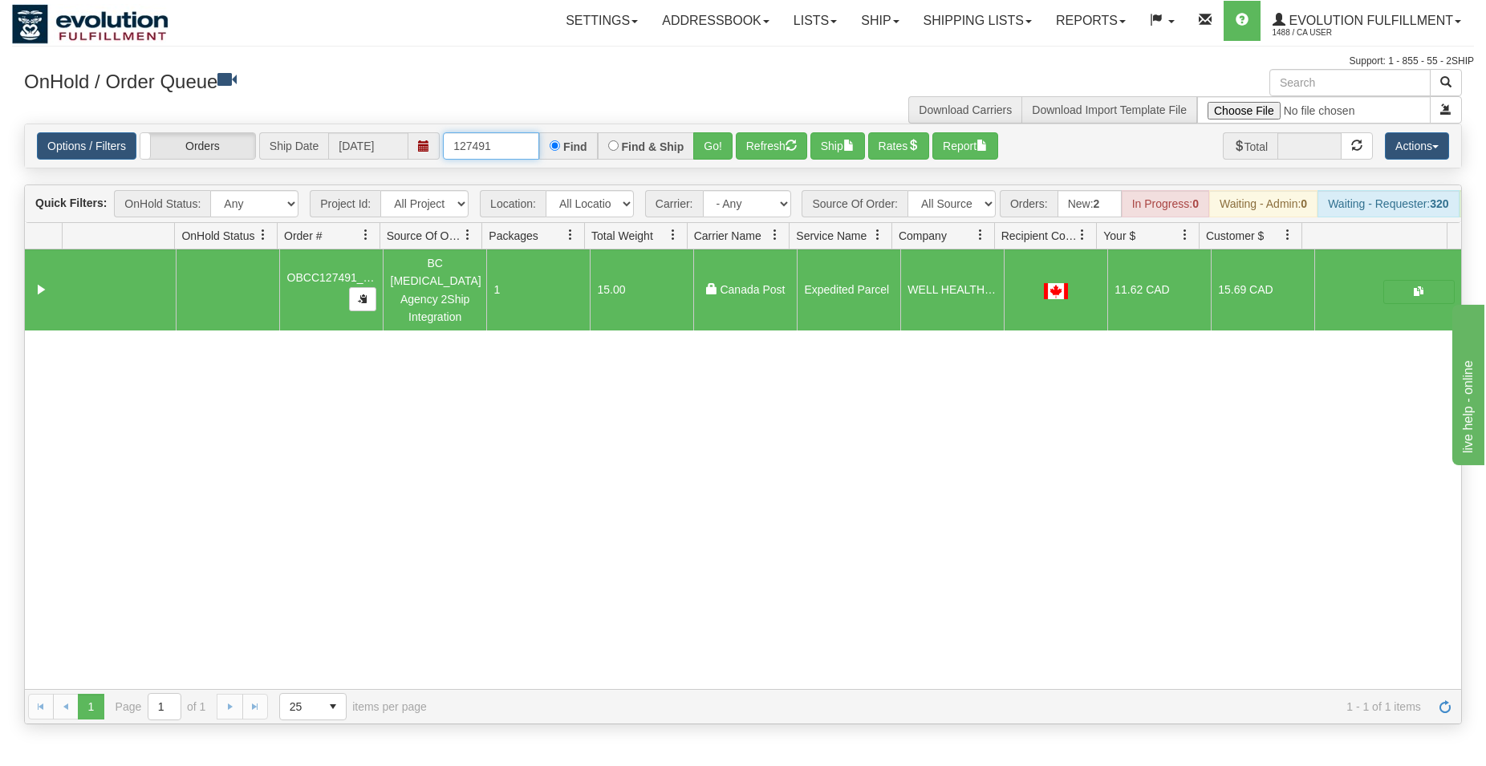
drag, startPoint x: 482, startPoint y: 152, endPoint x: 514, endPoint y: 146, distance: 33.5
click at [514, 146] on input "127491" at bounding box center [491, 145] width 96 height 27
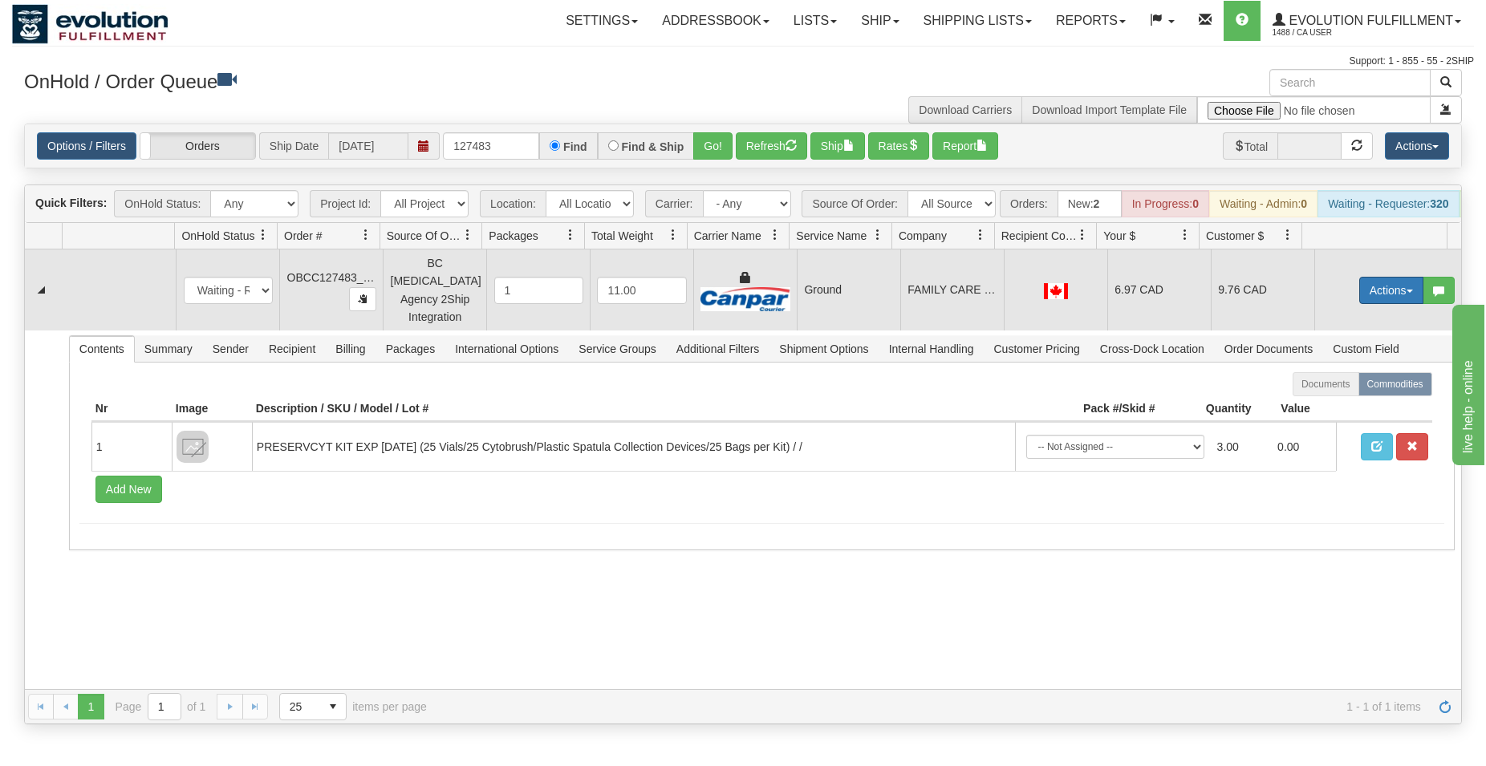
click at [1369, 291] on button "Actions" at bounding box center [1392, 290] width 64 height 27
click at [1353, 365] on span "Rate All Services" at bounding box center [1359, 362] width 96 height 13
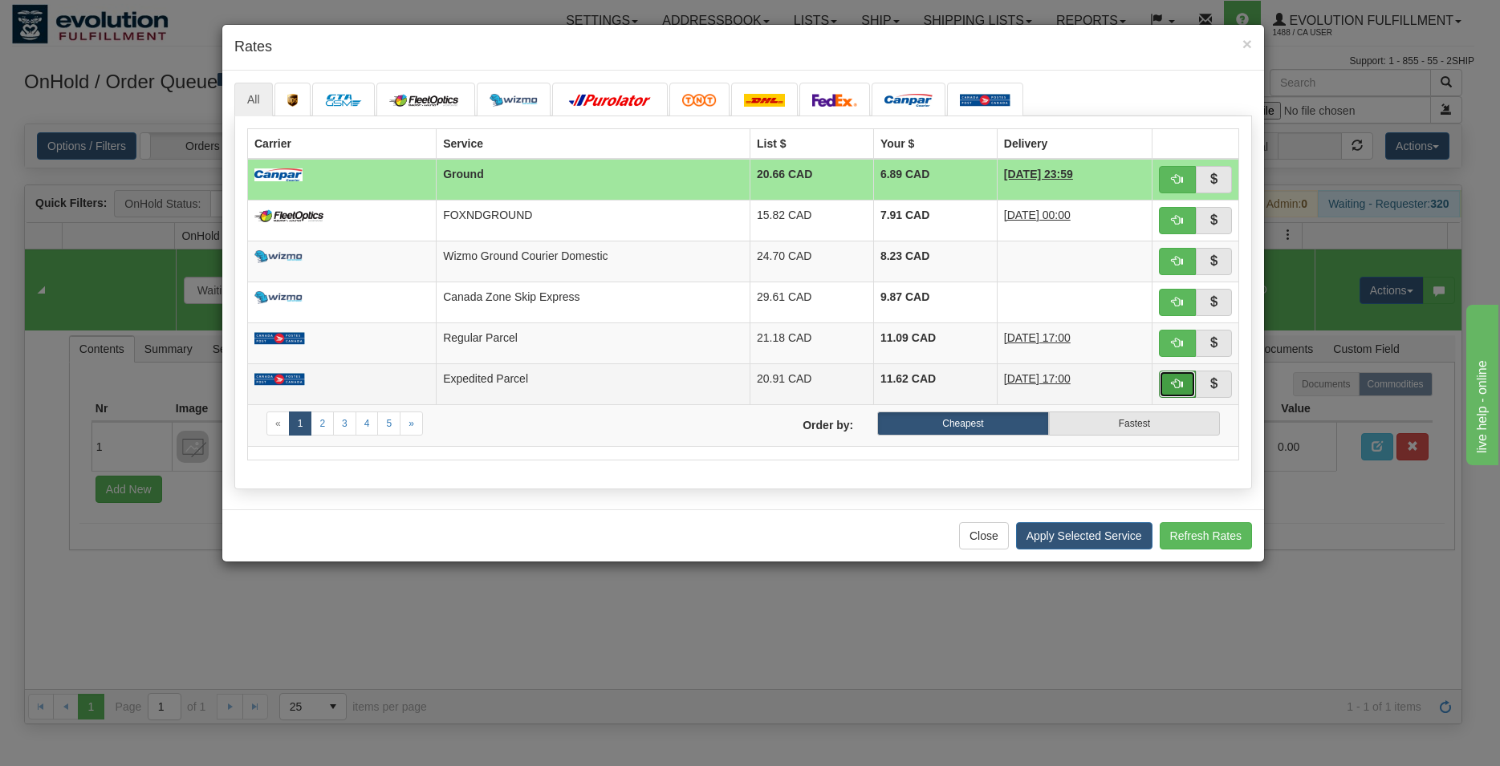
click at [1179, 390] on button "button" at bounding box center [1177, 384] width 37 height 27
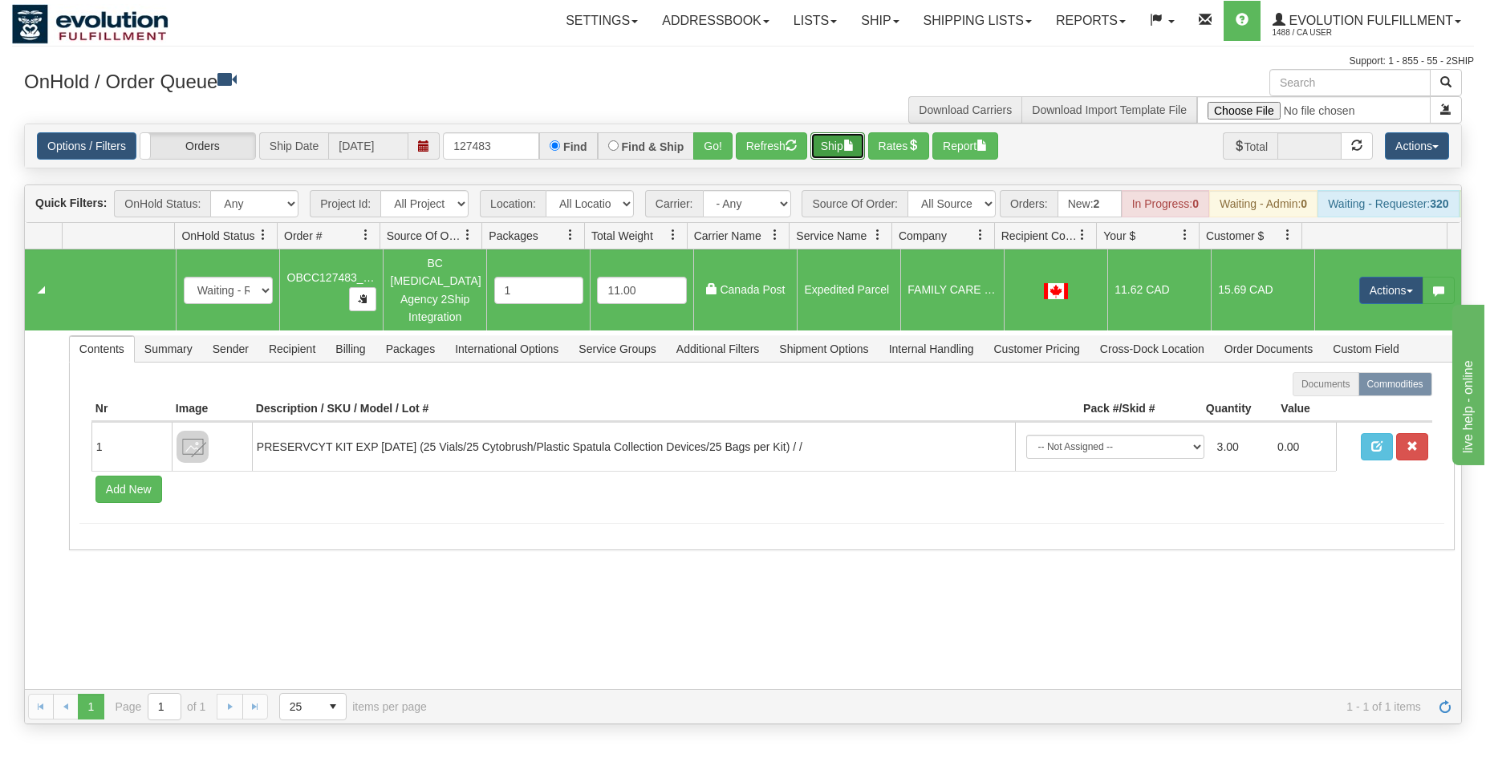
click at [844, 144] on button "Ship" at bounding box center [838, 145] width 55 height 27
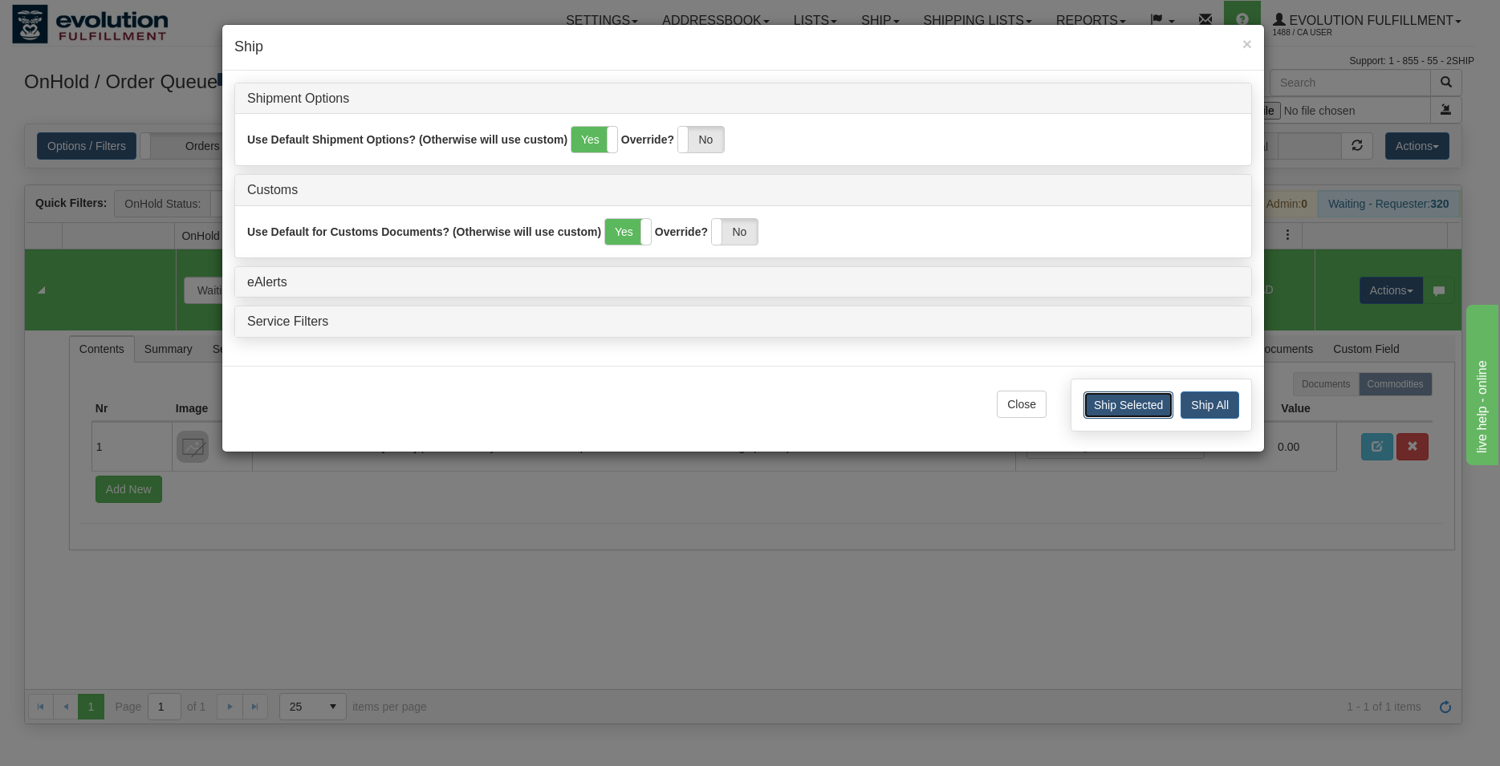
click at [1119, 397] on button "Ship Selected" at bounding box center [1128, 405] width 90 height 27
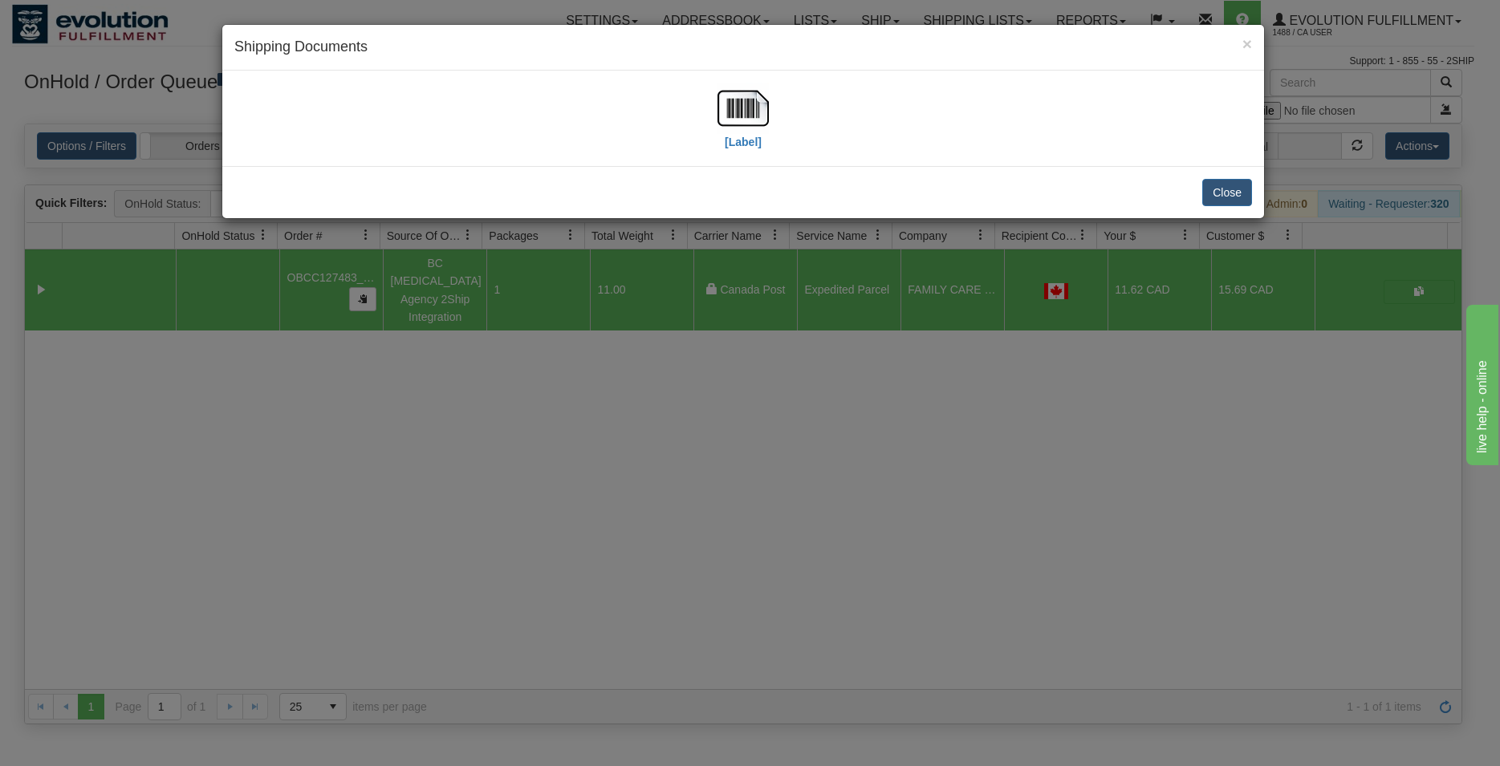
click at [779, 121] on div "[Label]" at bounding box center [743, 118] width 1018 height 71
click at [755, 112] on img at bounding box center [743, 108] width 51 height 51
click at [1235, 197] on button "Close" at bounding box center [1227, 192] width 50 height 27
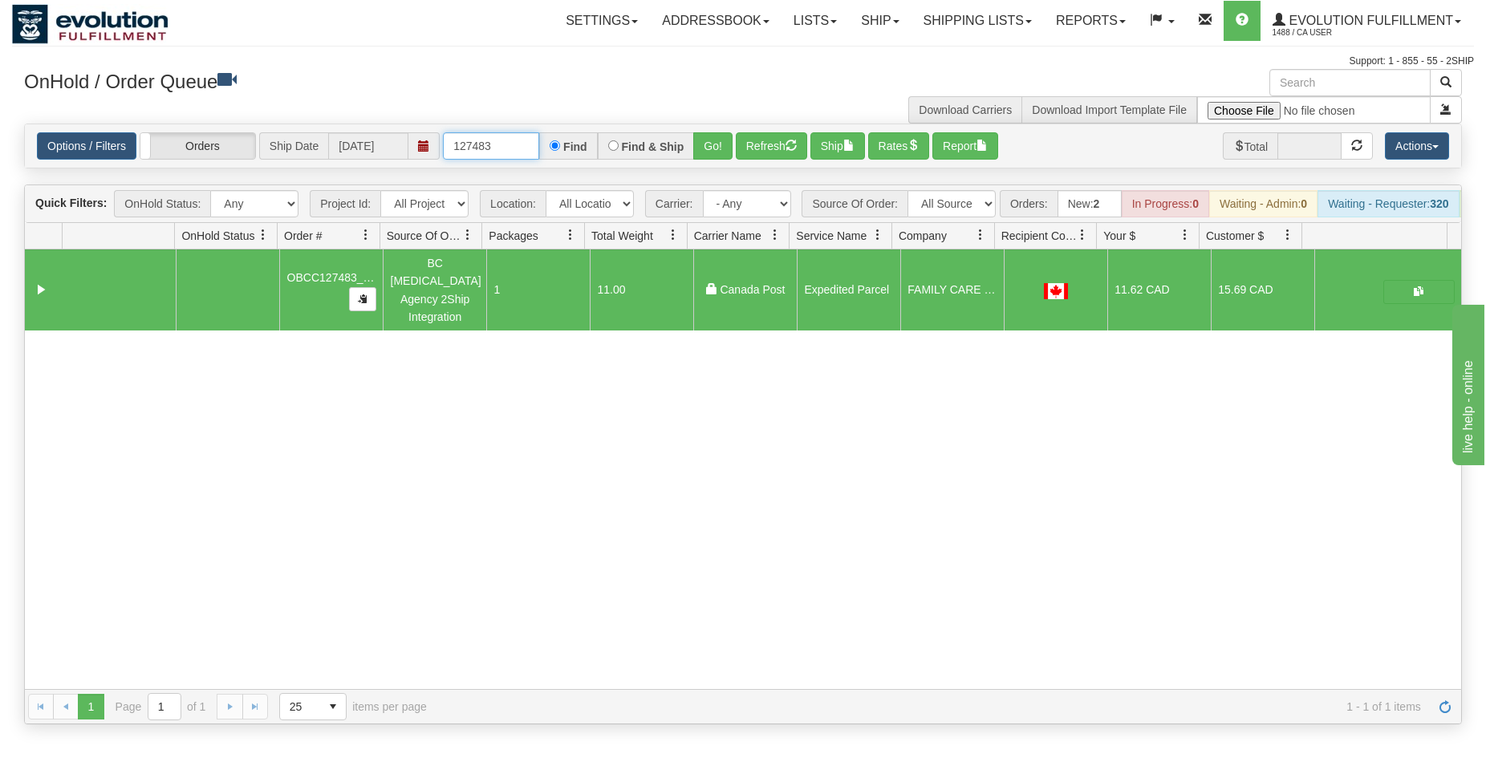
drag, startPoint x: 494, startPoint y: 141, endPoint x: 508, endPoint y: 142, distance: 13.7
click at [508, 142] on input "127483" at bounding box center [491, 145] width 96 height 27
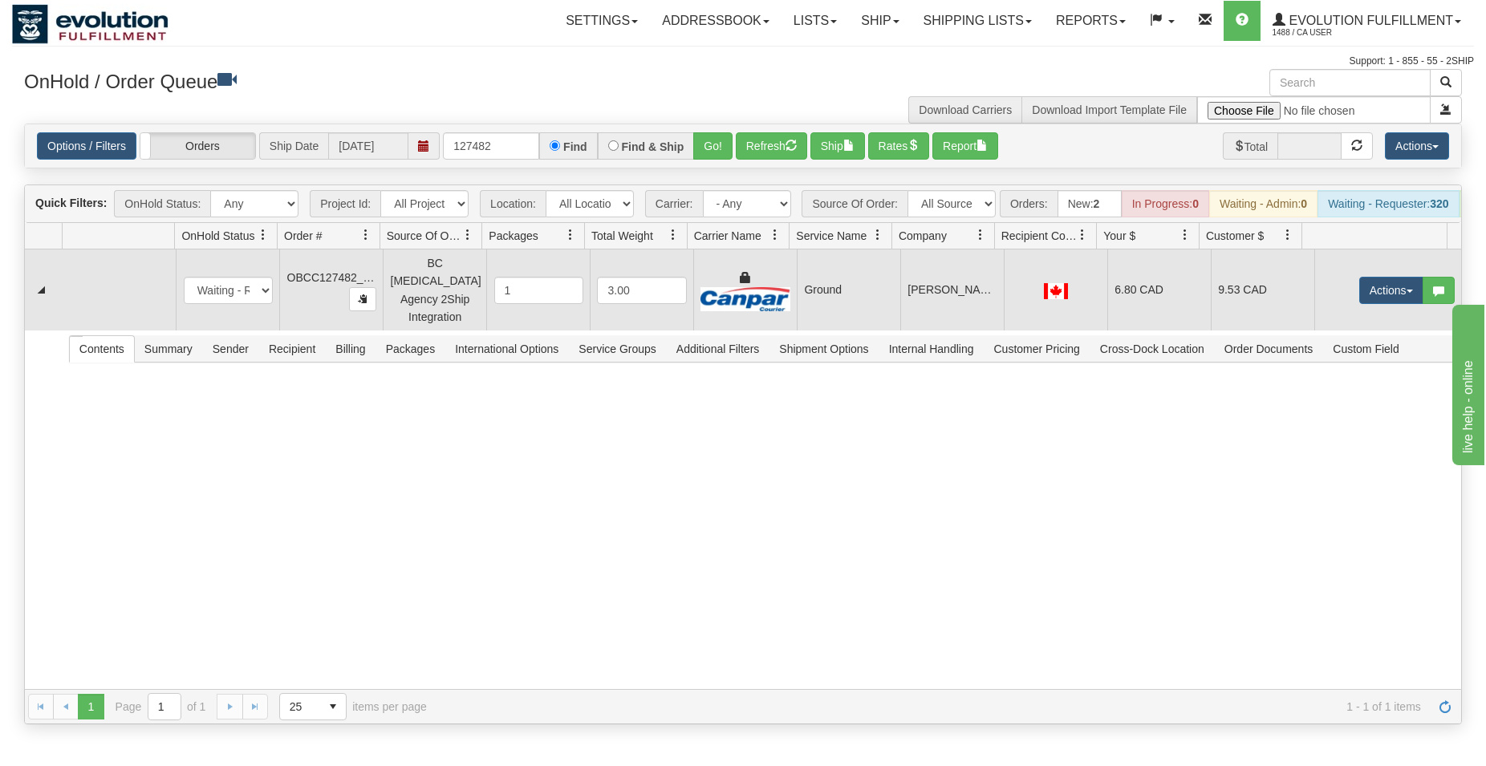
click at [829, 299] on td "Ground" at bounding box center [849, 290] width 104 height 81
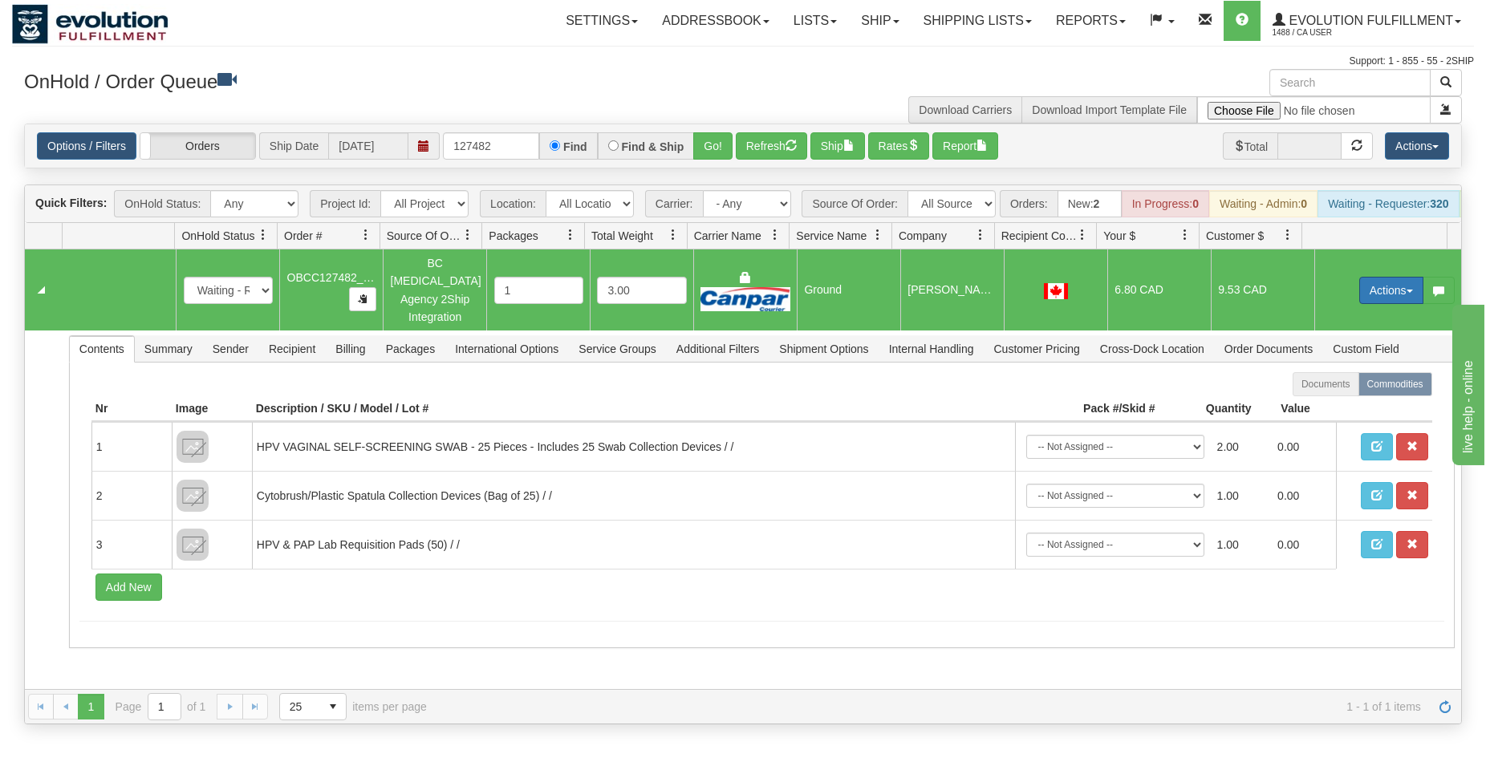
click at [1379, 300] on button "Actions" at bounding box center [1392, 290] width 64 height 27
click at [1348, 361] on span "Rate All Services" at bounding box center [1359, 362] width 96 height 13
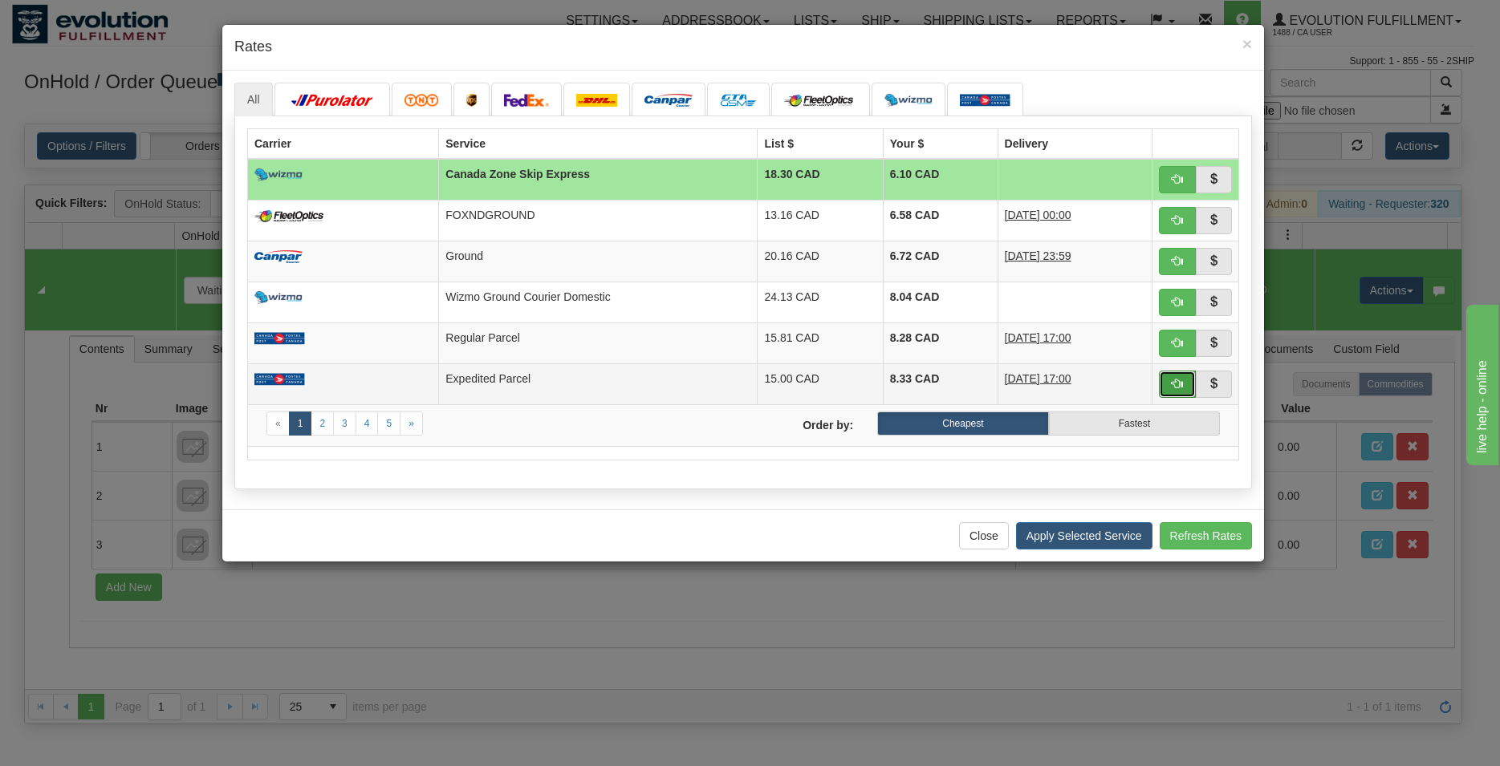
click at [1184, 392] on button "button" at bounding box center [1177, 384] width 37 height 27
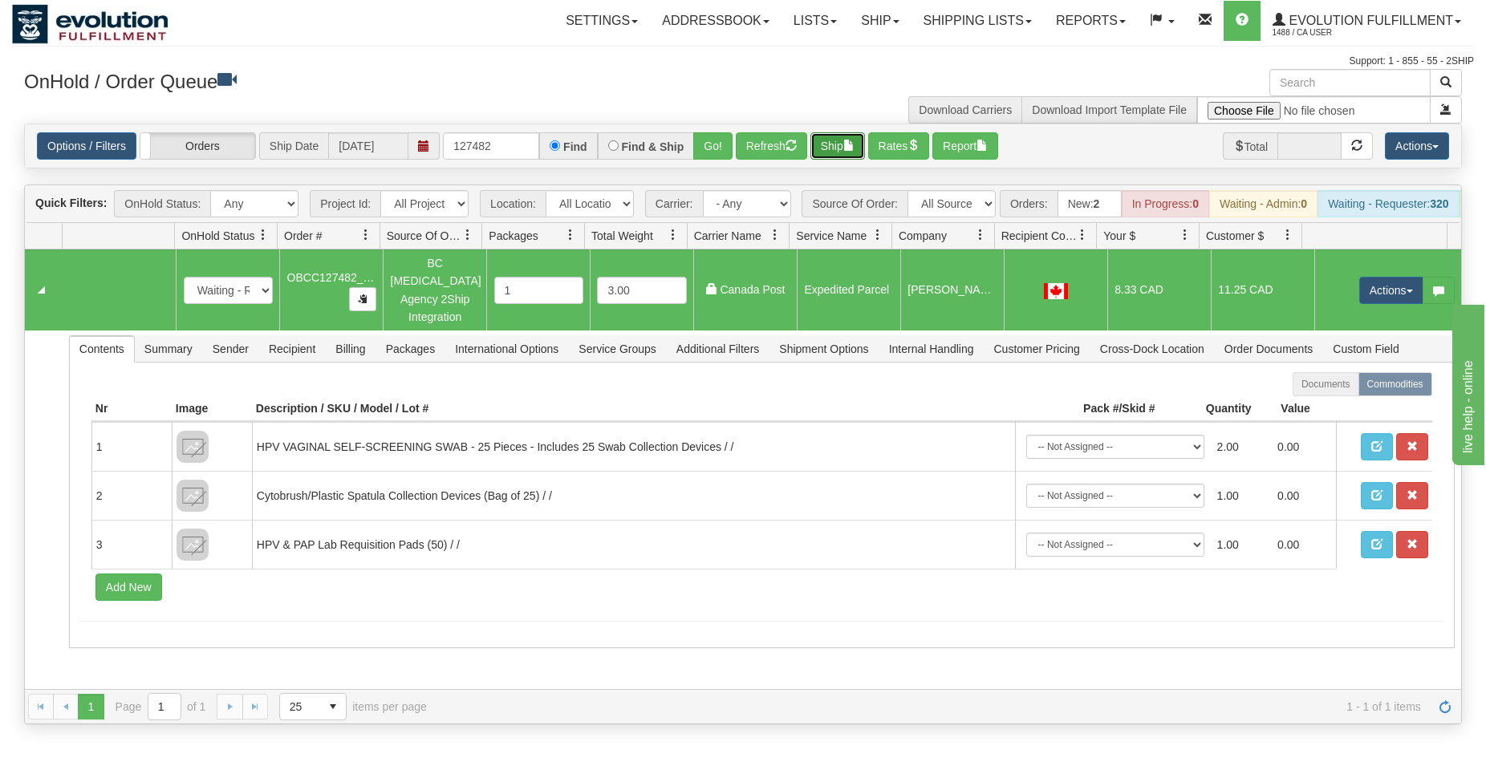
click at [846, 152] on button "Ship" at bounding box center [838, 145] width 55 height 27
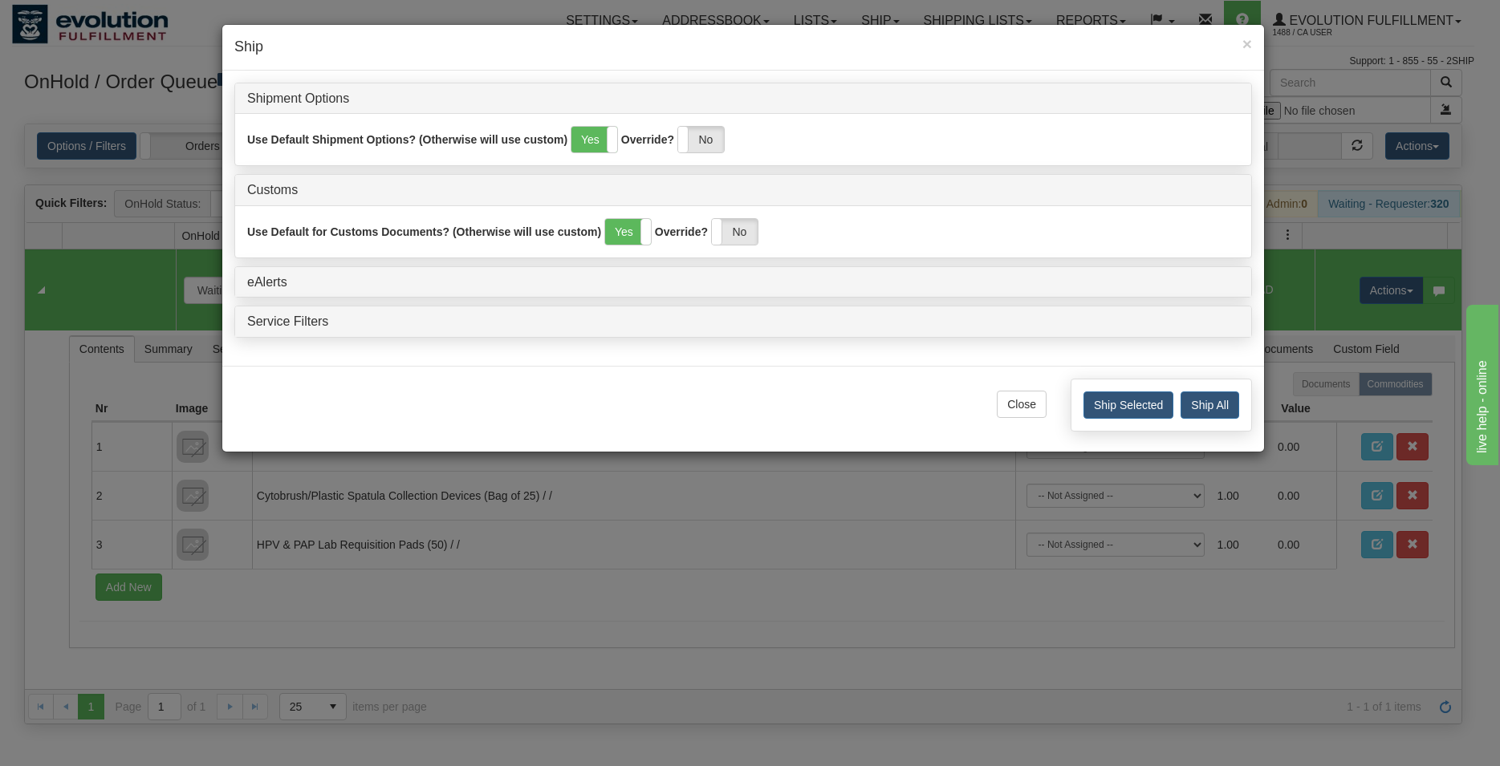
click at [1091, 391] on div "Ship Selected Ship All" at bounding box center [1161, 405] width 181 height 53
click at [1108, 401] on button "Ship Selected" at bounding box center [1128, 405] width 90 height 27
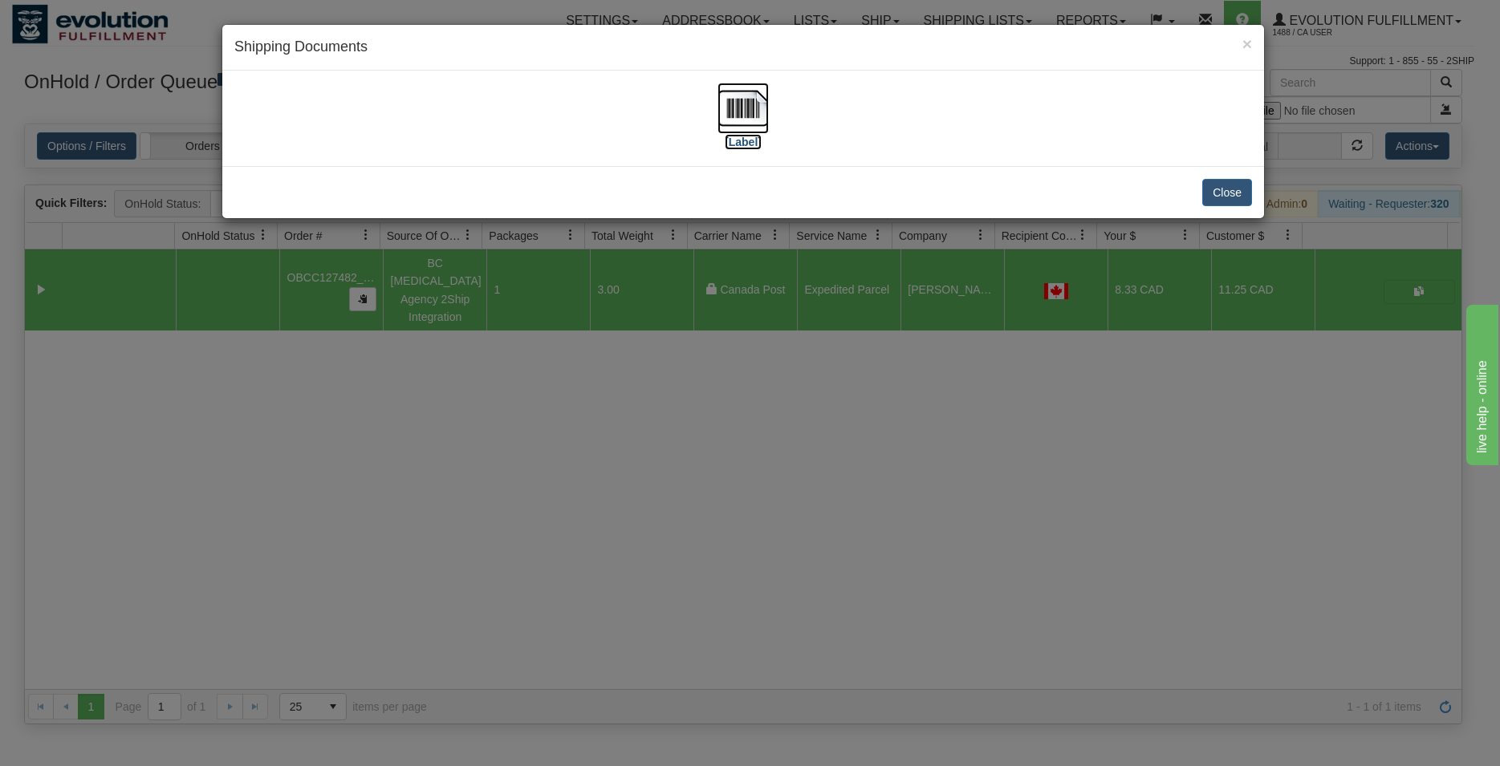
click at [734, 114] on img at bounding box center [743, 108] width 51 height 51
click at [1201, 190] on div "Close" at bounding box center [743, 192] width 1042 height 52
click at [1242, 187] on button "Close" at bounding box center [1227, 192] width 50 height 27
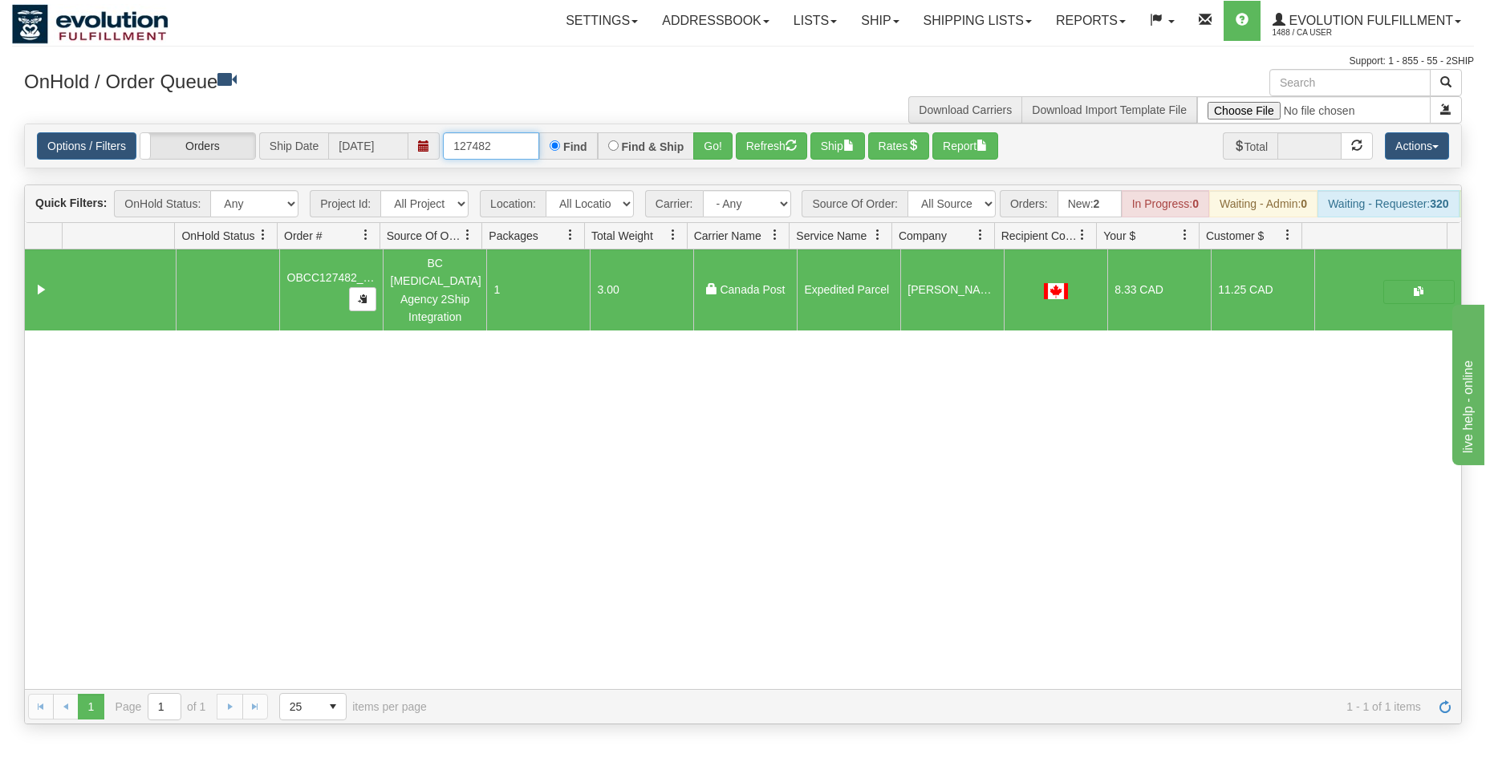
drag, startPoint x: 486, startPoint y: 144, endPoint x: 499, endPoint y: 145, distance: 13.7
click at [499, 145] on input "127482" at bounding box center [491, 145] width 96 height 27
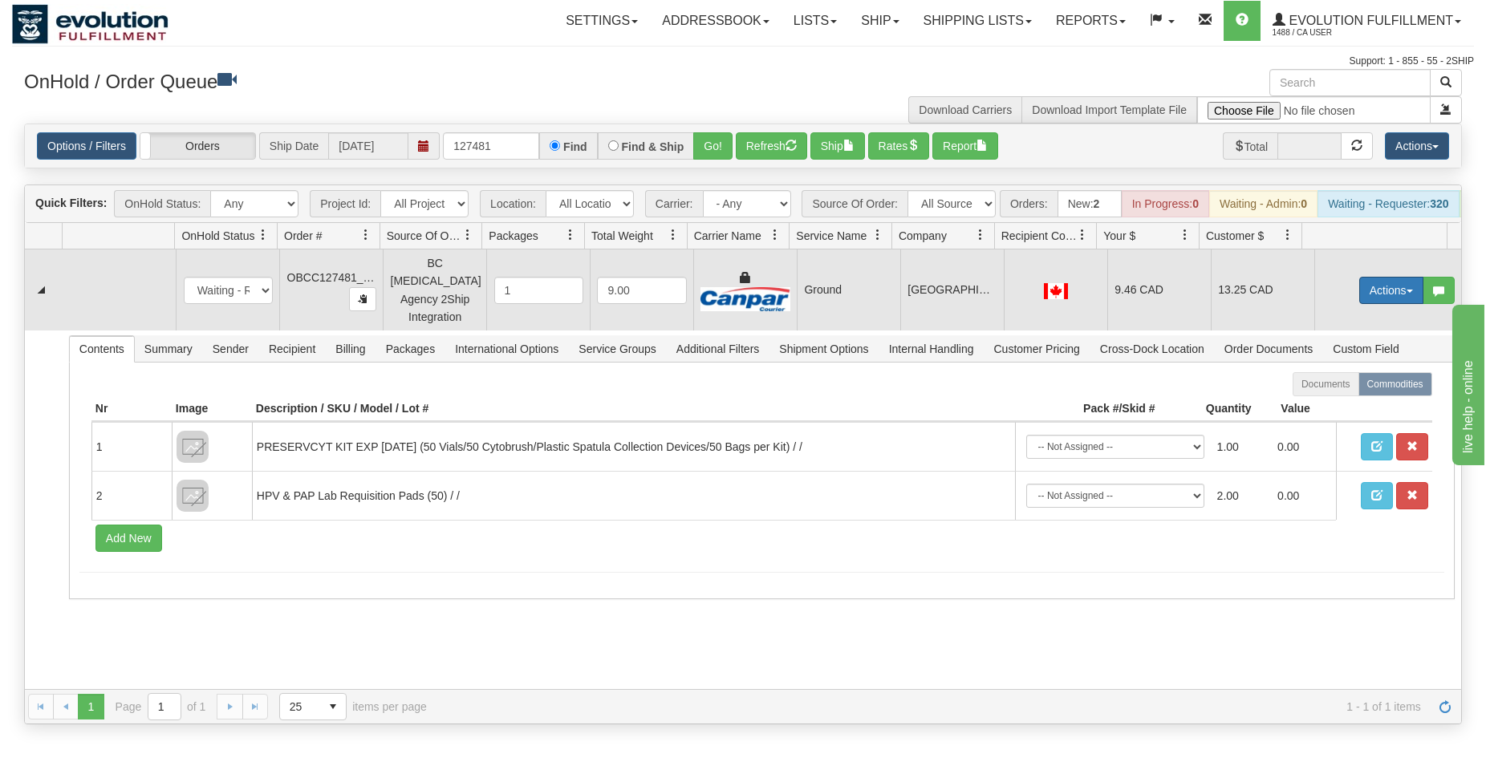
click at [1361, 300] on button "Actions" at bounding box center [1392, 290] width 64 height 27
click at [1356, 368] on span "Rate All Services" at bounding box center [1359, 362] width 96 height 13
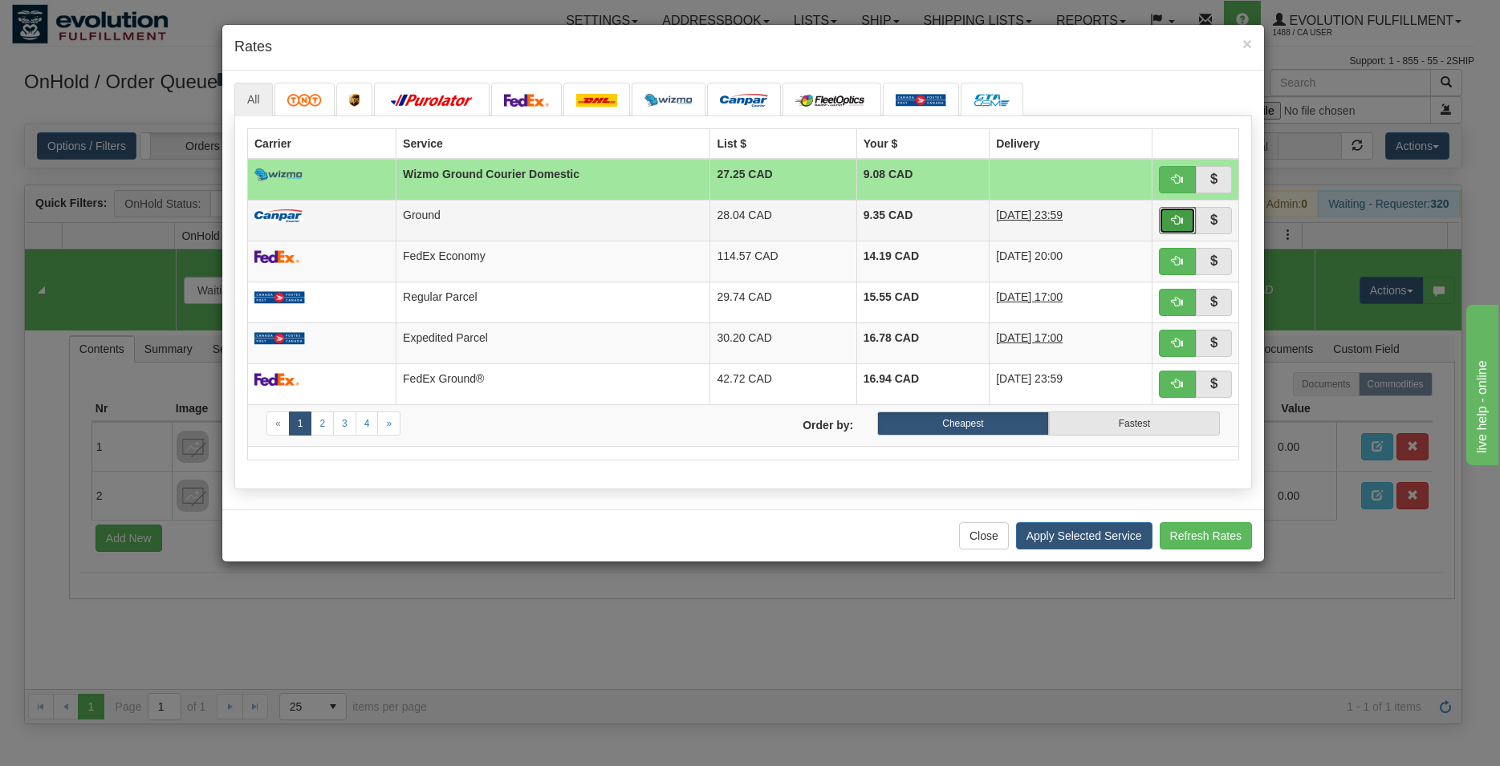
click at [1174, 220] on span "button" at bounding box center [1177, 219] width 11 height 11
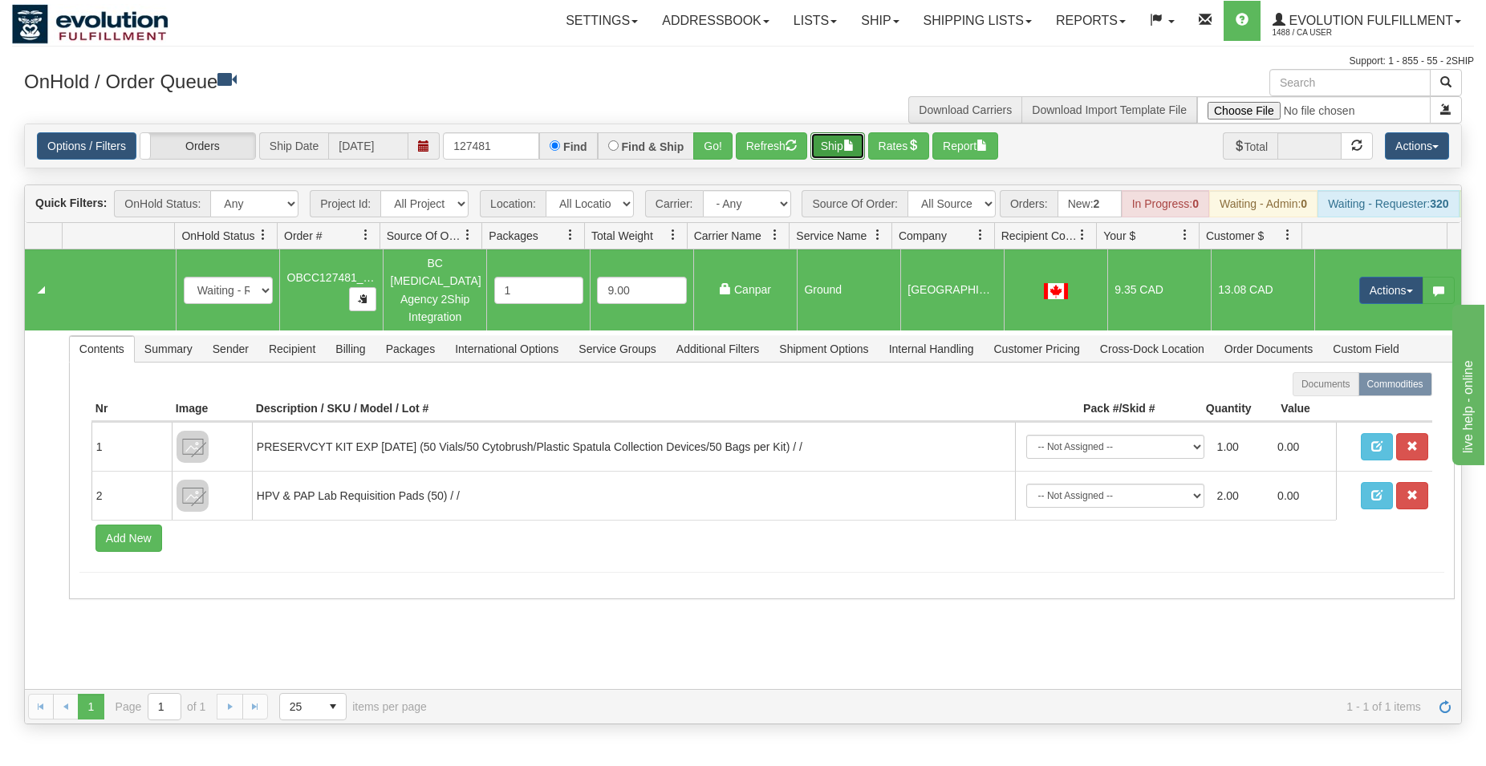
click at [834, 148] on button "Ship" at bounding box center [838, 145] width 55 height 27
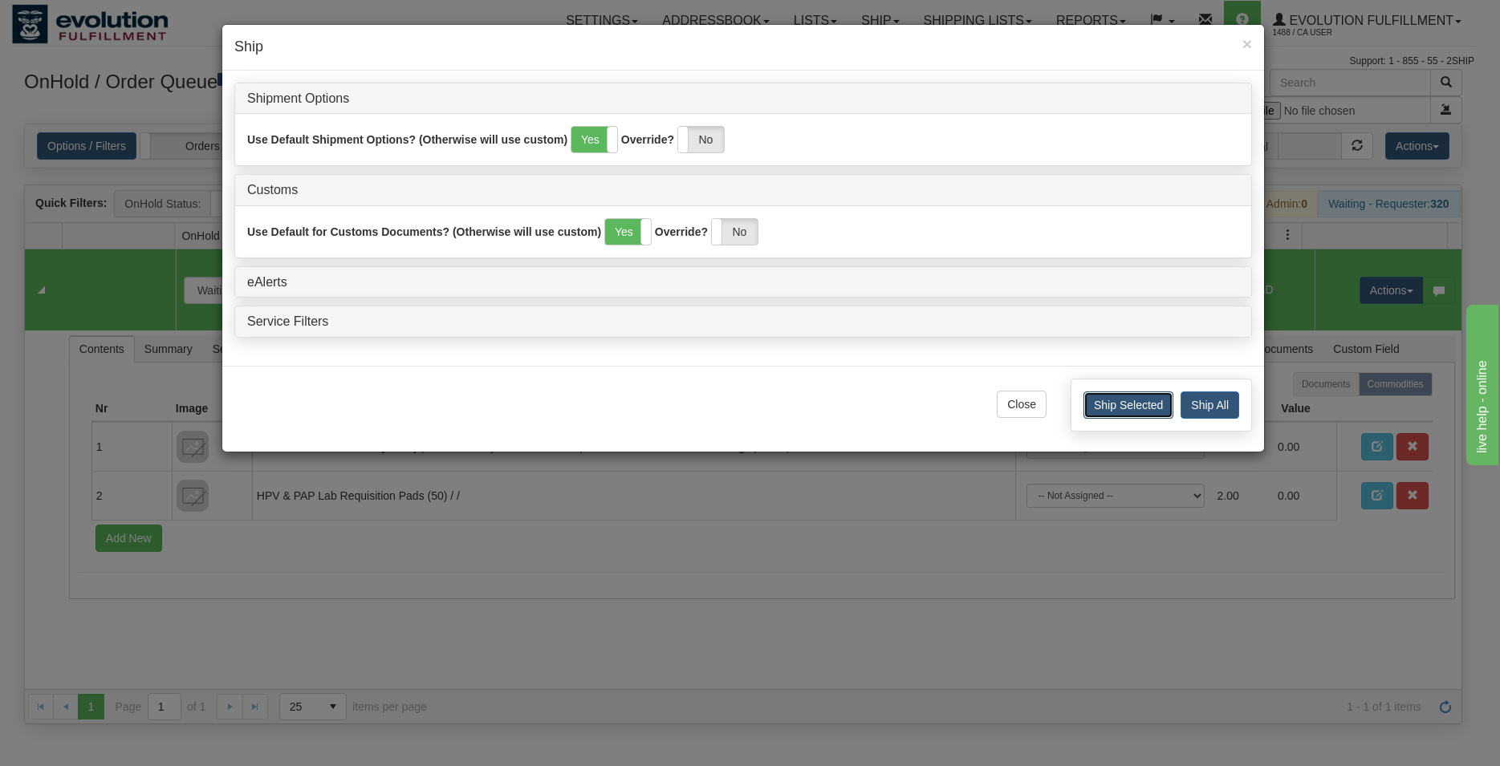
click at [1123, 406] on button "Ship Selected" at bounding box center [1128, 405] width 90 height 27
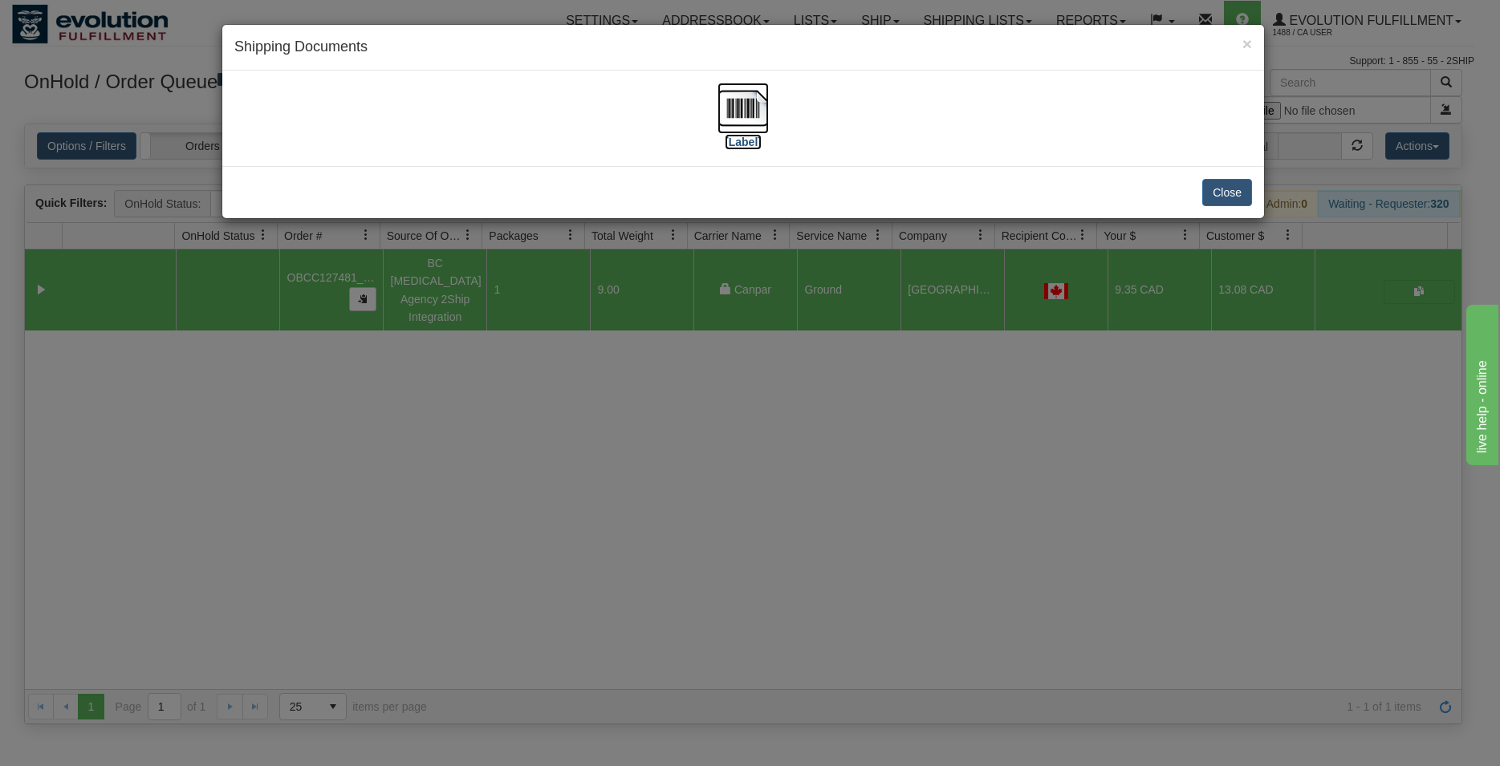
click at [737, 120] on img at bounding box center [743, 108] width 51 height 51
drag, startPoint x: 1217, startPoint y: 201, endPoint x: 1161, endPoint y: 202, distance: 56.2
click at [1216, 200] on button "Close" at bounding box center [1227, 192] width 50 height 27
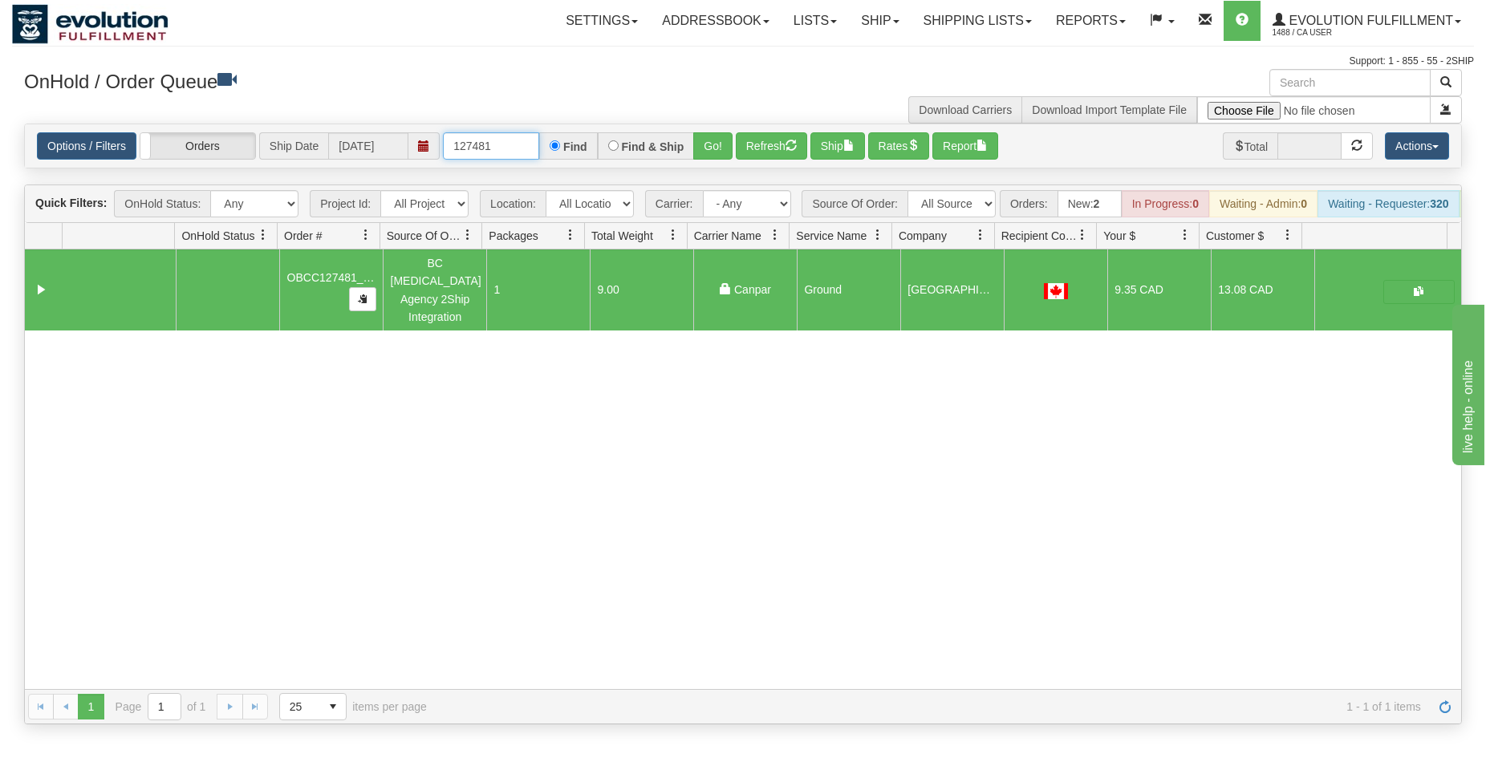
drag, startPoint x: 490, startPoint y: 149, endPoint x: 504, endPoint y: 142, distance: 16.2
click at [498, 150] on input "127481" at bounding box center [491, 145] width 96 height 27
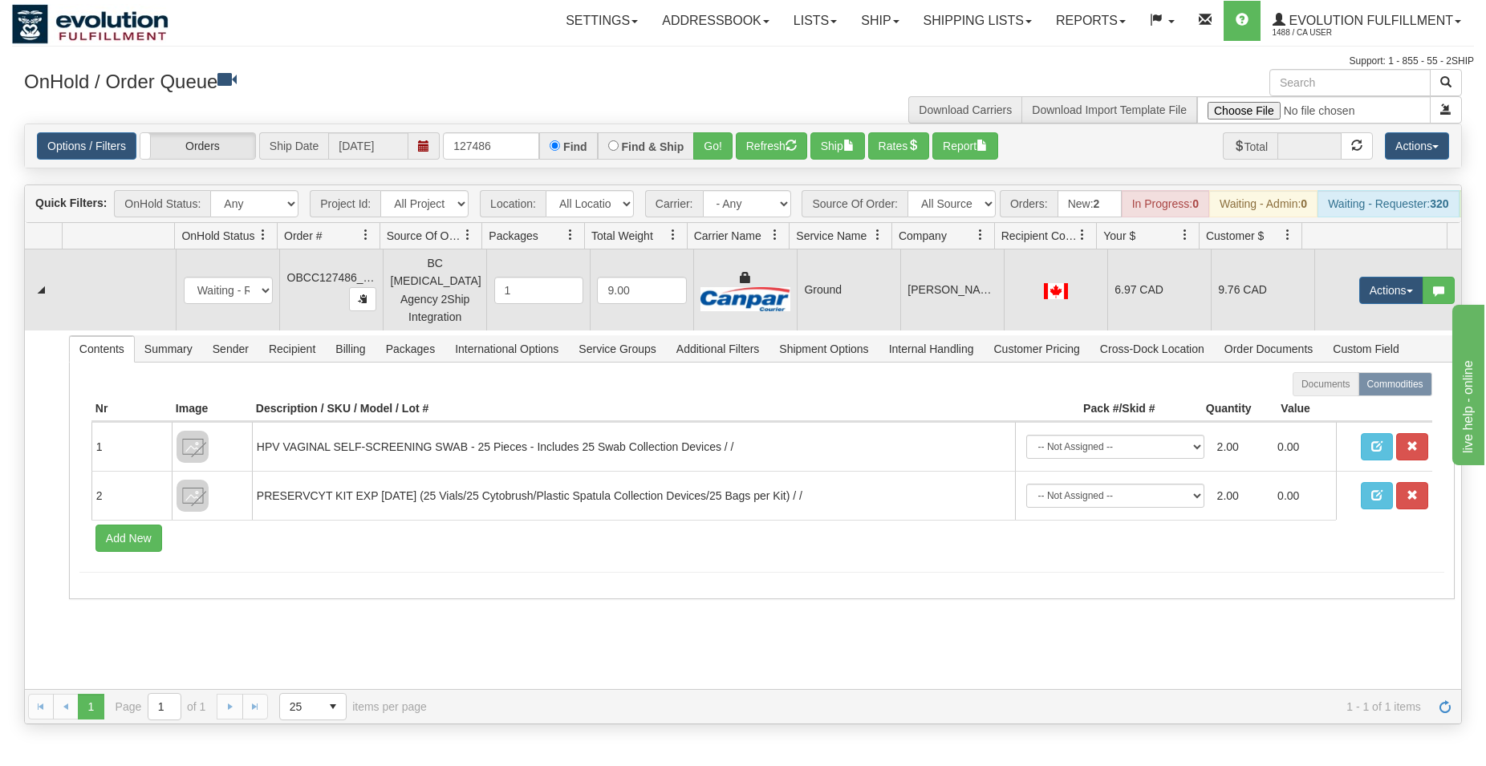
click at [901, 304] on td "[PERSON_NAME] INC" at bounding box center [953, 290] width 104 height 81
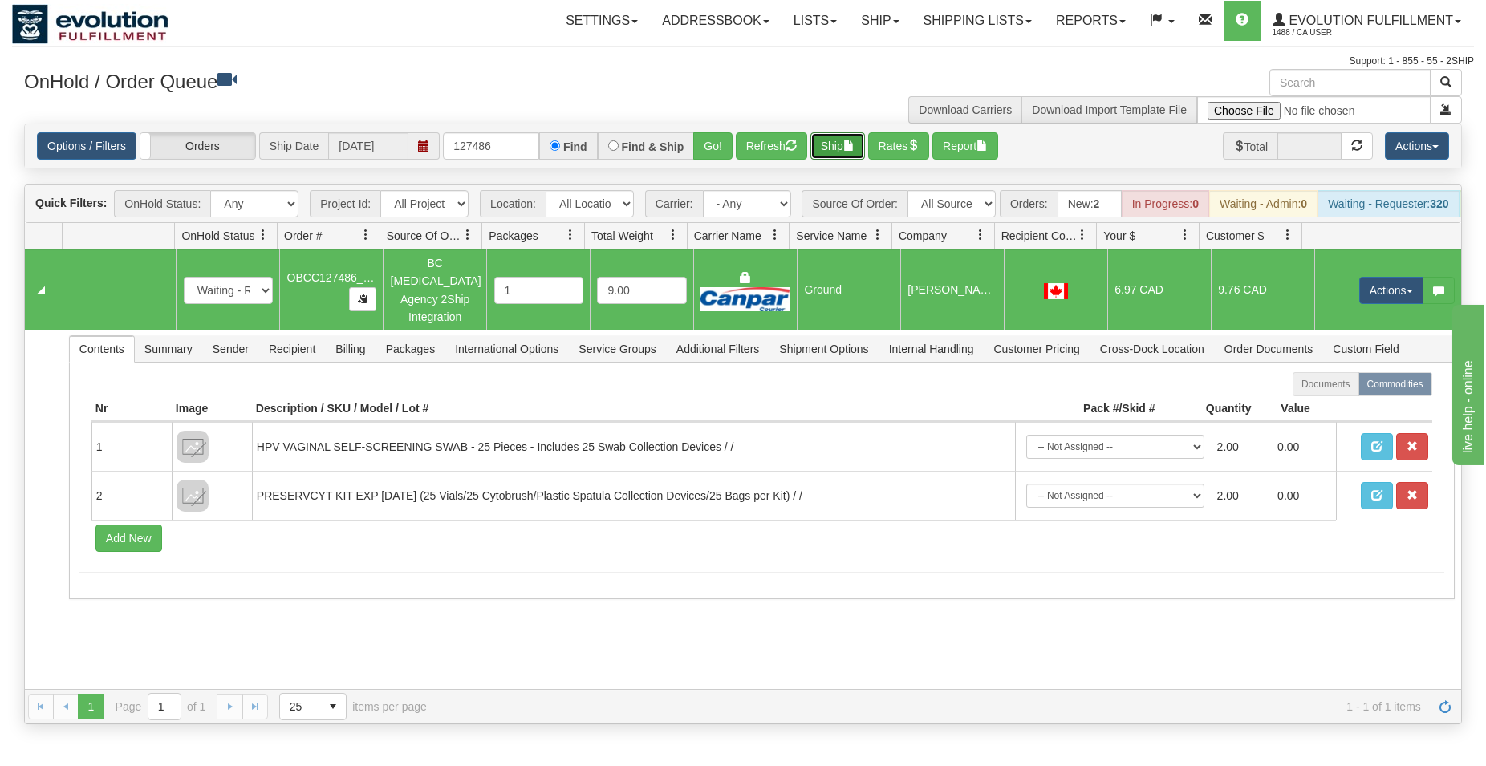
click at [837, 156] on button "Ship" at bounding box center [838, 145] width 55 height 27
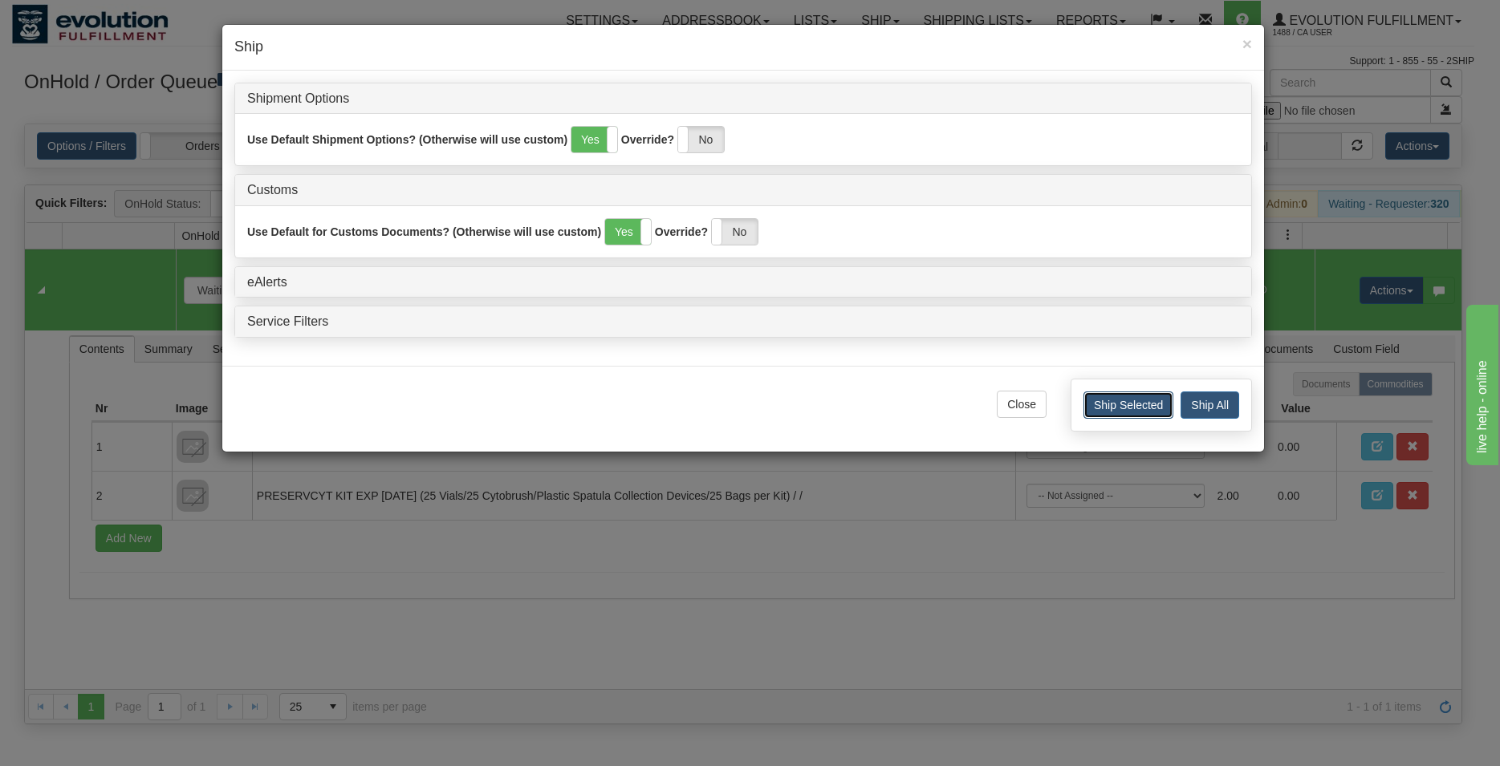
click at [1116, 405] on button "Ship Selected" at bounding box center [1128, 405] width 90 height 27
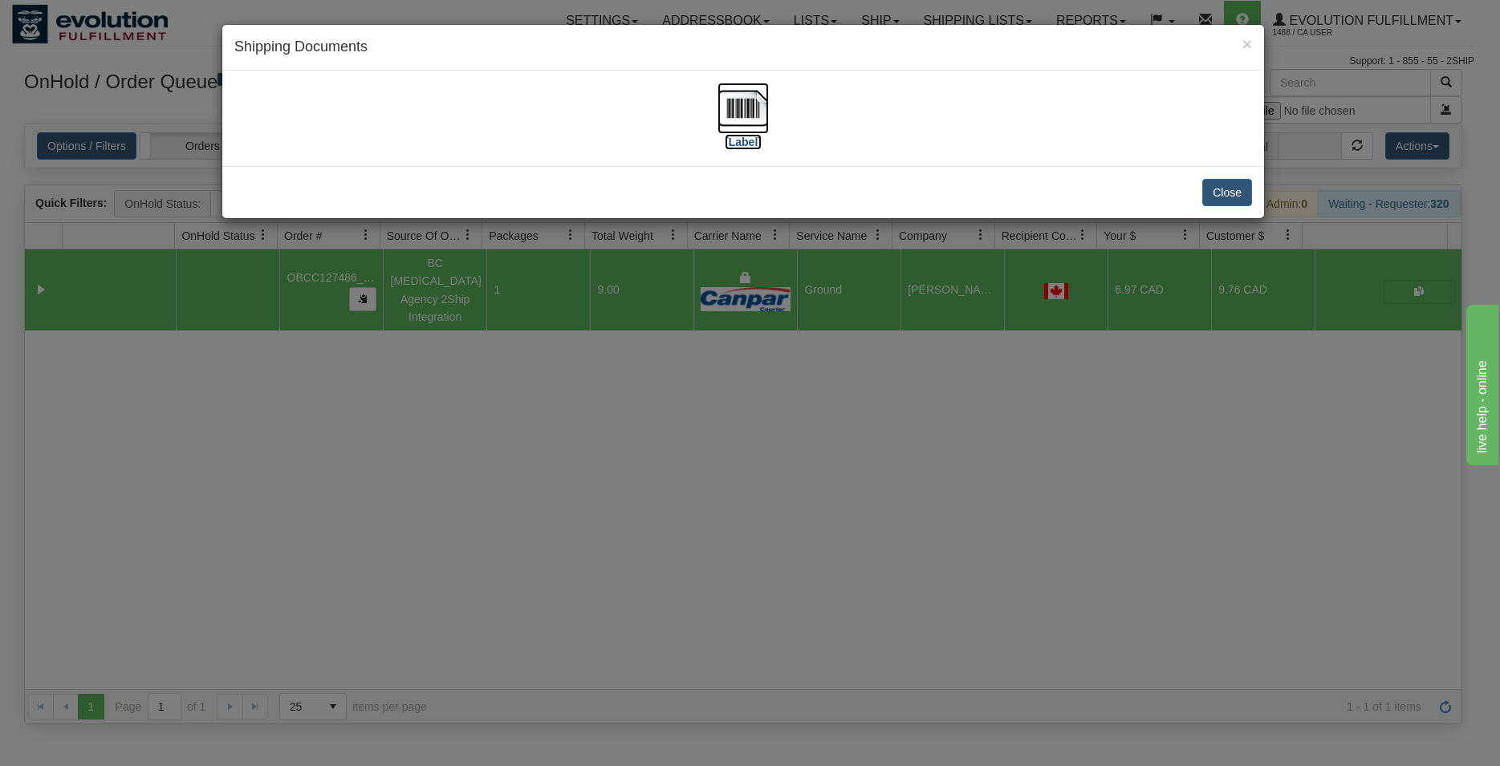
click at [753, 107] on img at bounding box center [743, 108] width 51 height 51
click at [1217, 193] on button "Close" at bounding box center [1227, 192] width 50 height 27
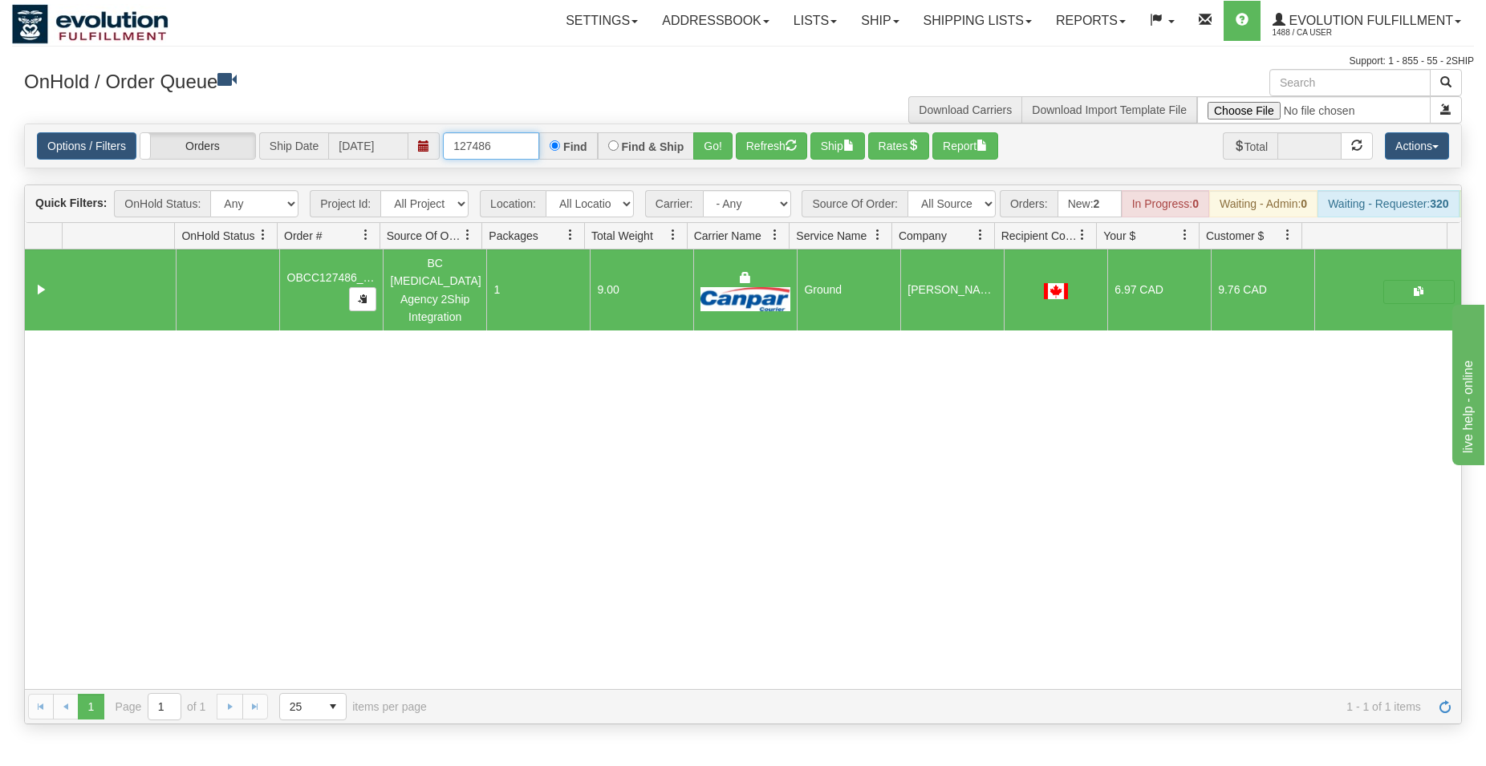
drag, startPoint x: 485, startPoint y: 147, endPoint x: 523, endPoint y: 157, distance: 39.7
click at [523, 157] on input "127486" at bounding box center [491, 145] width 96 height 27
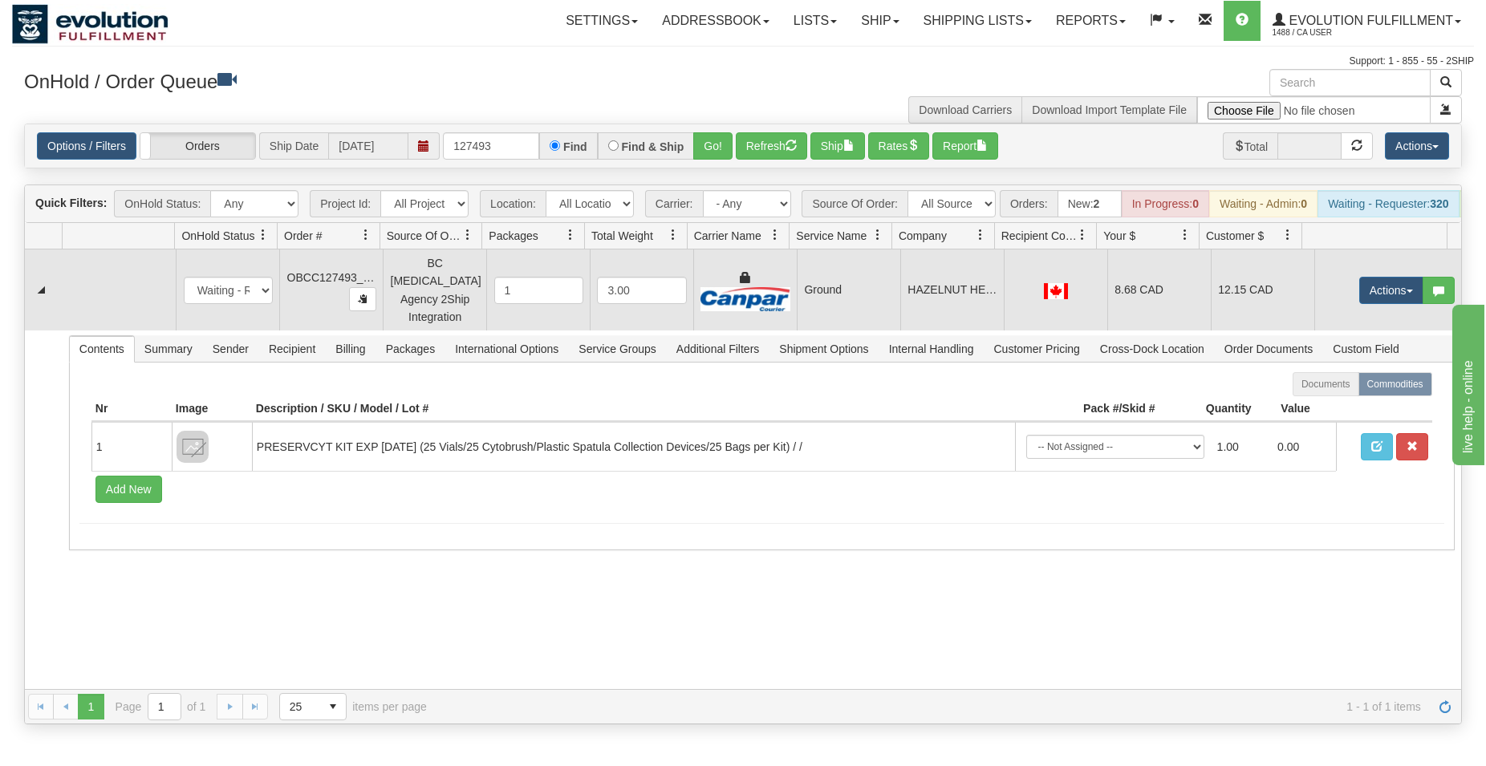
click at [872, 303] on td "Ground" at bounding box center [849, 290] width 104 height 81
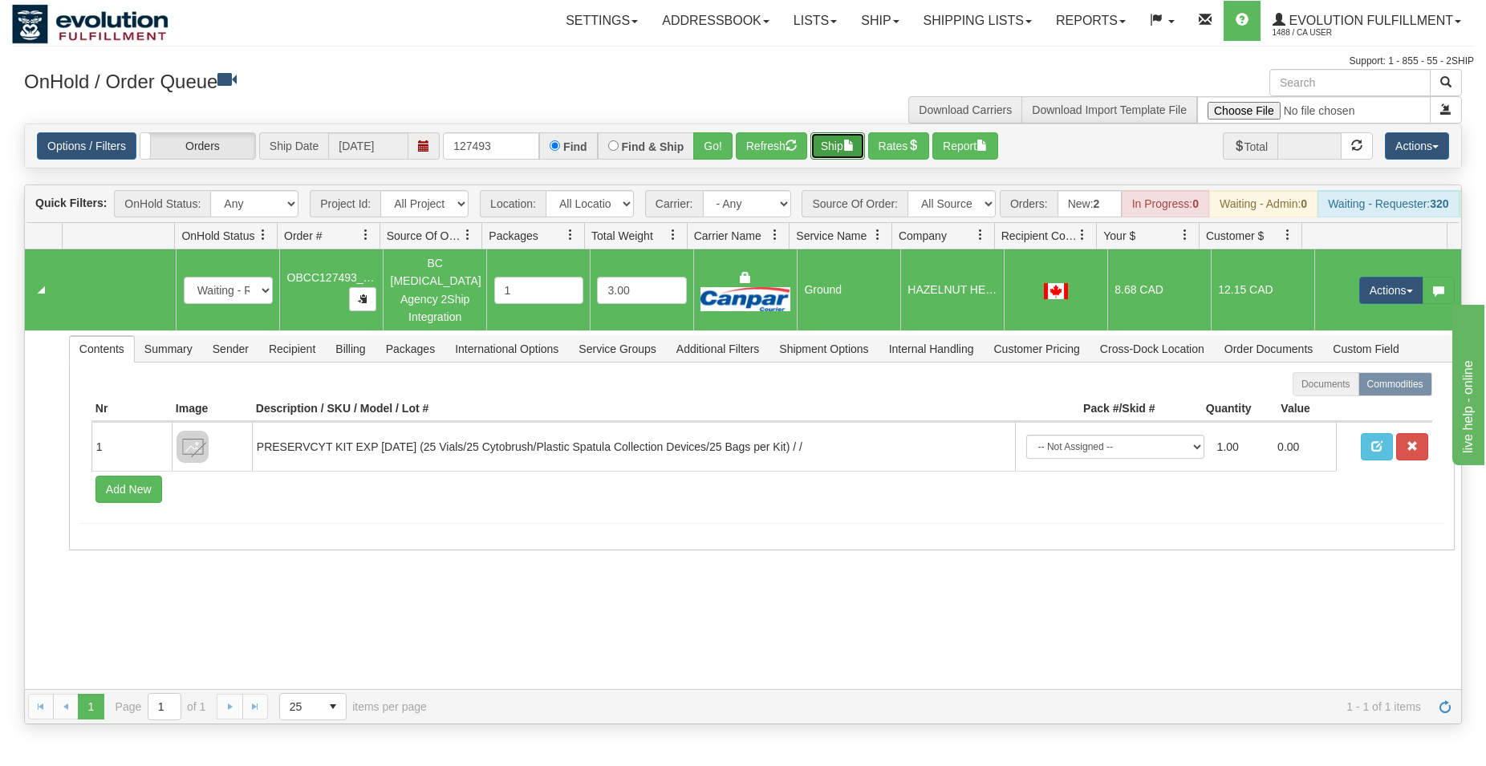
click at [843, 148] on button "Ship" at bounding box center [838, 145] width 55 height 27
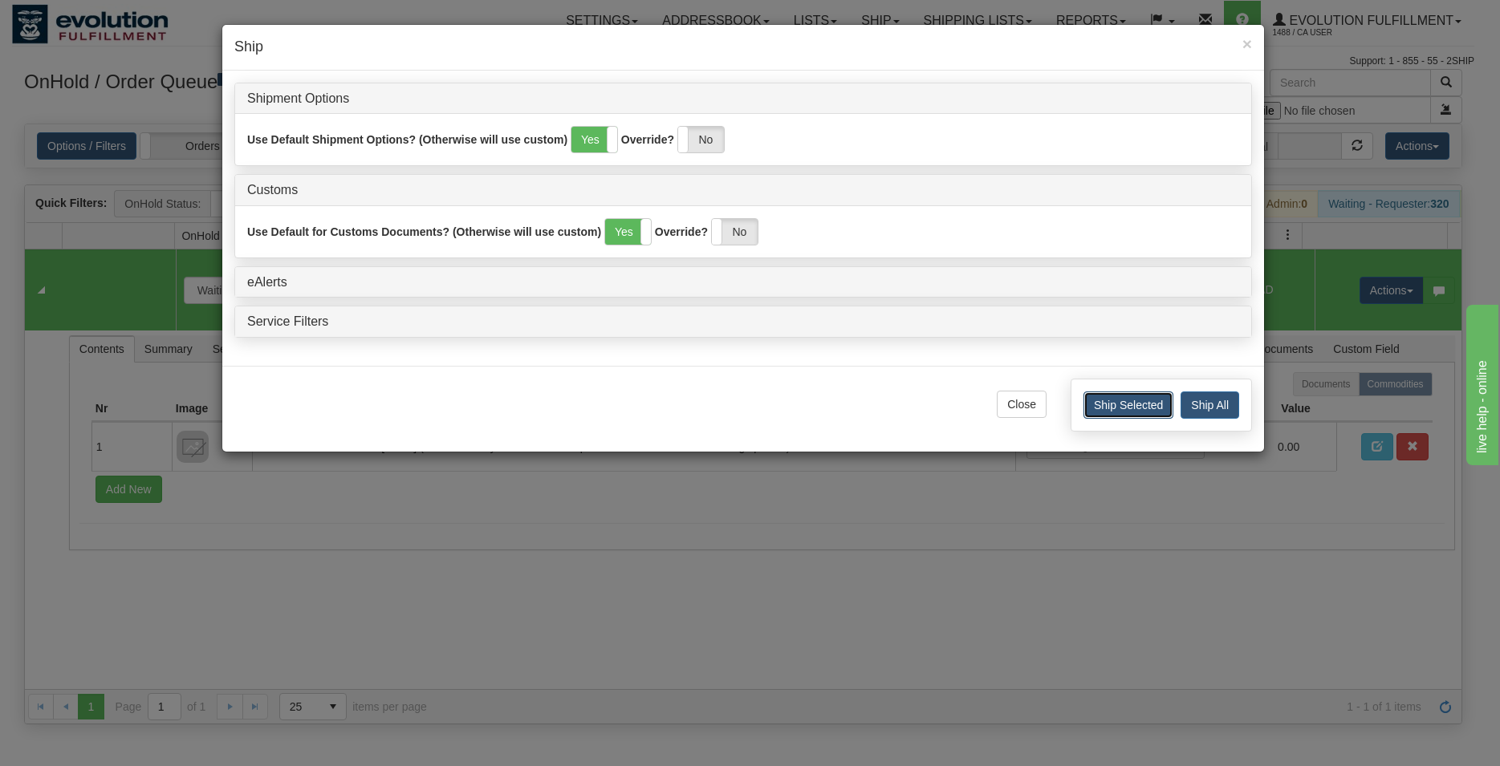
click at [1096, 408] on button "Ship Selected" at bounding box center [1128, 405] width 90 height 27
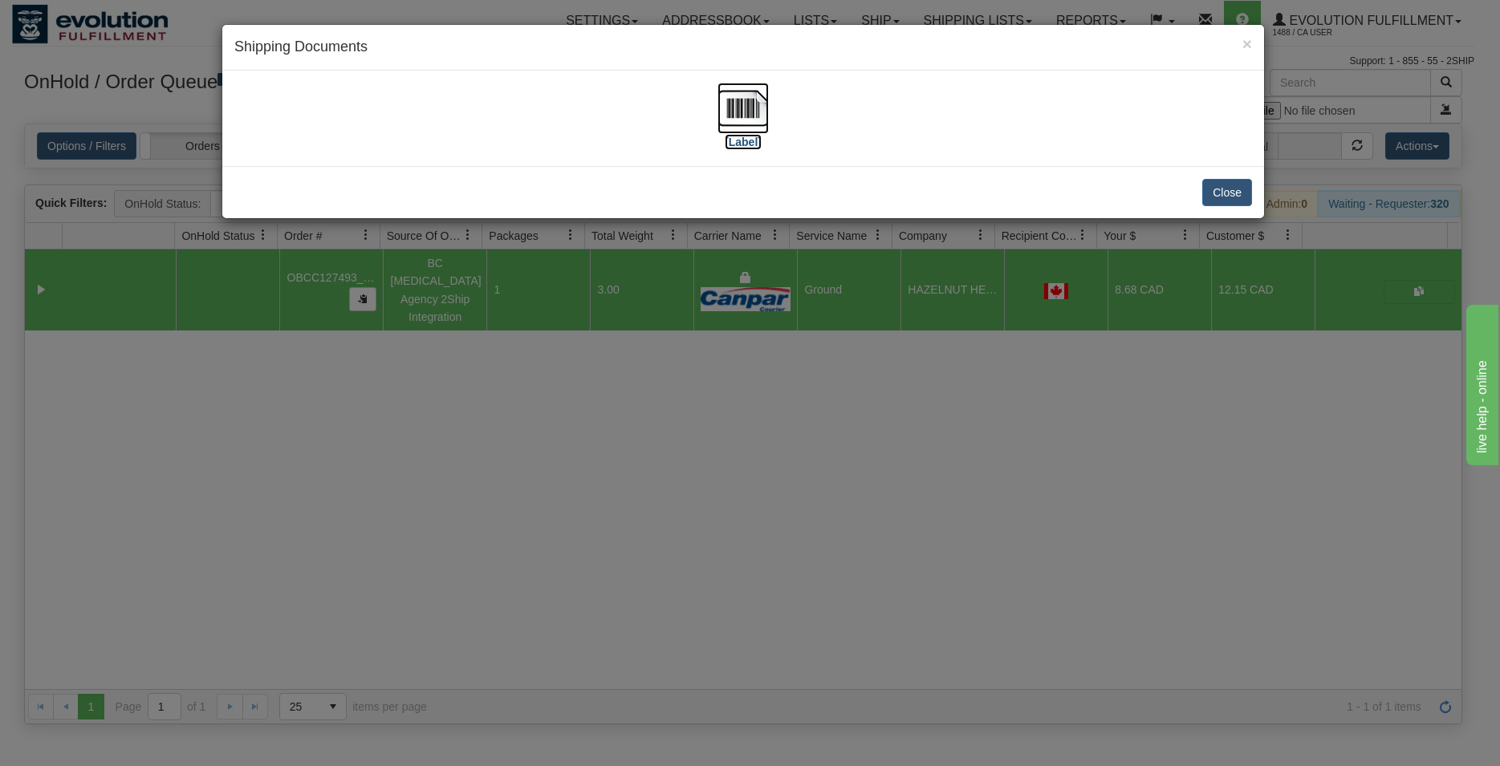
click at [727, 108] on img at bounding box center [743, 108] width 51 height 51
click at [1230, 193] on button "Close" at bounding box center [1227, 192] width 50 height 27
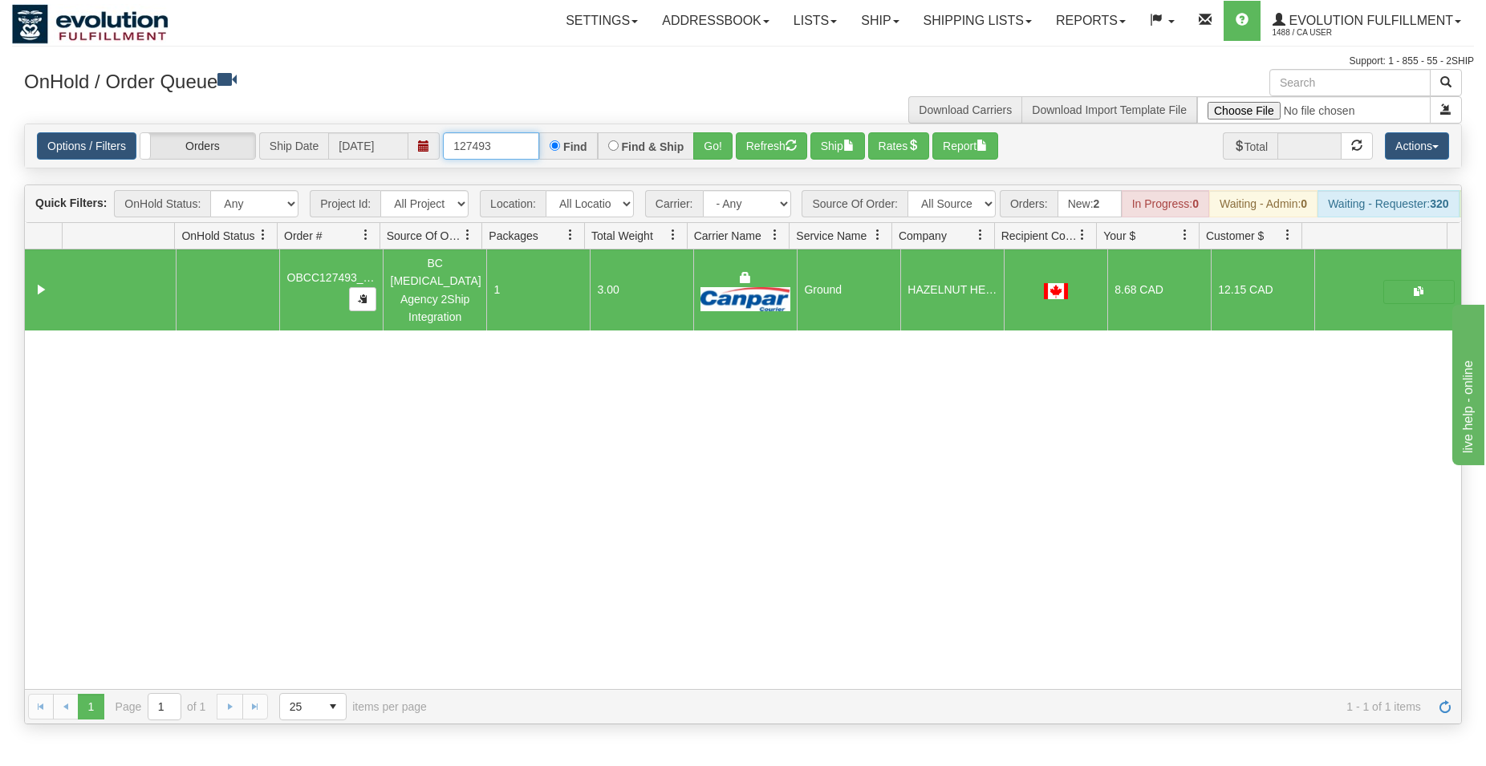
click at [483, 148] on input "127493" at bounding box center [491, 145] width 96 height 27
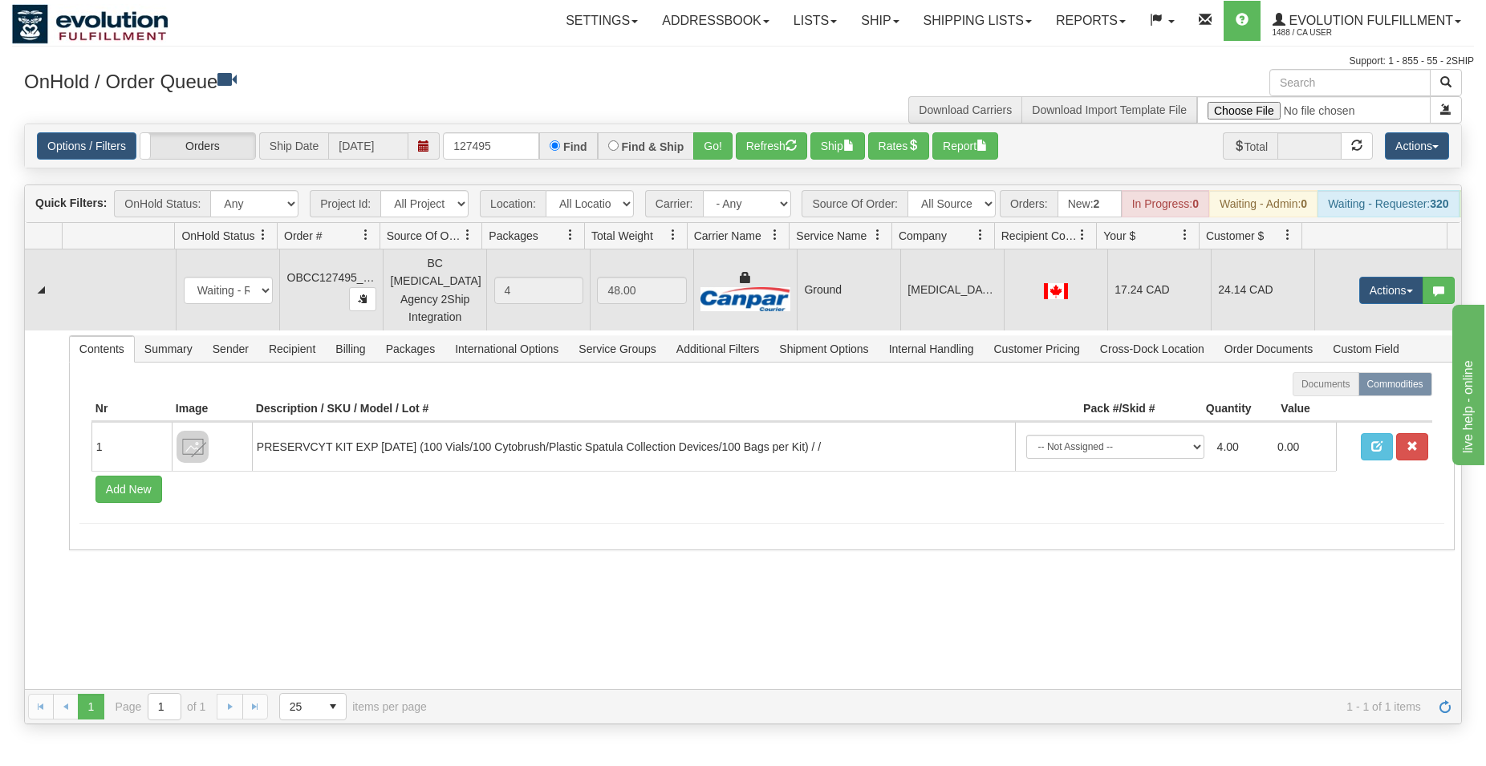
drag, startPoint x: 864, startPoint y: 311, endPoint x: 861, endPoint y: 207, distance: 104.4
click at [864, 311] on td "Ground" at bounding box center [849, 290] width 104 height 81
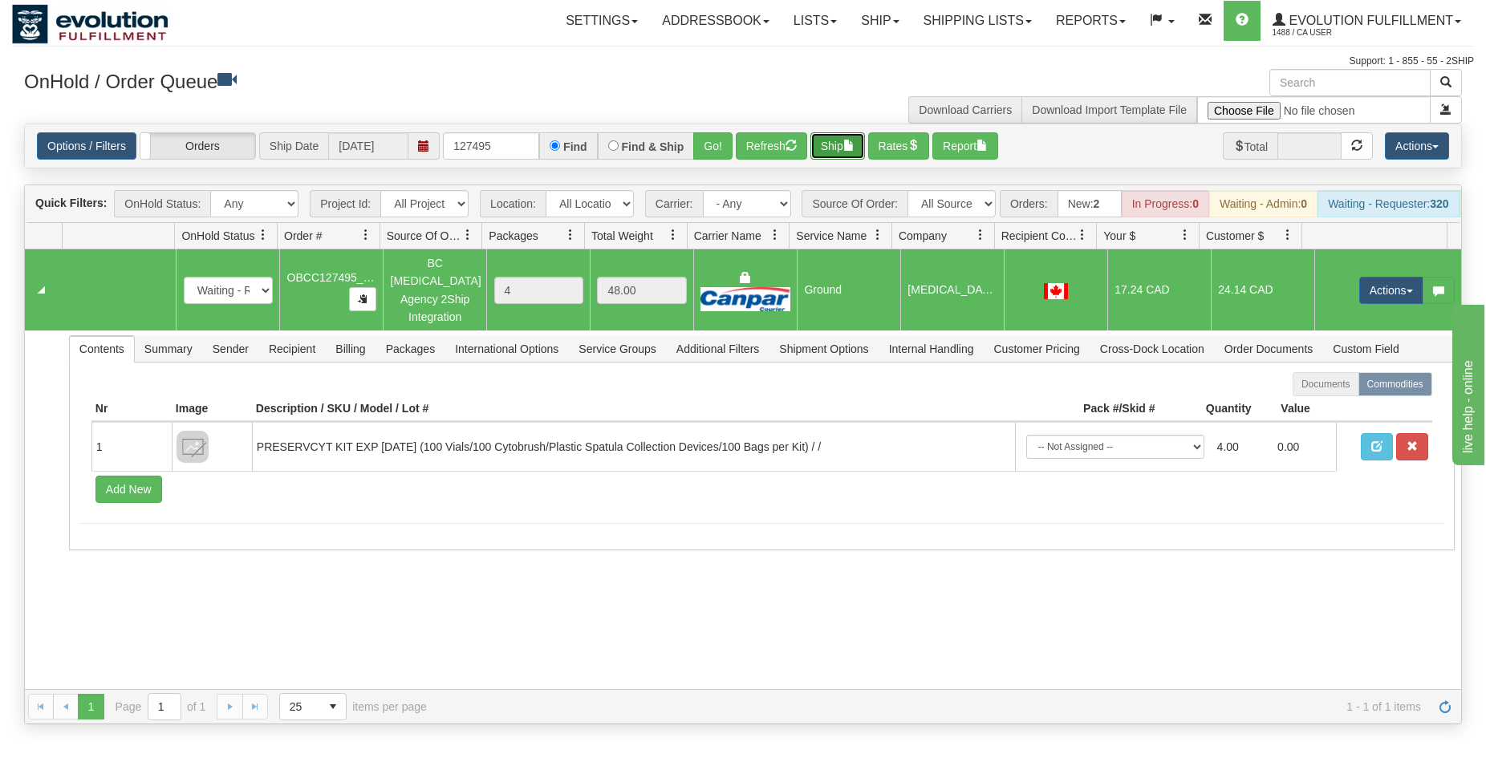
click at [842, 154] on button "Ship" at bounding box center [838, 145] width 55 height 27
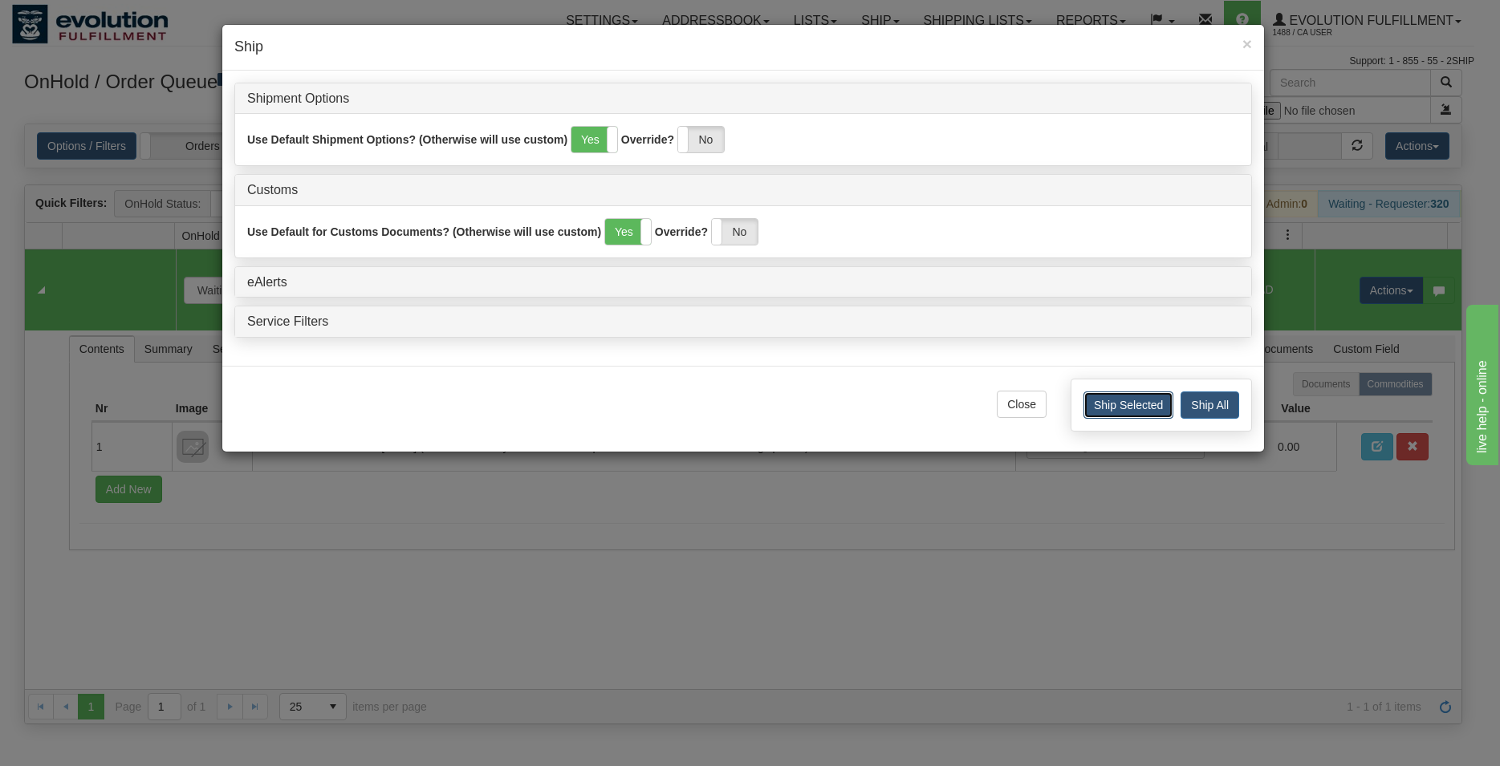
click at [1128, 404] on button "Ship Selected" at bounding box center [1128, 405] width 90 height 27
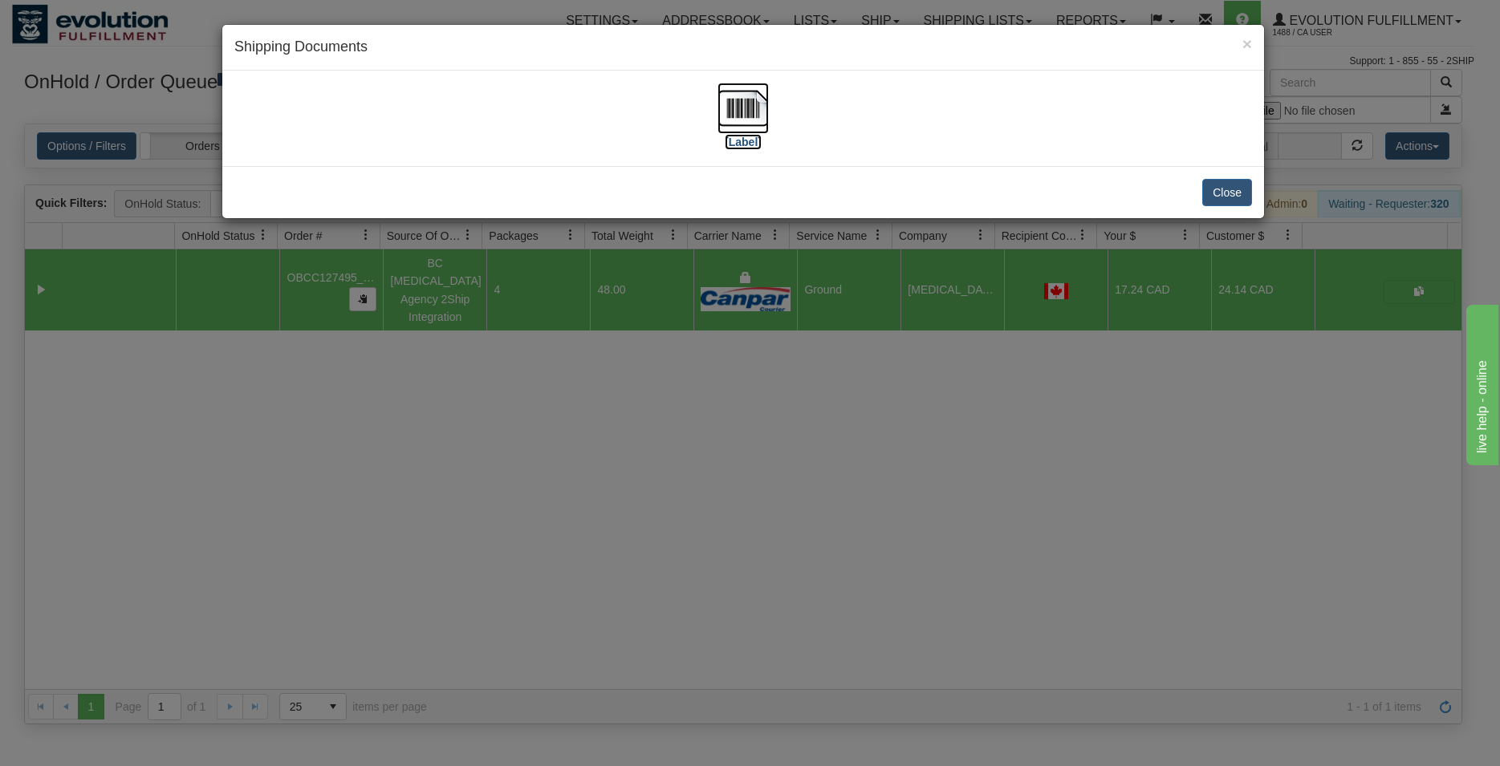
click at [760, 98] on img at bounding box center [743, 108] width 51 height 51
click at [1230, 193] on button "Close" at bounding box center [1227, 192] width 50 height 27
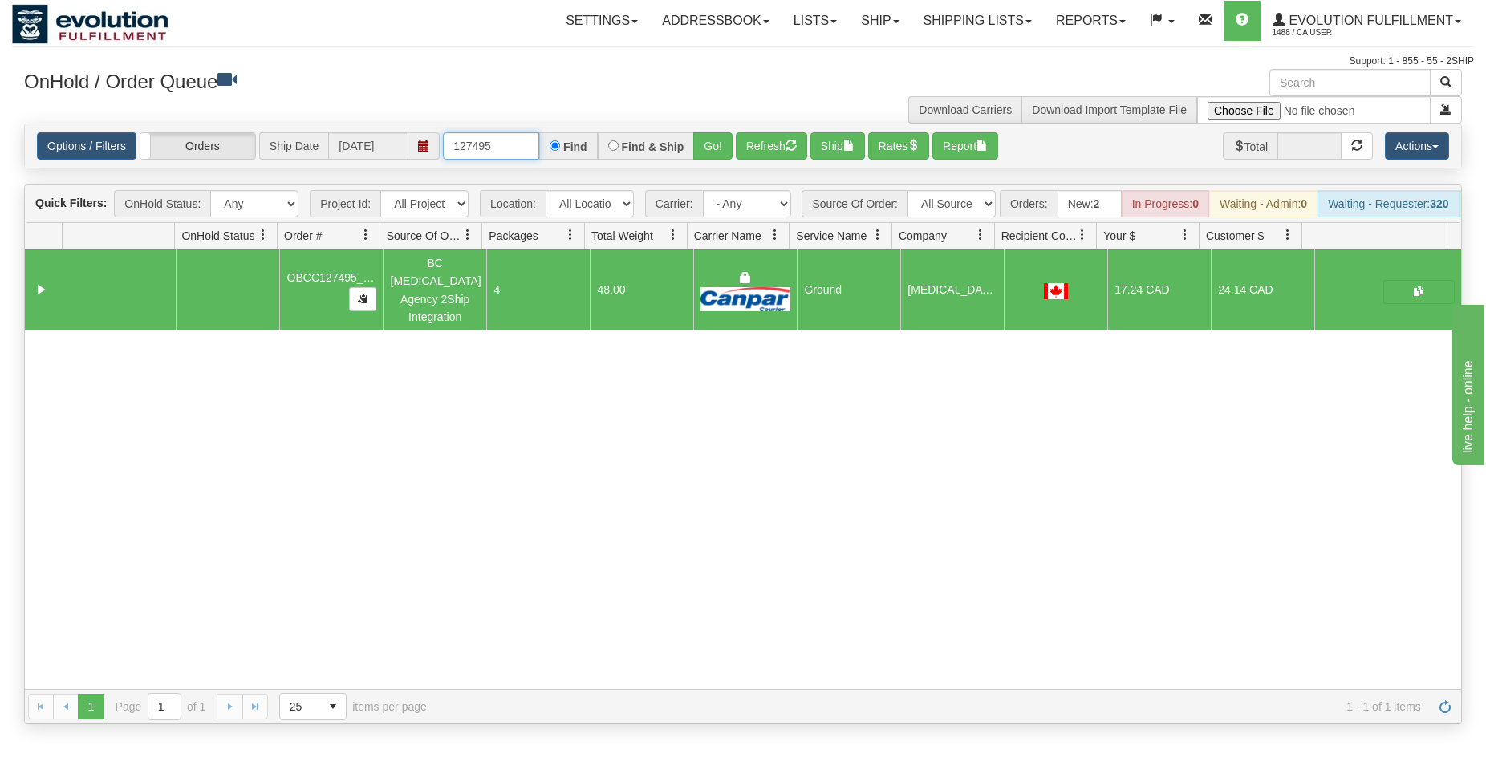
drag, startPoint x: 481, startPoint y: 145, endPoint x: 516, endPoint y: 139, distance: 35.9
click at [516, 139] on input "127495" at bounding box center [491, 145] width 96 height 27
type input "127490"
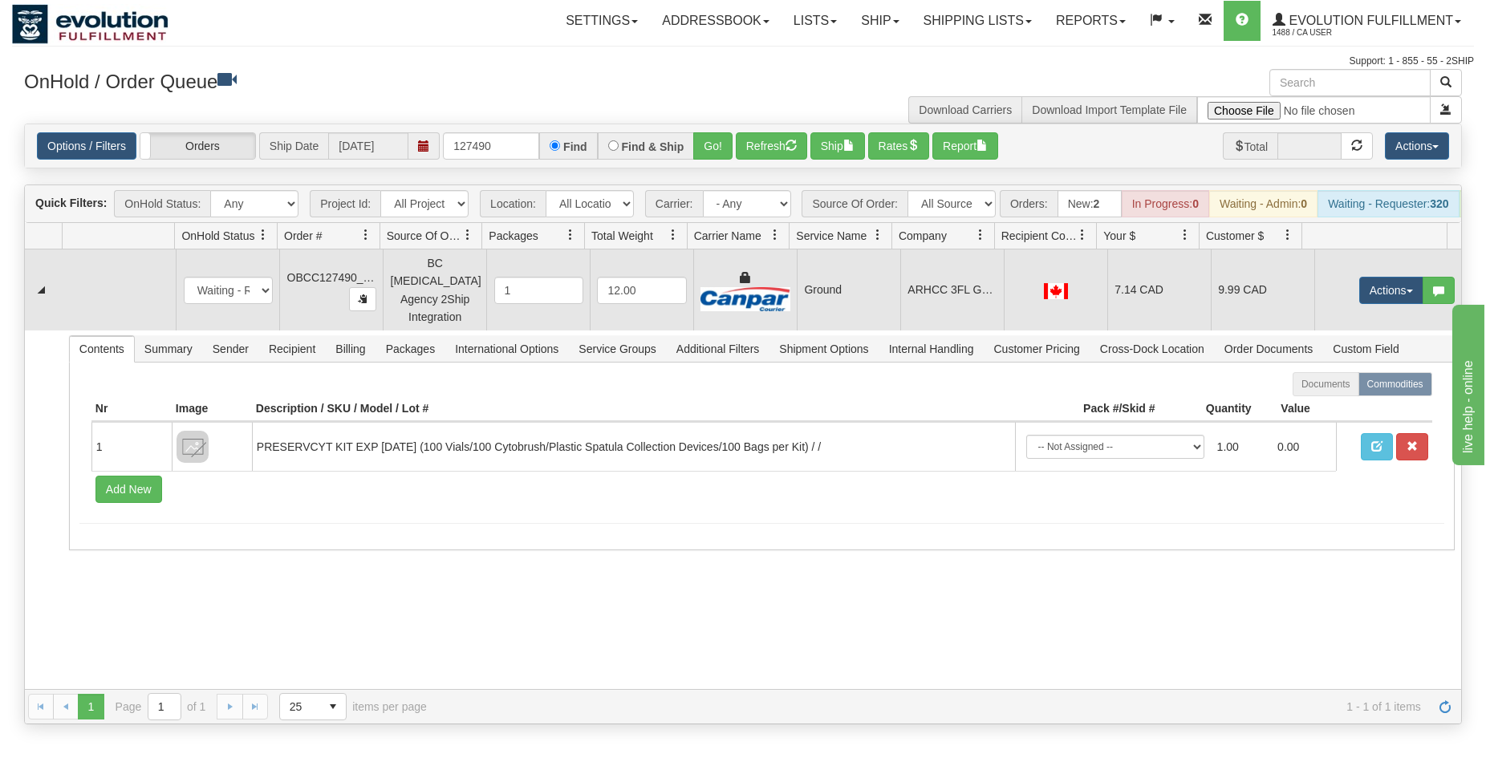
click at [928, 311] on td "ARHCC 3FL GEN DAYCARE - [MEDICAL_DATA]" at bounding box center [953, 290] width 104 height 81
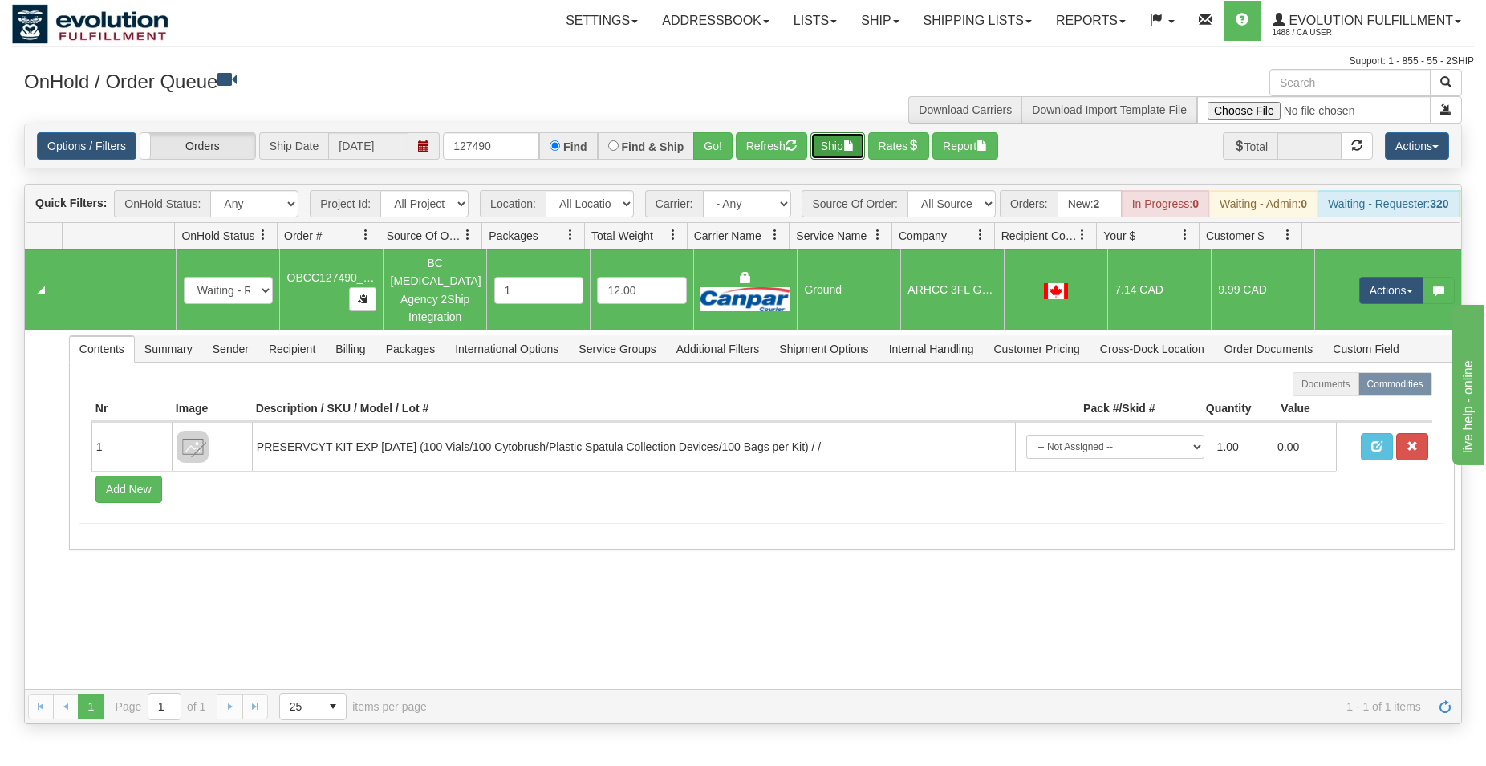
click at [827, 157] on button "Ship" at bounding box center [838, 145] width 55 height 27
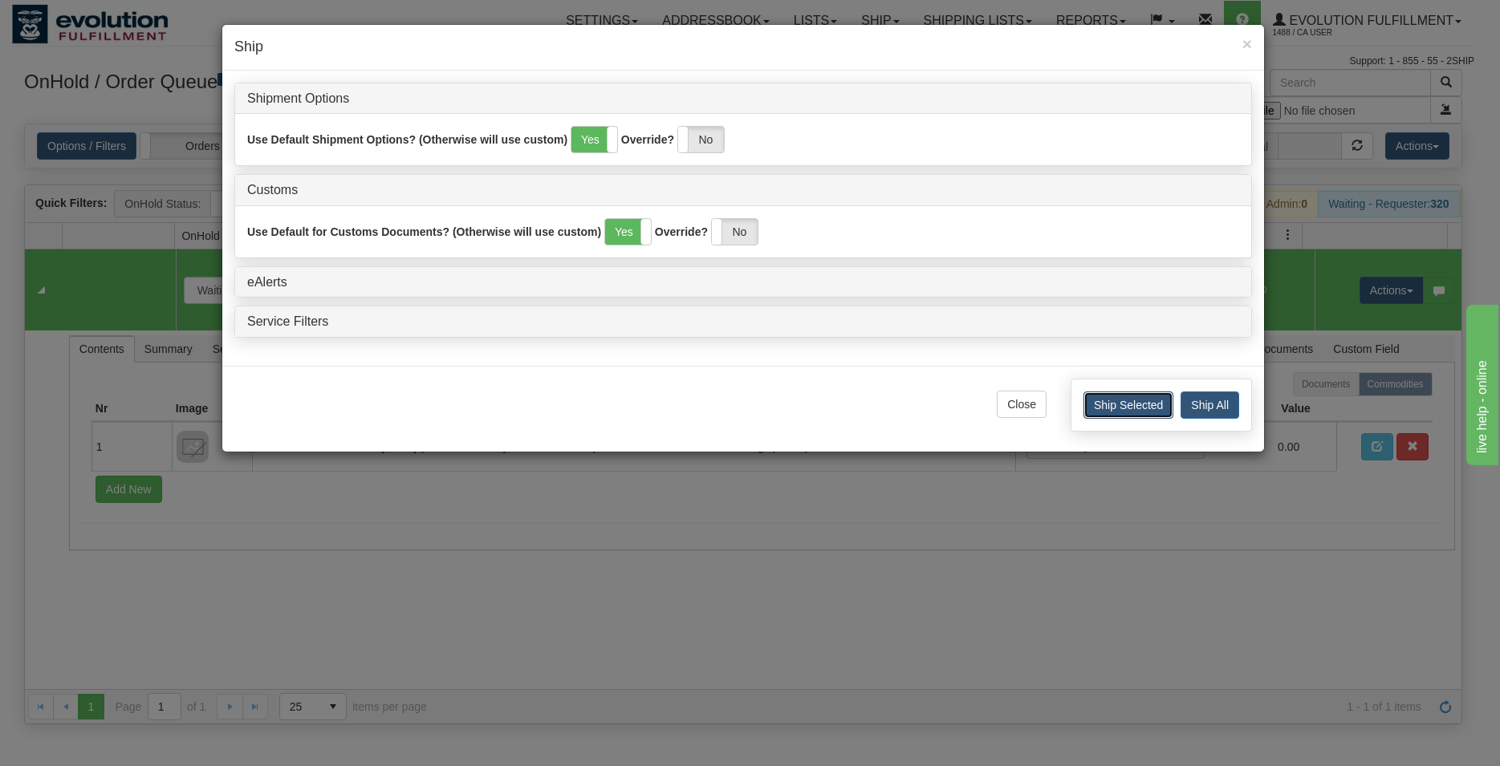
click at [1094, 405] on button "Ship Selected" at bounding box center [1128, 405] width 90 height 27
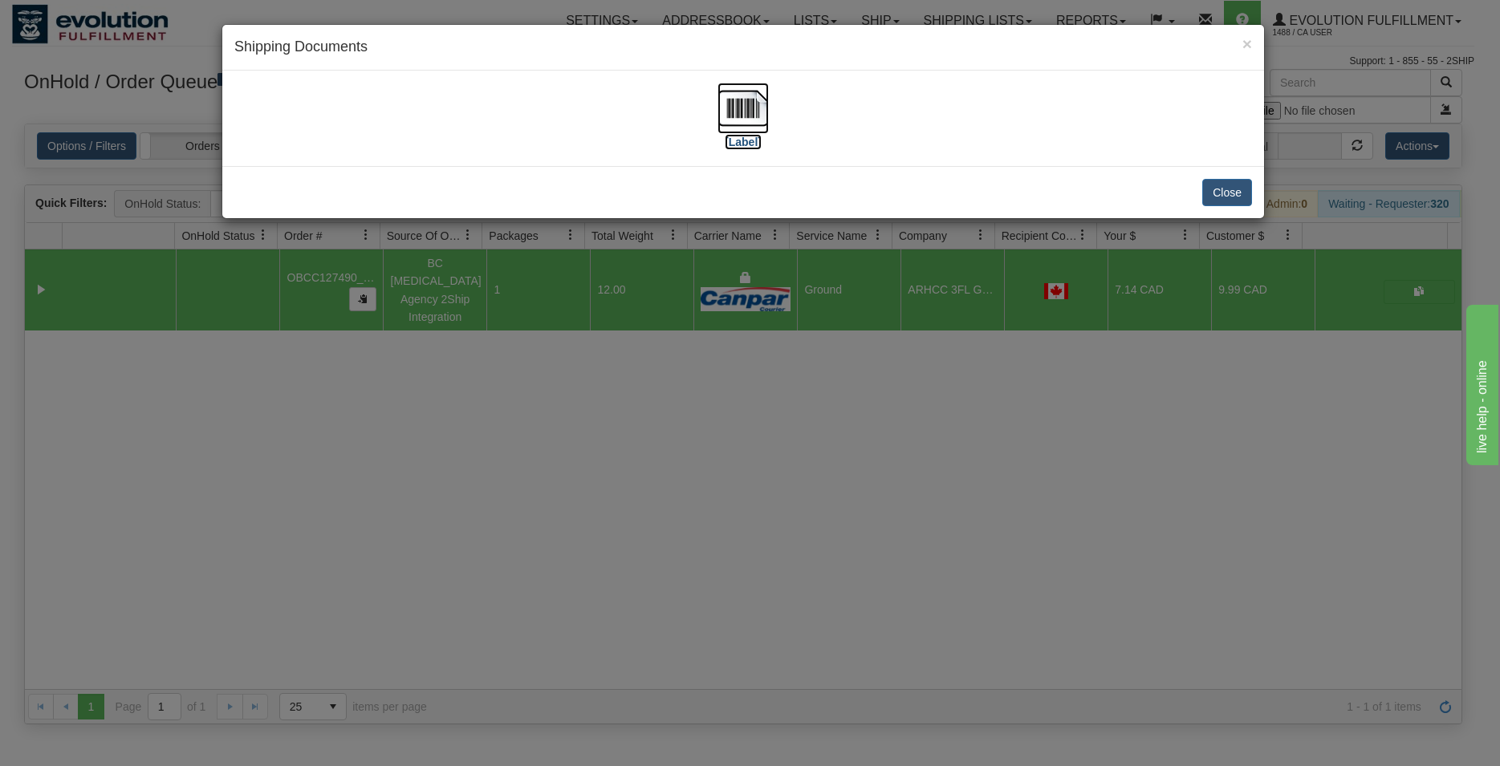
click at [730, 126] on img at bounding box center [743, 108] width 51 height 51
click at [1239, 193] on button "Close" at bounding box center [1227, 192] width 50 height 27
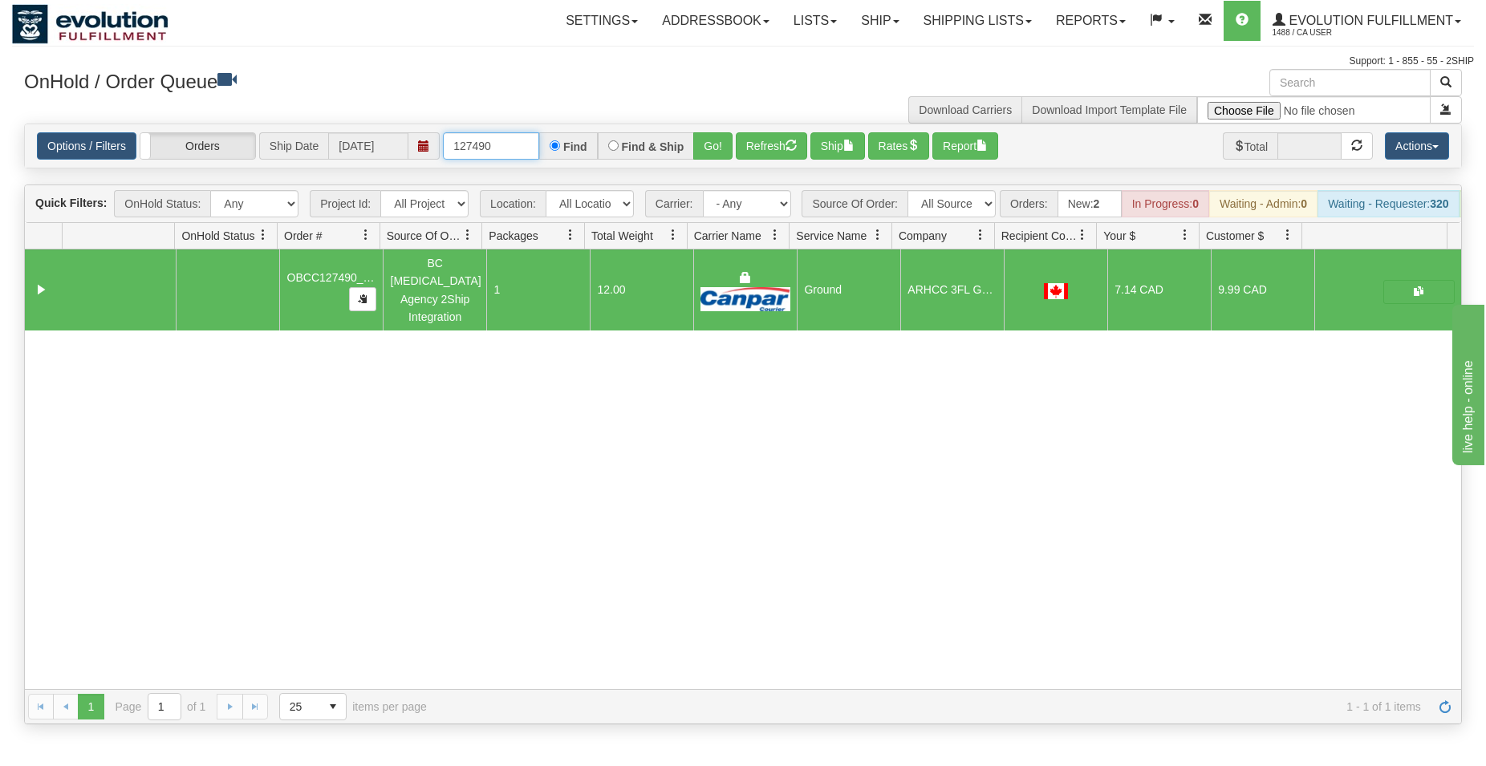
click at [508, 152] on input "127490" at bounding box center [491, 145] width 96 height 27
click at [701, 152] on button "Go!" at bounding box center [712, 145] width 39 height 27
